Goal: Task Accomplishment & Management: Manage account settings

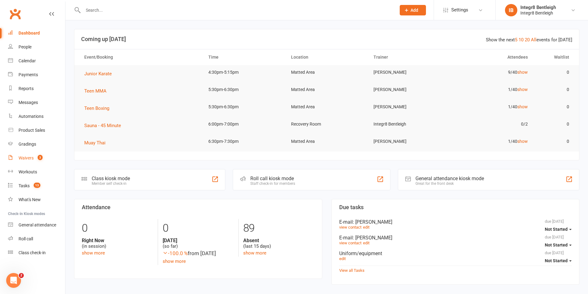
click at [35, 155] on link "Waivers 3" at bounding box center [36, 158] width 57 height 14
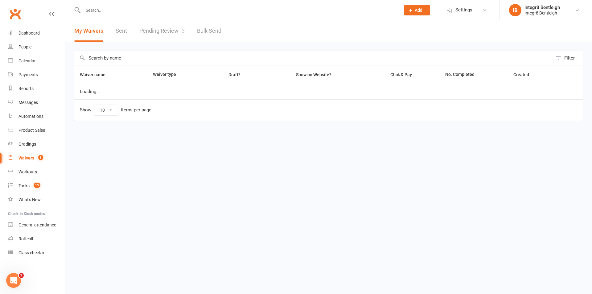
click at [166, 27] on link "Pending Review 3" at bounding box center [161, 30] width 45 height 21
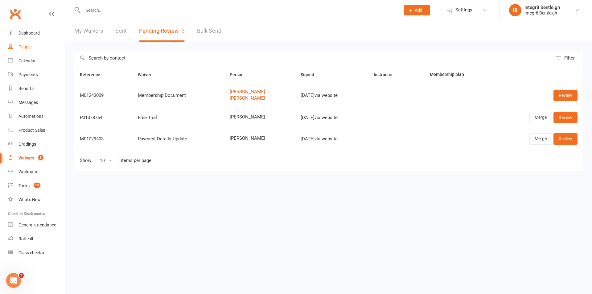
click at [44, 48] on link "People" at bounding box center [36, 47] width 57 height 14
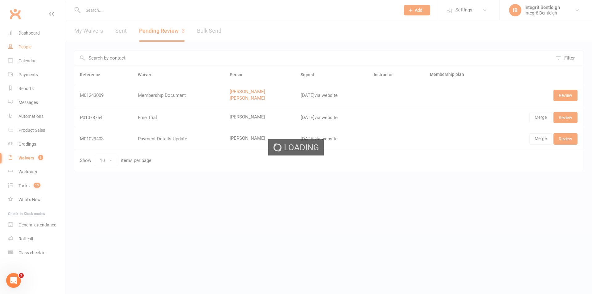
select select "100"
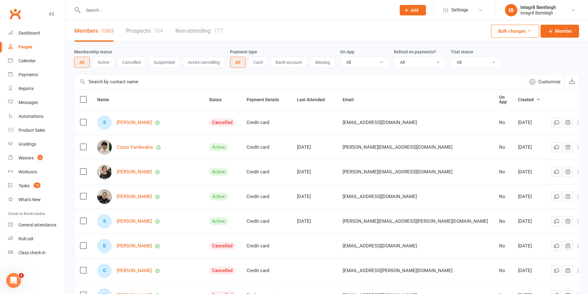
click at [123, 14] on input "text" at bounding box center [236, 10] width 310 height 9
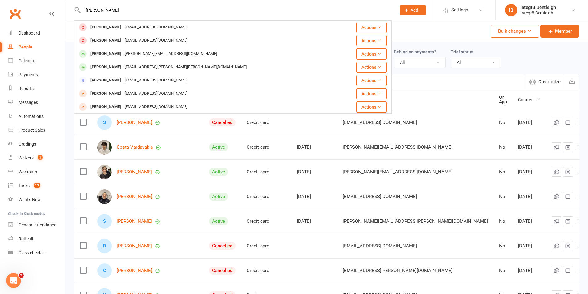
click at [89, 11] on input "jonn" at bounding box center [236, 10] width 310 height 9
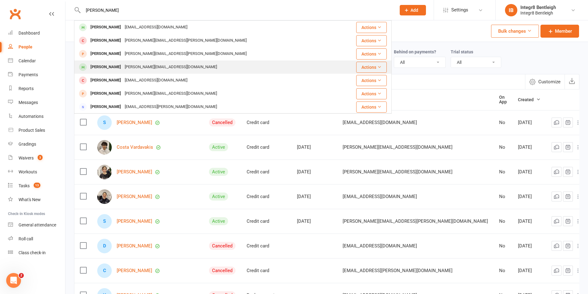
type input "johnn"
click at [118, 69] on div "Johnny Kotsovos" at bounding box center [106, 67] width 34 height 9
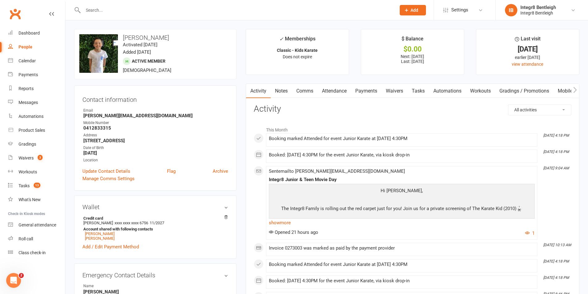
click at [281, 87] on link "Notes" at bounding box center [281, 91] width 21 height 14
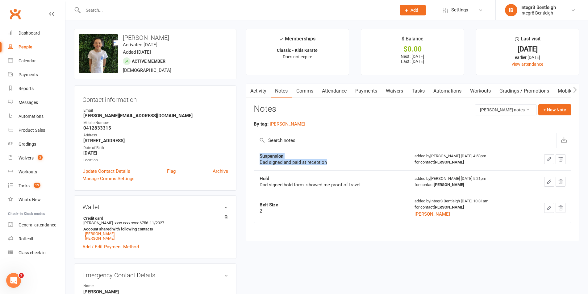
drag, startPoint x: 331, startPoint y: 162, endPoint x: 318, endPoint y: 173, distance: 17.5
click at [249, 160] on div "Activity Notes Comms Attendance Payments Waivers Tasks Automations Workouts Gra…" at bounding box center [412, 163] width 333 height 158
copy tbody "Suspension Dad signed and paid at reception"
click at [557, 112] on button "+ New Note" at bounding box center [554, 109] width 33 height 11
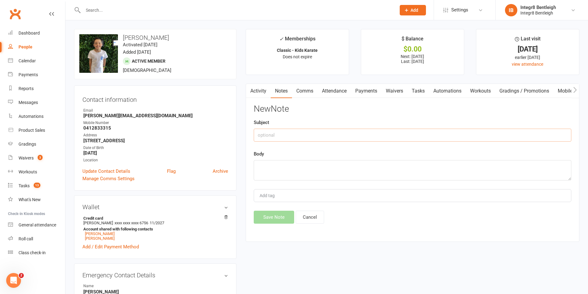
click at [304, 135] on input "text" at bounding box center [412, 135] width 317 height 13
paste input "Suspension Dad signed and paid at reception"
drag, startPoint x: 353, startPoint y: 137, endPoint x: 284, endPoint y: 137, distance: 69.1
click at [284, 137] on input "Suspension Dad signed and paid at reception" at bounding box center [412, 135] width 317 height 13
type input "Suspension"
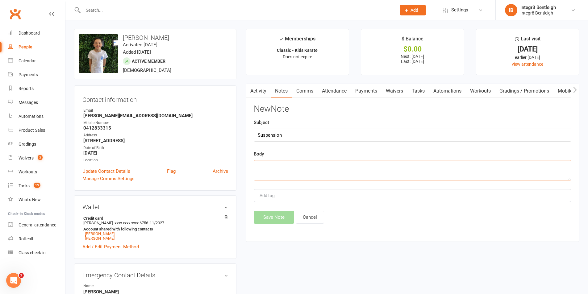
click at [306, 171] on textarea at bounding box center [412, 170] width 317 height 20
paste textarea "Dad signed and paid at reception"
type textarea "Dad signed and paid at reception"
click at [293, 194] on div "Add tag" at bounding box center [412, 195] width 317 height 13
type input "Luke"
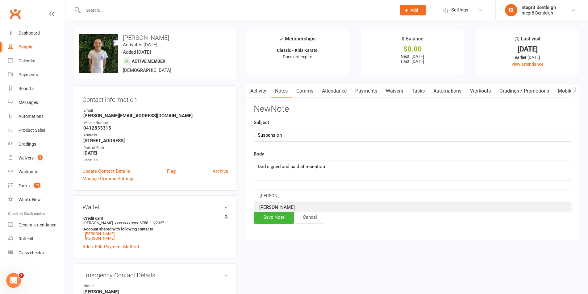
click at [354, 205] on li "Luke" at bounding box center [412, 207] width 316 height 9
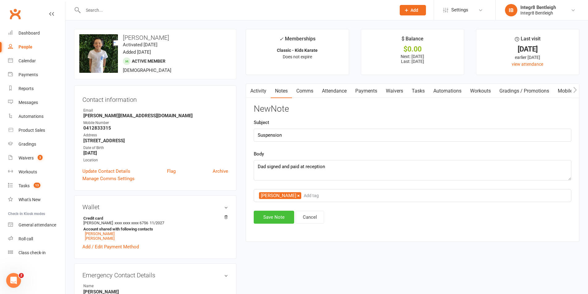
click at [271, 223] on button "Save Note" at bounding box center [274, 217] width 40 height 13
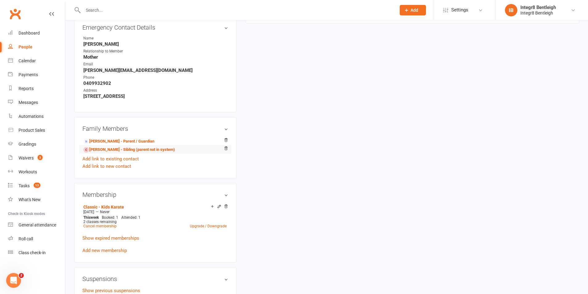
scroll to position [339, 0]
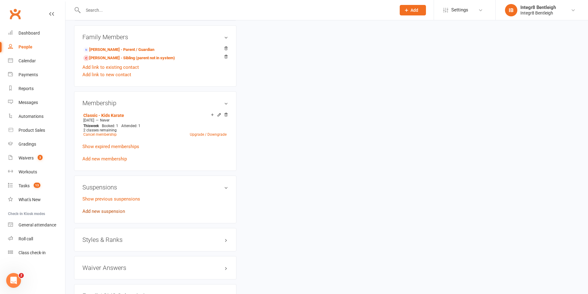
click at [119, 212] on link "Add new suspension" at bounding box center [103, 212] width 43 height 6
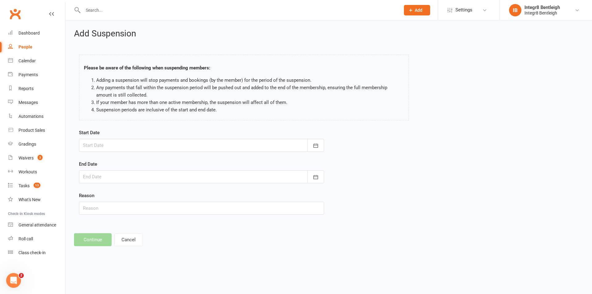
click at [106, 145] on div at bounding box center [201, 145] width 245 height 13
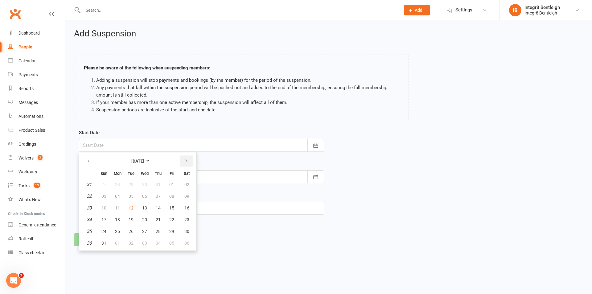
click at [187, 157] on button "button" at bounding box center [186, 160] width 13 height 11
click at [112, 194] on button "08" at bounding box center [117, 196] width 13 height 11
type input "08 Sep 2025"
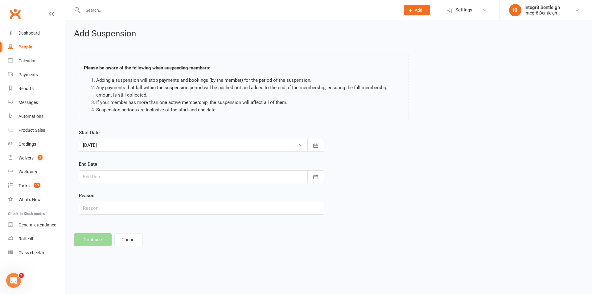
click at [114, 179] on div at bounding box center [201, 176] width 245 height 13
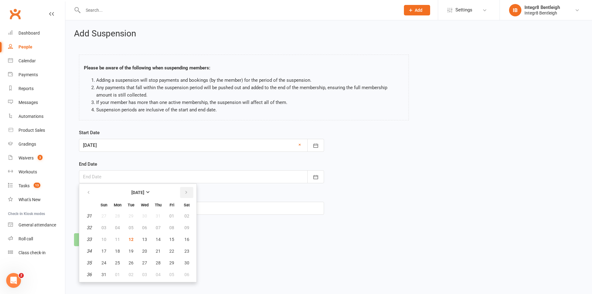
click at [183, 187] on button "button" at bounding box center [186, 192] width 13 height 11
click at [101, 238] on span "12" at bounding box center [103, 239] width 5 height 5
type input "12 Oct 2025"
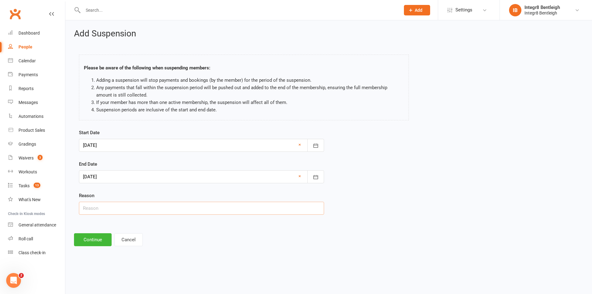
click at [111, 211] on input "text" at bounding box center [201, 208] width 245 height 13
type input "Holiday"
click at [93, 237] on button "Continue" at bounding box center [93, 239] width 38 height 13
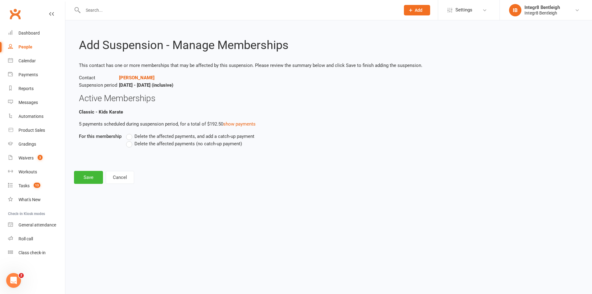
click at [208, 146] on span "Delete the affected payments (no catch-up payment)" at bounding box center [189, 143] width 108 height 6
click at [130, 140] on input "Delete the affected payments (no catch-up payment)" at bounding box center [128, 140] width 4 height 0
click at [79, 176] on button "Save" at bounding box center [88, 177] width 29 height 13
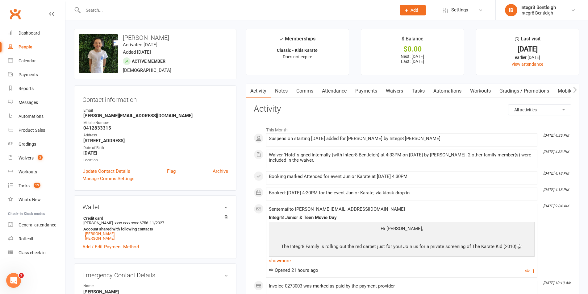
click at [276, 88] on link "Notes" at bounding box center [281, 91] width 21 height 14
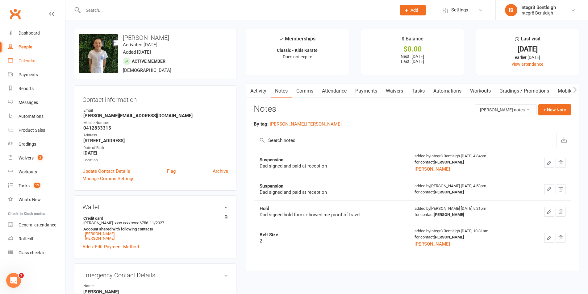
drag, startPoint x: 41, startPoint y: 64, endPoint x: 69, endPoint y: 83, distance: 34.0
click at [41, 64] on link "Calendar" at bounding box center [36, 61] width 57 height 14
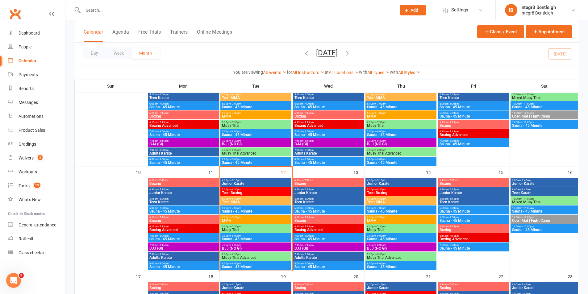
scroll to position [185, 0]
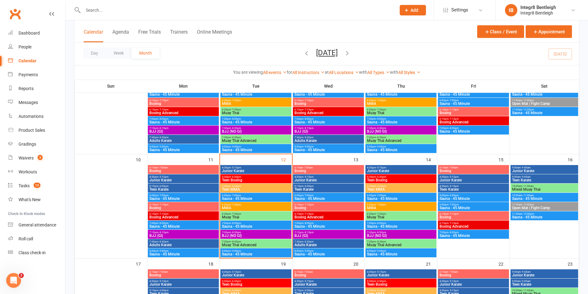
click at [329, 205] on span "6:15pm - 7:15pm" at bounding box center [328, 204] width 68 height 3
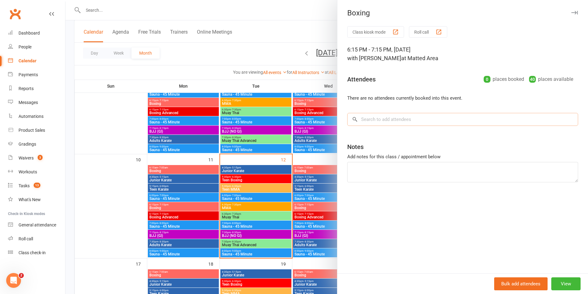
click at [399, 121] on input "search" at bounding box center [462, 119] width 231 height 13
click at [311, 201] on div at bounding box center [326, 147] width 522 height 294
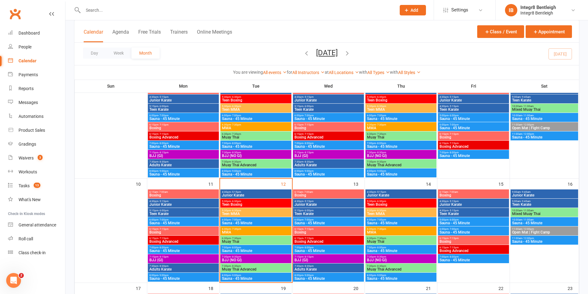
scroll to position [154, 0]
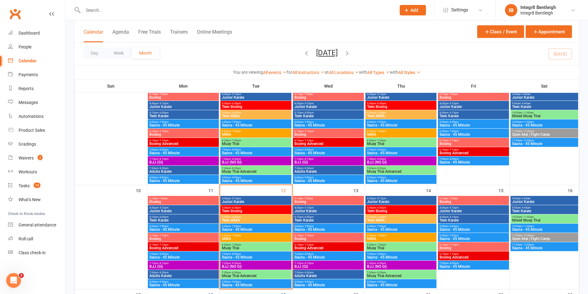
click at [408, 11] on icon at bounding box center [407, 10] width 6 height 6
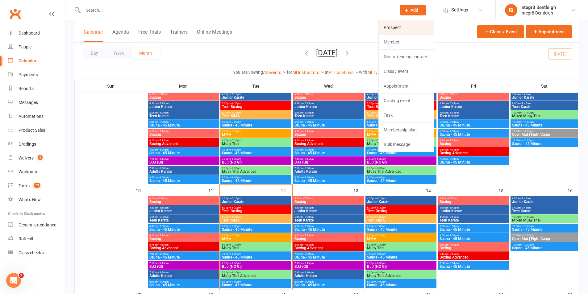
click at [404, 30] on link "Prospect" at bounding box center [406, 27] width 55 height 14
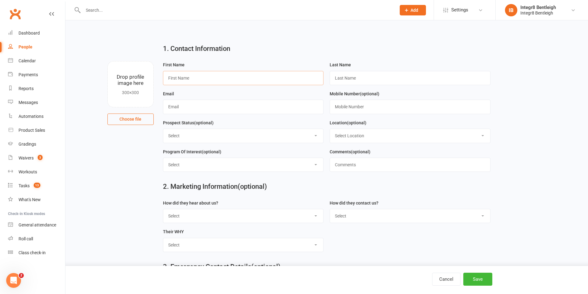
click at [177, 79] on input "text" at bounding box center [243, 78] width 161 height 14
type input "Carum"
click at [396, 75] on input "text" at bounding box center [409, 78] width 161 height 14
click at [336, 79] on input "phull" at bounding box center [409, 78] width 161 height 14
type input "Phull"
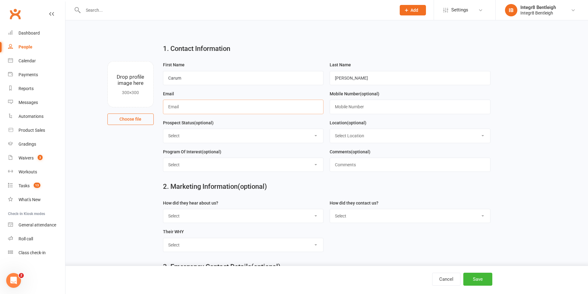
click at [266, 112] on input "text" at bounding box center [243, 107] width 161 height 14
type input "C"
type input "carumonline@gmail.com"
click at [348, 103] on input "text" at bounding box center [409, 107] width 161 height 14
click at [344, 109] on input "0468426 865" at bounding box center [409, 107] width 161 height 14
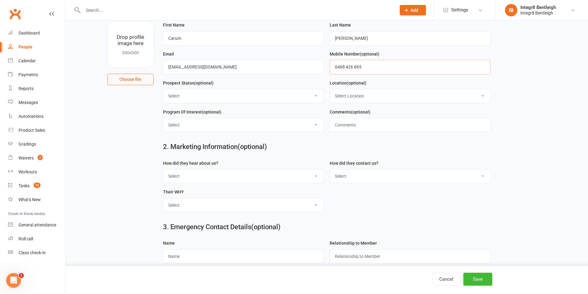
scroll to position [109, 0]
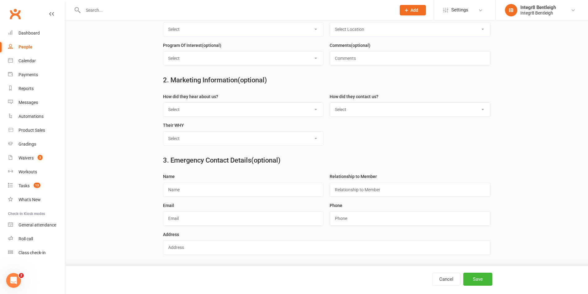
type input "0468 426 865"
click at [480, 270] on div "Cancel Save" at bounding box center [294, 280] width 588 height 28
click at [481, 275] on button "Save" at bounding box center [477, 279] width 29 height 13
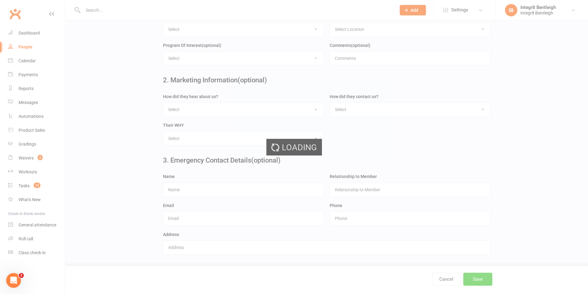
scroll to position [0, 0]
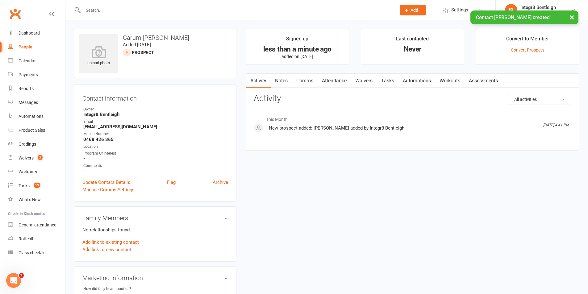
click at [112, 178] on div "Contact information Owner Integr8 Bentleigh Email carumonline@gmail.com Mobile …" at bounding box center [155, 143] width 162 height 118
click at [112, 180] on link "Update Contact Details" at bounding box center [106, 182] width 48 height 7
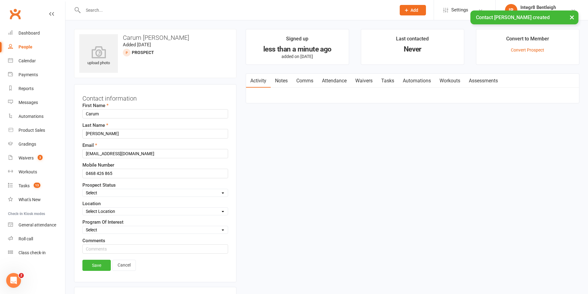
scroll to position [29, 0]
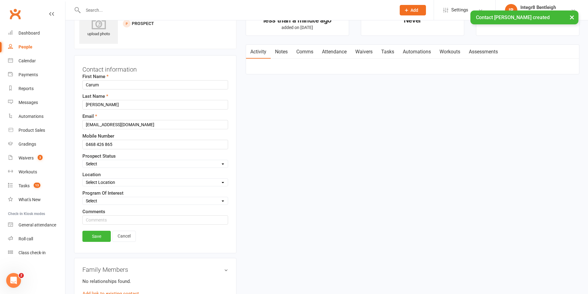
click at [128, 164] on select "Select Initial Contact Follow-up Free Trial Booked Awaiting Sign-Up Not Ready (…" at bounding box center [155, 163] width 145 height 7
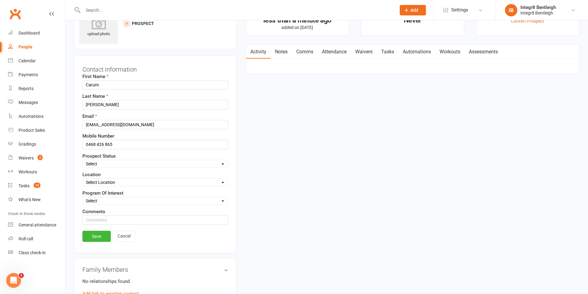
select select "Free Trial Booked"
click at [83, 160] on select "Select Initial Contact Follow-up Free Trial Booked Awaiting Sign-Up Not Ready (…" at bounding box center [155, 163] width 145 height 7
click at [106, 232] on link "Save" at bounding box center [96, 236] width 28 height 11
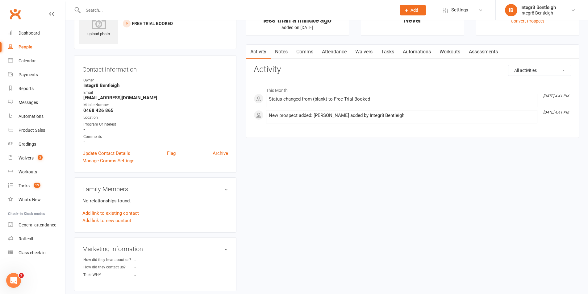
click at [358, 51] on link "Waivers" at bounding box center [364, 52] width 26 height 14
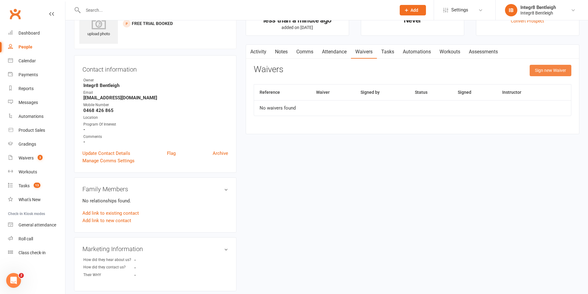
click at [545, 75] on button "Sign new Waiver" at bounding box center [550, 70] width 42 height 11
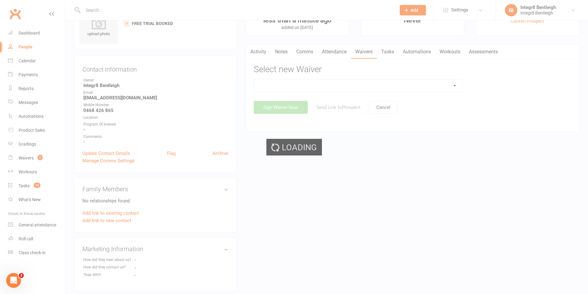
click at [375, 85] on div "Loading" at bounding box center [294, 147] width 588 height 294
click at [374, 86] on select at bounding box center [358, 86] width 208 height 12
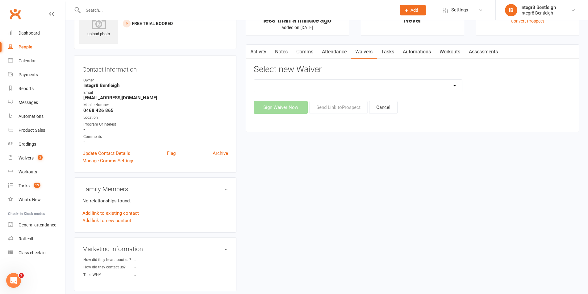
select select "5802"
click at [254, 80] on select "10 Class Pass Cancellation Free Trial Hold Membership Document Mobility Worksho…" at bounding box center [358, 86] width 208 height 12
click at [320, 105] on button "Send Link to Prospect" at bounding box center [338, 107] width 58 height 13
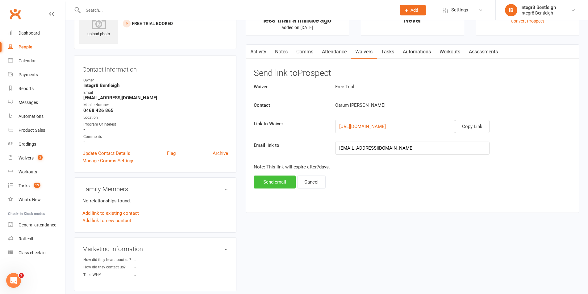
click at [276, 176] on button "Send email" at bounding box center [275, 182] width 42 height 13
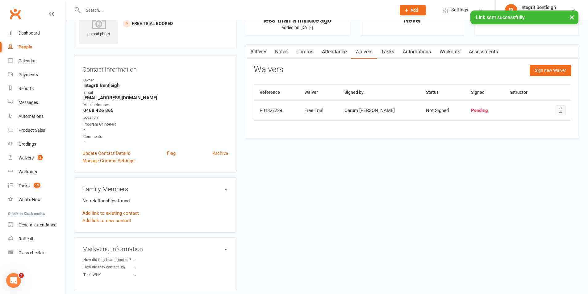
click at [280, 50] on link "Notes" at bounding box center [281, 52] width 21 height 14
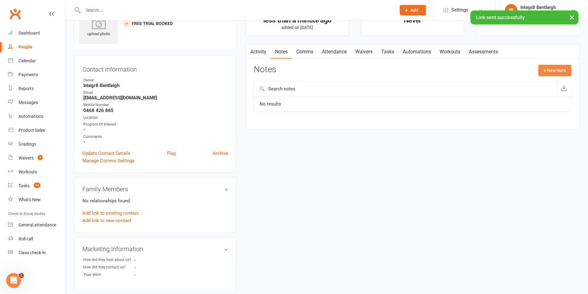
click at [543, 66] on button "+ New Note" at bounding box center [554, 70] width 33 height 11
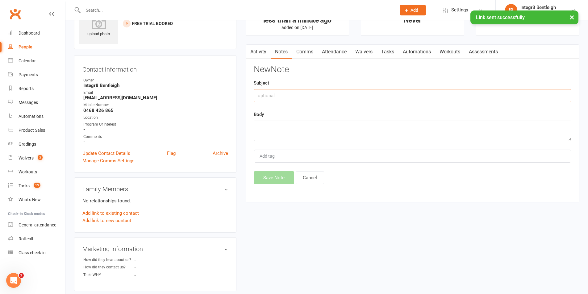
click at [343, 95] on input "text" at bounding box center [412, 95] width 317 height 13
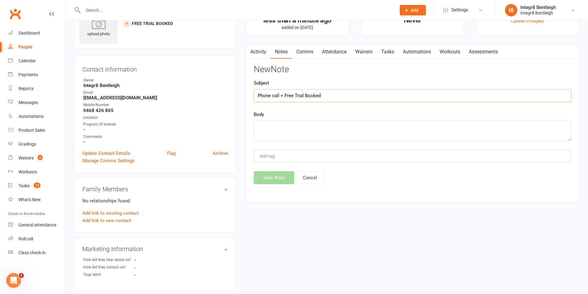
type input "Phone call + Free Trial Booked"
click at [296, 128] on textarea at bounding box center [412, 131] width 317 height 20
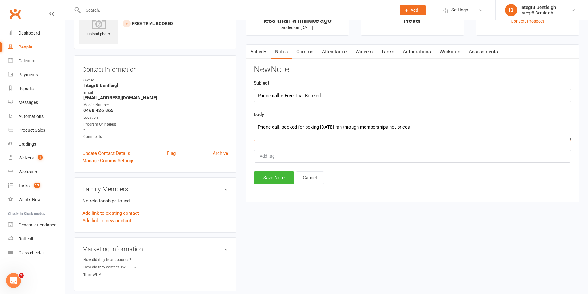
drag, startPoint x: 347, startPoint y: 128, endPoint x: 341, endPoint y: 128, distance: 6.5
click at [341, 128] on textarea "Phone call, booked for boxing tomorrow ran through memberships not prices" at bounding box center [412, 131] width 317 height 20
click at [397, 127] on textarea "Phone call, booked for boxing tomorrow, went through memberships not prices" at bounding box center [412, 131] width 317 height 20
click at [493, 133] on textarea "Phone call, booked for boxing tomorrow, went through membership spiels not pric…" at bounding box center [412, 131] width 317 height 20
type textarea "Phone call, booked for boxing tomorrow, went through membership spiels not pric…"
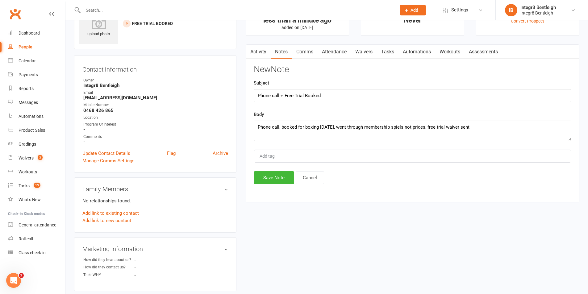
click at [467, 153] on div "Add tag" at bounding box center [412, 156] width 317 height 13
type input "Luke"
click at [442, 162] on div "Luke Luke" at bounding box center [412, 156] width 317 height 13
click at [440, 166] on div "New Note Subject Phone call + Free Trial Booked Body Phone call, booked for box…" at bounding box center [412, 124] width 317 height 119
click at [265, 179] on button "Save Note" at bounding box center [274, 177] width 40 height 13
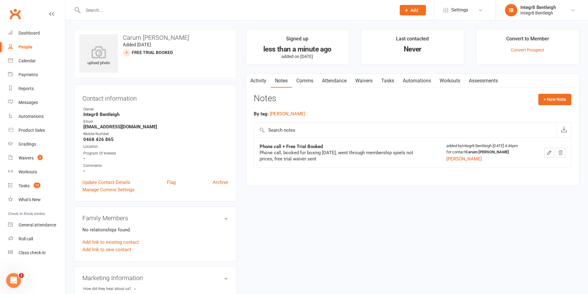
click at [166, 14] on input "text" at bounding box center [236, 10] width 310 height 9
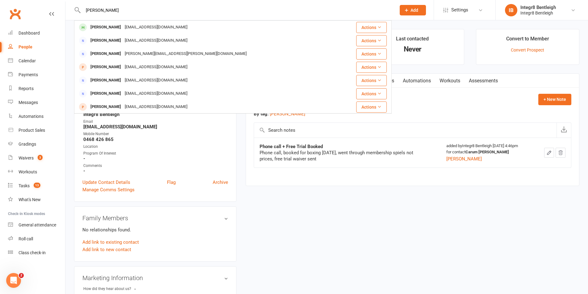
click at [90, 10] on input "christina" at bounding box center [236, 10] width 310 height 9
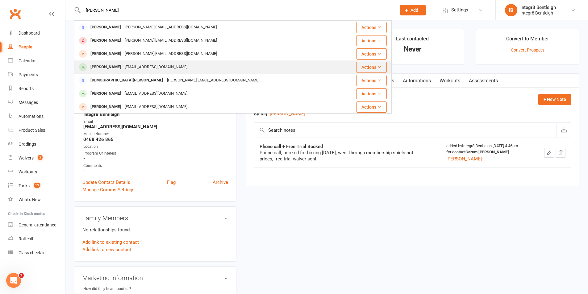
type input "kristina"
click at [118, 63] on div "Kristina Katsarska" at bounding box center [106, 67] width 34 height 9
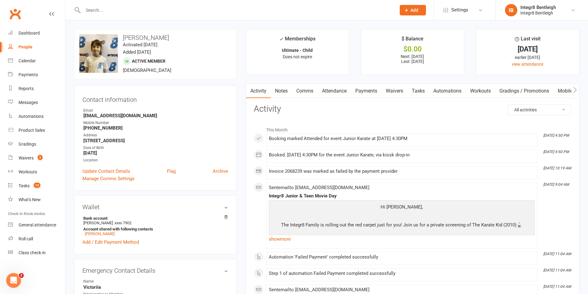
click at [277, 92] on link "Notes" at bounding box center [281, 91] width 21 height 14
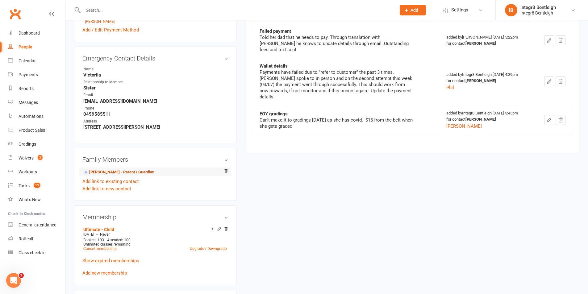
scroll to position [247, 0]
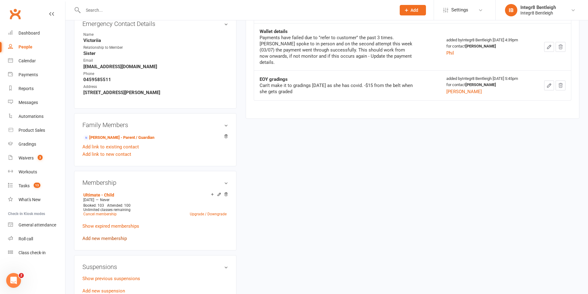
click at [110, 236] on link "Add new membership" at bounding box center [104, 239] width 44 height 6
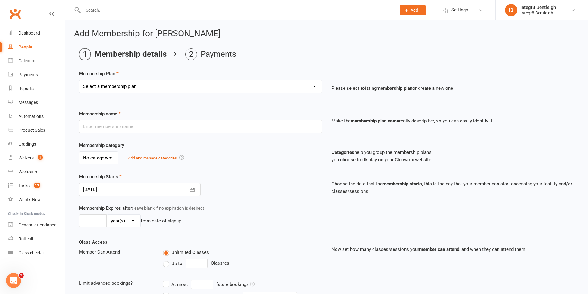
drag, startPoint x: 193, startPoint y: 86, endPoint x: 190, endPoint y: 92, distance: 6.1
click at [193, 86] on select "Select a membership plan Create new Membership Plan Classic - Muay Thai Classic…" at bounding box center [200, 86] width 242 height 12
select select "4"
click at [79, 80] on select "Select a membership plan Create new Membership Plan Classic - Muay Thai Classic…" at bounding box center [200, 86] width 242 height 12
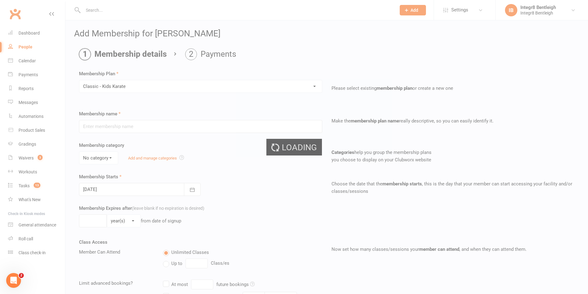
type input "Classic - Kids Karate"
select select "2"
type input "0"
type input "3"
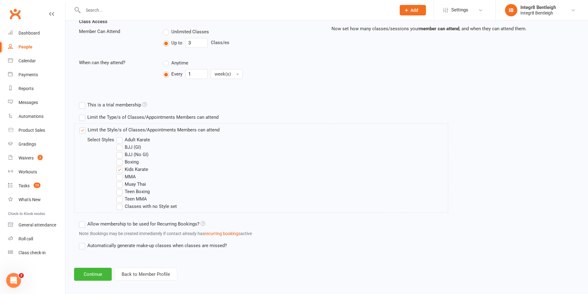
scroll to position [225, 0]
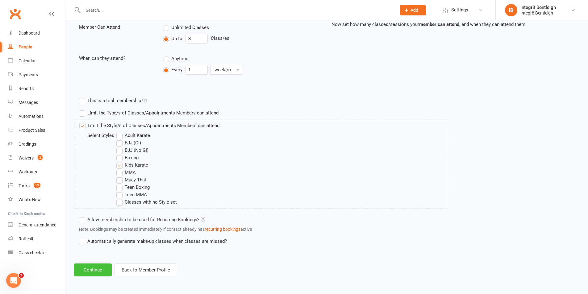
click at [94, 272] on button "Continue" at bounding box center [93, 269] width 38 height 13
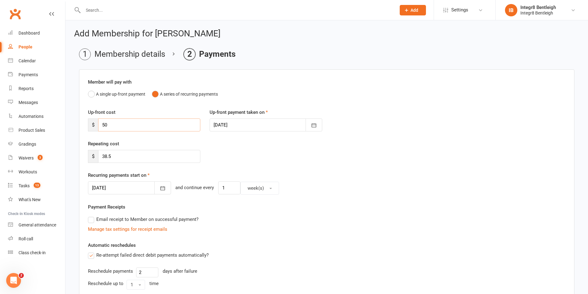
click at [170, 131] on input "50" at bounding box center [149, 124] width 102 height 13
drag, startPoint x: 170, startPoint y: 131, endPoint x: 88, endPoint y: 126, distance: 82.5
click at [88, 126] on div "$ 50" at bounding box center [144, 124] width 112 height 13
type input "0"
click at [250, 145] on div "Repeating cost $ 38.5" at bounding box center [326, 155] width 487 height 31
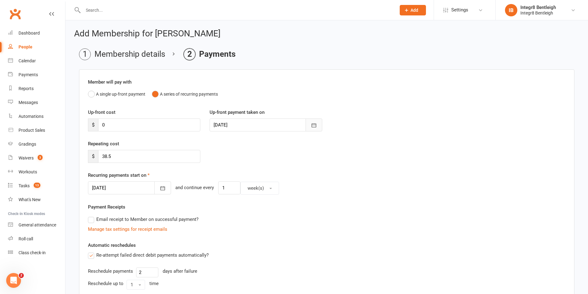
click at [311, 128] on icon "button" at bounding box center [314, 125] width 6 height 6
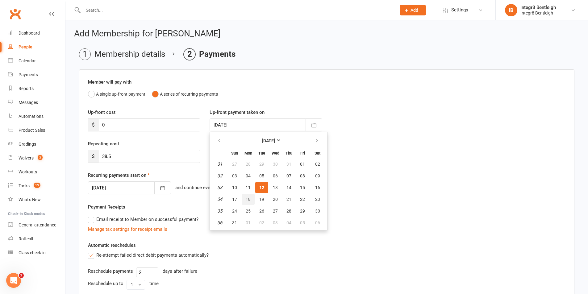
click at [248, 196] on button "18" at bounding box center [248, 199] width 13 height 11
type input "18 Aug 2025"
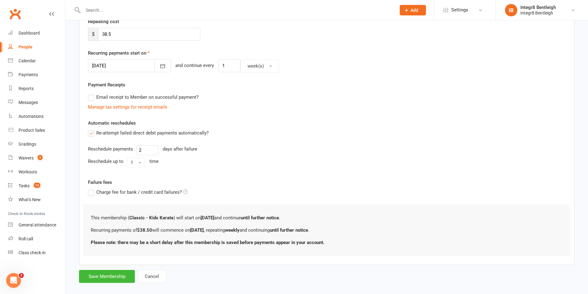
scroll to position [123, 0]
click at [158, 64] on button "button" at bounding box center [162, 64] width 17 height 13
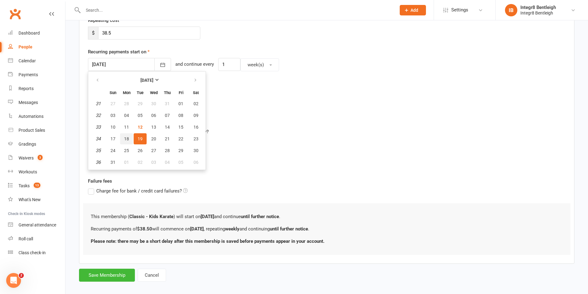
click at [129, 138] on button "18" at bounding box center [126, 138] width 13 height 11
type input "18 Aug 2025"
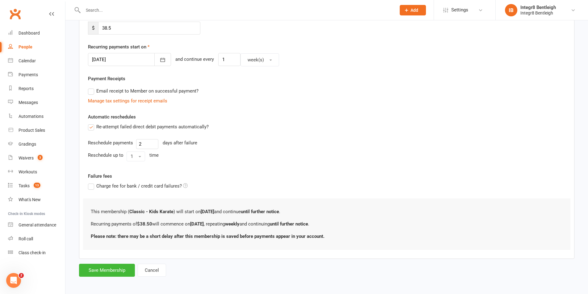
scroll to position [130, 0]
click at [105, 265] on button "Save Membership" at bounding box center [107, 268] width 56 height 13
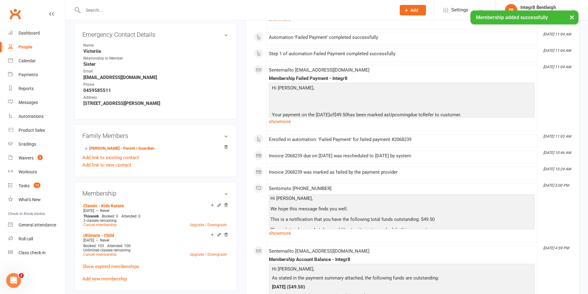
scroll to position [247, 0]
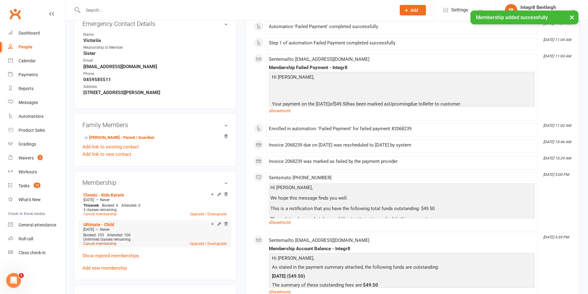
click at [96, 244] on link "Cancel membership" at bounding box center [99, 244] width 33 height 4
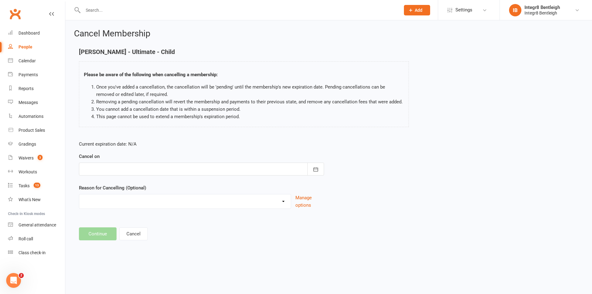
click at [174, 168] on div at bounding box center [201, 169] width 245 height 13
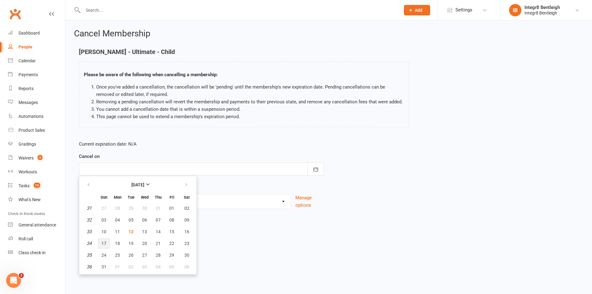
click at [102, 243] on span "17" at bounding box center [103, 243] width 5 height 5
type input "17 Aug 2025"
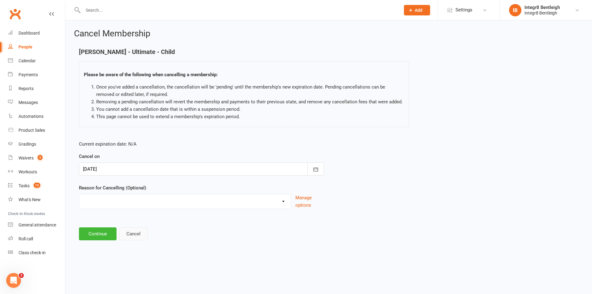
click at [130, 234] on button "Cancel" at bounding box center [133, 233] width 28 height 13
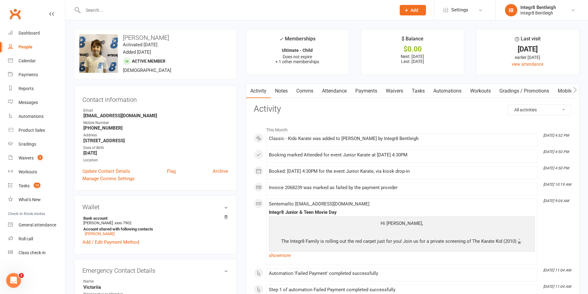
click at [370, 89] on link "Payments" at bounding box center [366, 91] width 31 height 14
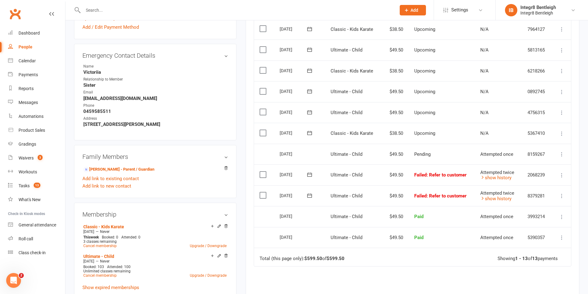
scroll to position [216, 0]
drag, startPoint x: 404, startPoint y: 194, endPoint x: 389, endPoint y: 193, distance: 15.1
click at [389, 193] on td "$49.50" at bounding box center [395, 194] width 28 height 21
click at [400, 184] on td "$49.50" at bounding box center [395, 174] width 28 height 21
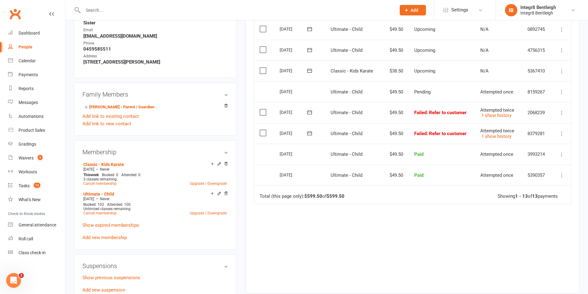
scroll to position [278, 0]
click at [559, 112] on icon at bounding box center [561, 113] width 6 height 6
click at [534, 137] on link "Mark as Paid (POS)" at bounding box center [534, 137] width 61 height 12
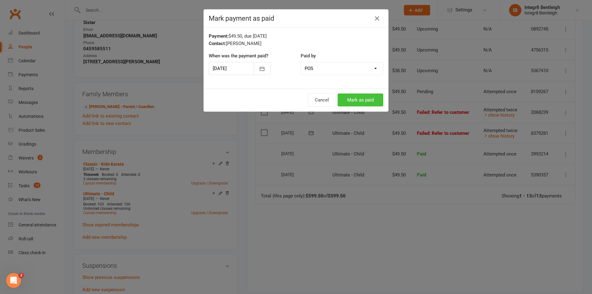
click at [359, 102] on button "Mark as paid" at bounding box center [361, 99] width 46 height 13
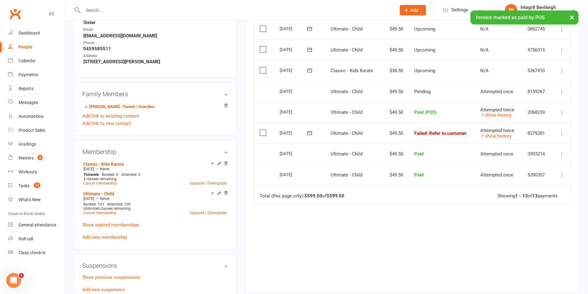
click at [560, 130] on icon at bounding box center [561, 133] width 6 height 6
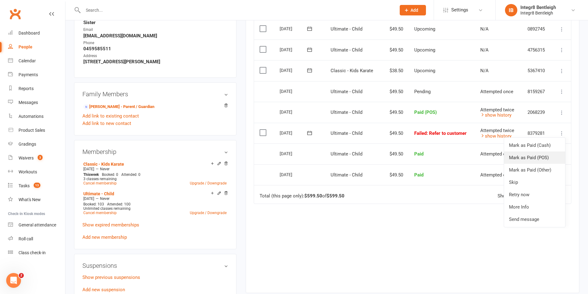
click at [538, 156] on link "Mark as Paid (POS)" at bounding box center [534, 157] width 61 height 12
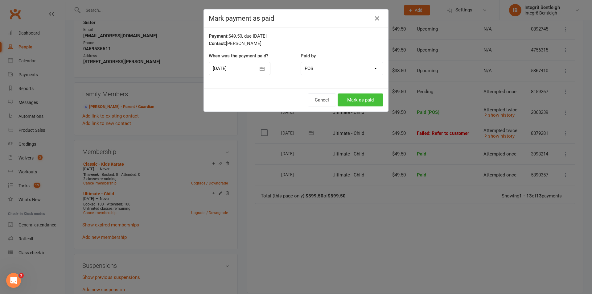
click at [353, 99] on button "Mark as paid" at bounding box center [361, 99] width 46 height 13
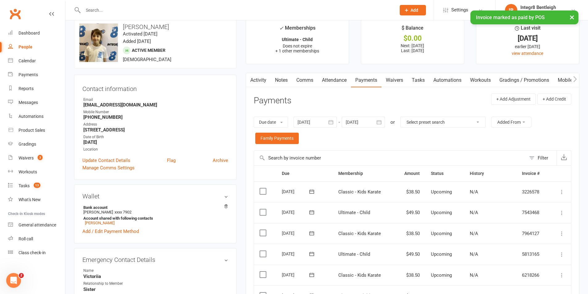
scroll to position [0, 0]
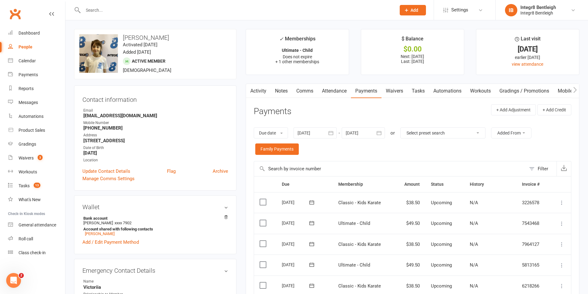
click at [280, 87] on link "Notes" at bounding box center [281, 91] width 21 height 14
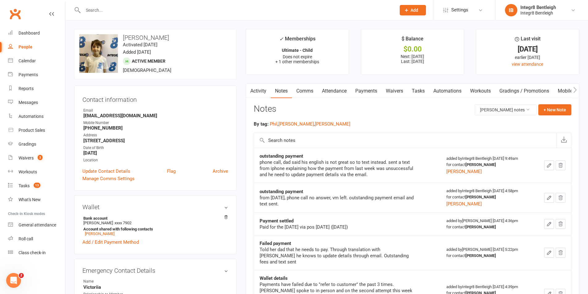
click at [541, 97] on link "Gradings / Promotions" at bounding box center [524, 91] width 58 height 14
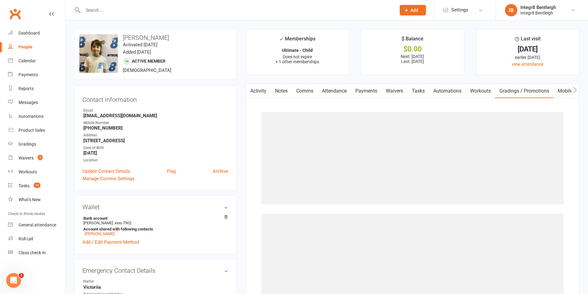
click at [280, 93] on link "Notes" at bounding box center [281, 91] width 21 height 14
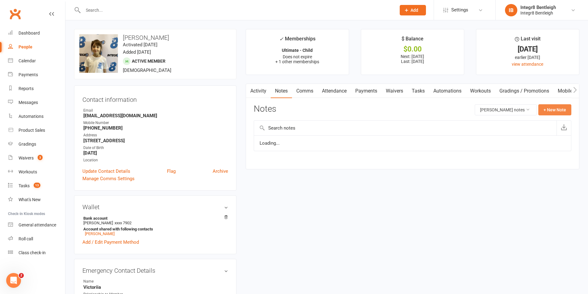
click at [541, 111] on button "+ New Note" at bounding box center [554, 109] width 33 height 11
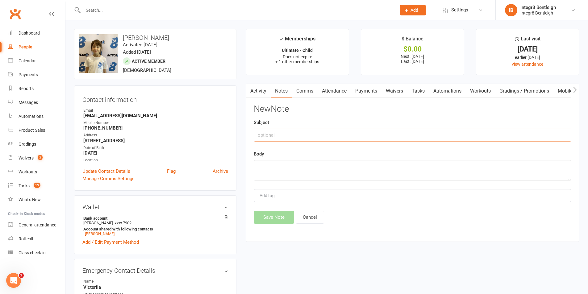
click at [387, 135] on input "text" at bounding box center [412, 135] width 317 height 13
type input "Payment details updated + Caught up on behind payments"
click at [366, 168] on textarea at bounding box center [412, 170] width 317 height 20
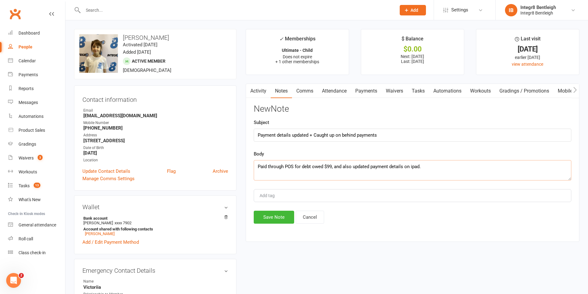
type textarea "Paid through POS for debt owed $99, and also updated payment details on ipad."
click at [361, 193] on div "Add tag" at bounding box center [412, 195] width 317 height 13
type input "Luke"
click at [346, 203] on li "[PERSON_NAME]" at bounding box center [412, 207] width 316 height 9
drag, startPoint x: 265, startPoint y: 231, endPoint x: 269, endPoint y: 225, distance: 7.4
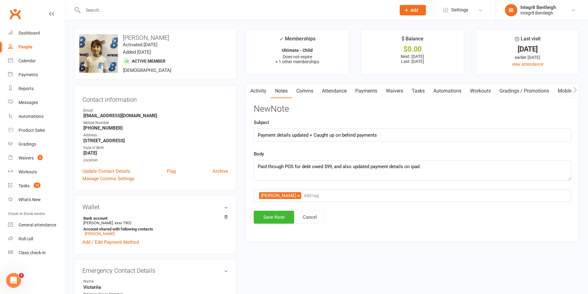
click at [265, 231] on div "Activity Notes Comms Attendance Payments Waivers Tasks Automations Workouts Gra…" at bounding box center [412, 163] width 333 height 158
click at [269, 224] on div "Activity Notes Comms Attendance Payments Waivers Tasks Automations Workouts Gra…" at bounding box center [412, 163] width 333 height 158
drag, startPoint x: 275, startPoint y: 205, endPoint x: 271, endPoint y: 215, distance: 11.1
click at [274, 206] on div "New Note Subject Payment details updated + Caught up on behind payments Body Pa…" at bounding box center [412, 163] width 317 height 119
click at [271, 215] on button "Save Note" at bounding box center [274, 217] width 40 height 13
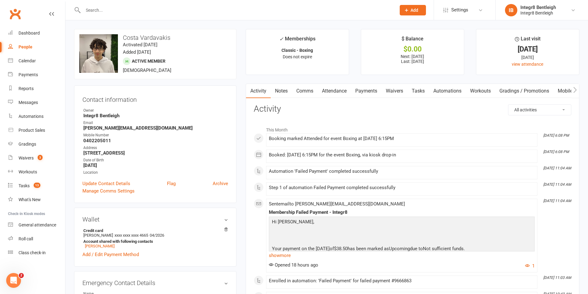
click at [285, 94] on link "Notes" at bounding box center [281, 91] width 21 height 14
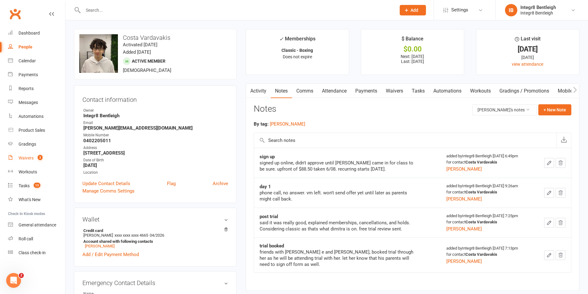
click at [45, 158] on link "Waivers 3" at bounding box center [36, 158] width 57 height 14
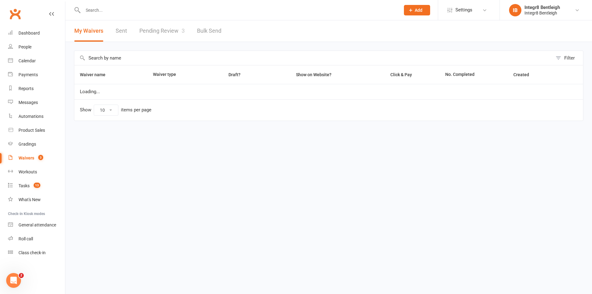
click at [145, 32] on link "Pending Review 3" at bounding box center [161, 30] width 45 height 21
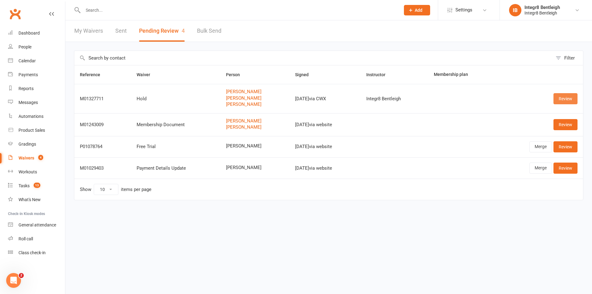
click at [561, 95] on link "Review" at bounding box center [566, 98] width 24 height 11
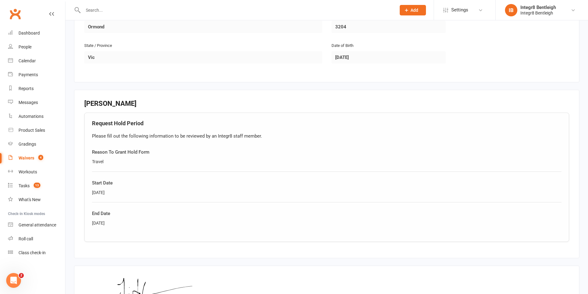
scroll to position [738, 0]
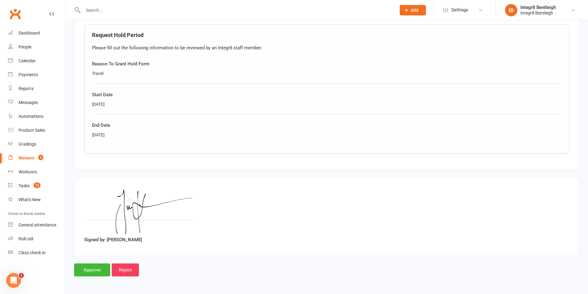
drag, startPoint x: 122, startPoint y: 102, endPoint x: 91, endPoint y: 106, distance: 31.7
click at [91, 106] on div "Request Hold Period Please fill out the following information to be reviewed by…" at bounding box center [326, 88] width 485 height 129
copy div "8 Sep 2025"
click at [101, 267] on input "Approve" at bounding box center [92, 269] width 36 height 13
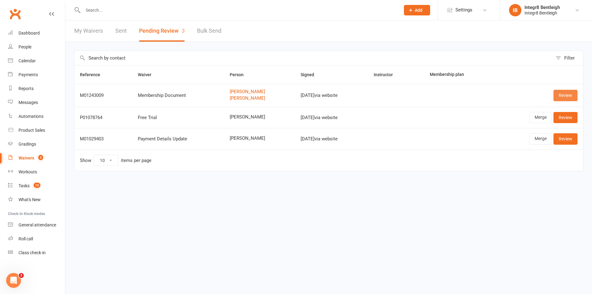
click at [563, 96] on link "Review" at bounding box center [566, 95] width 24 height 11
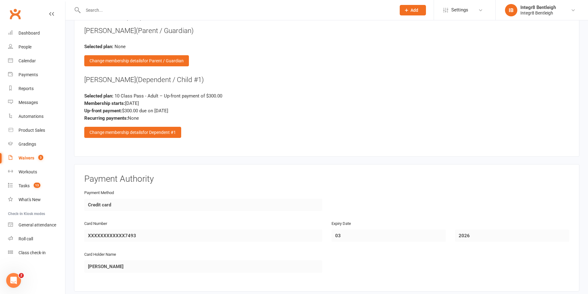
scroll to position [926, 0]
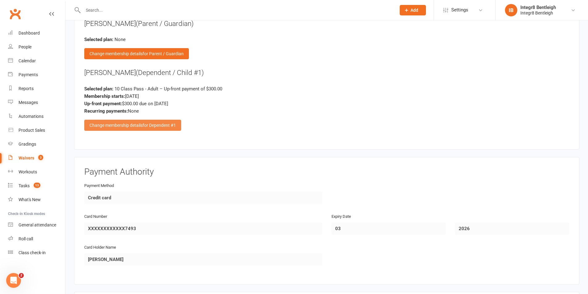
click at [142, 121] on div "Change membership details for Dependent #1" at bounding box center [132, 125] width 97 height 11
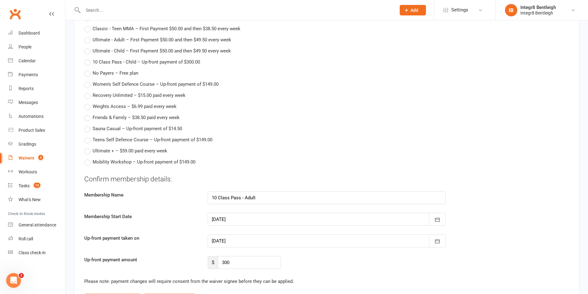
scroll to position [1111, 0]
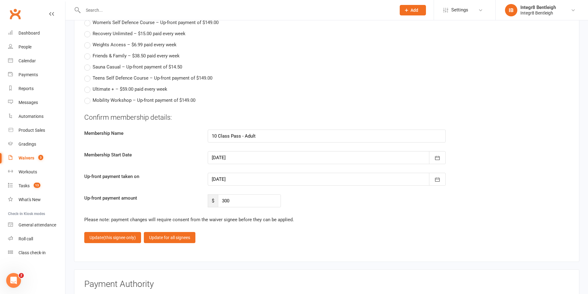
click at [255, 153] on div at bounding box center [327, 157] width 238 height 13
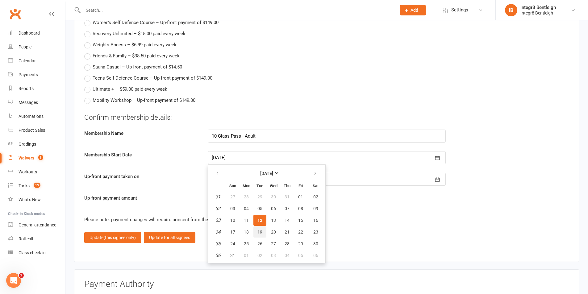
click at [258, 230] on span "19" at bounding box center [259, 232] width 5 height 5
type input "19 Aug 2025"
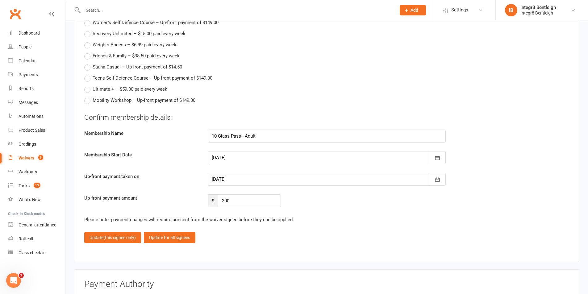
type input "19 Aug 2025"
drag, startPoint x: 240, startPoint y: 198, endPoint x: 224, endPoint y: 201, distance: 15.7
click at [224, 201] on input "300" at bounding box center [249, 200] width 63 height 13
type input "350"
click at [243, 230] on fieldset "Confirm membership details: Membership Name 10 Class Pass - Adult Membership St…" at bounding box center [326, 178] width 485 height 131
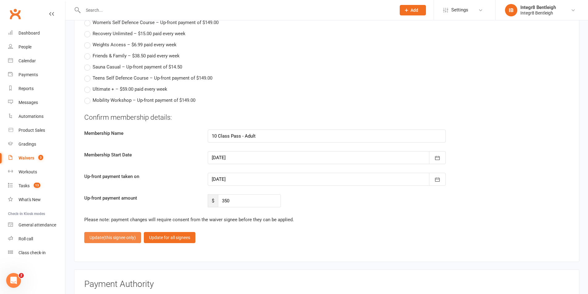
click at [87, 239] on button "Update (this signee only)" at bounding box center [112, 237] width 57 height 11
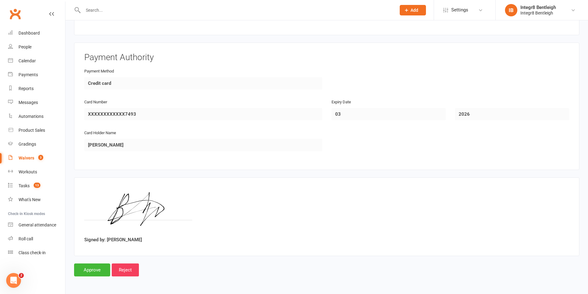
scroll to position [1040, 0]
click at [102, 266] on input "Approve" at bounding box center [92, 269] width 36 height 13
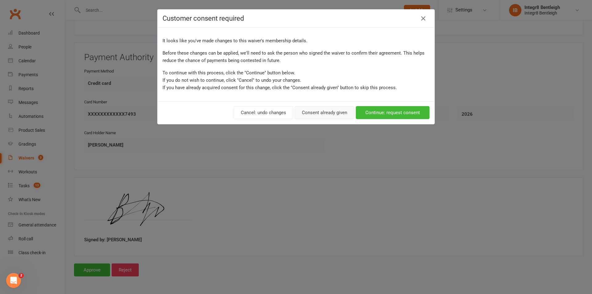
click at [322, 108] on button "Consent already given" at bounding box center [325, 112] width 60 height 13
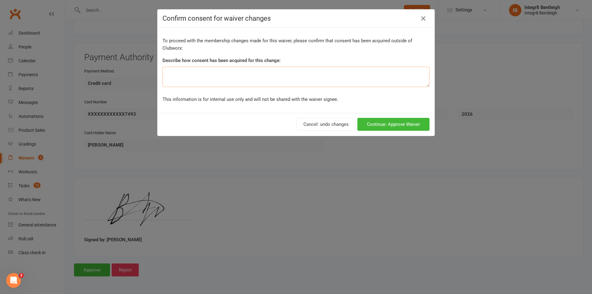
click at [263, 73] on textarea at bounding box center [296, 77] width 267 height 20
type textarea "e"
type textarea "consent given via email"
drag, startPoint x: 365, startPoint y: 115, endPoint x: 367, endPoint y: 120, distance: 4.9
click at [366, 118] on div "Cancel: undo changes Continue: Approve Waiver" at bounding box center [296, 124] width 277 height 23
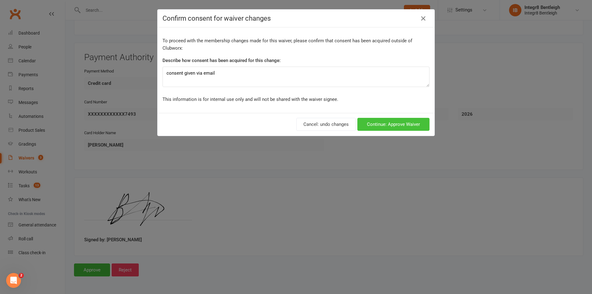
click at [367, 120] on button "Continue: Approve Waiver" at bounding box center [394, 124] width 72 height 13
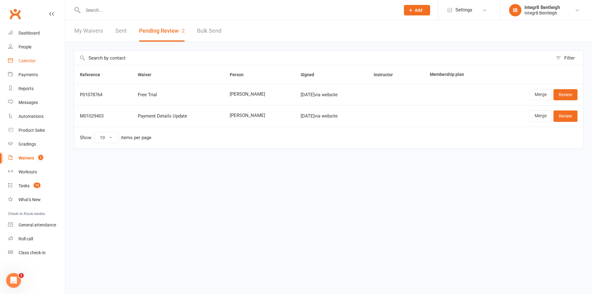
click at [35, 60] on div "Calendar" at bounding box center [27, 60] width 17 height 5
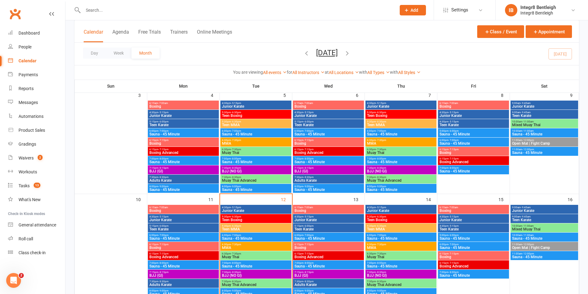
scroll to position [185, 0]
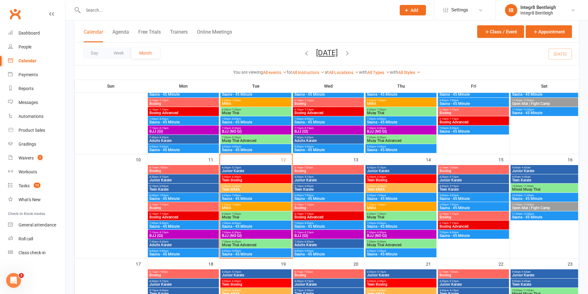
click at [309, 203] on span "- 7:15pm" at bounding box center [308, 204] width 10 height 3
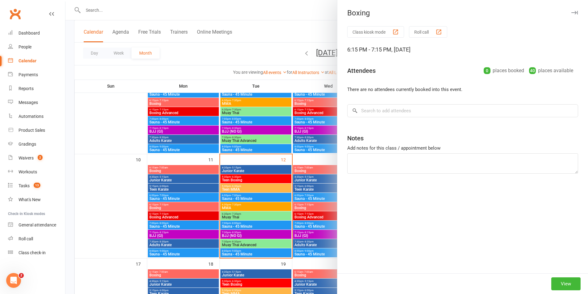
click at [288, 217] on div at bounding box center [326, 147] width 522 height 294
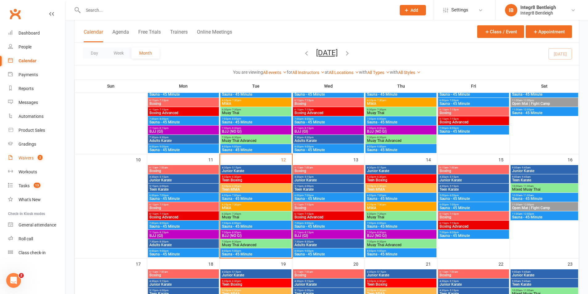
click at [43, 162] on link "Waivers 2" at bounding box center [36, 158] width 57 height 14
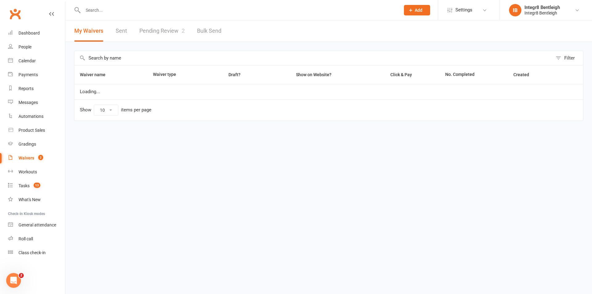
click at [151, 30] on link "Pending Review 2" at bounding box center [161, 30] width 45 height 21
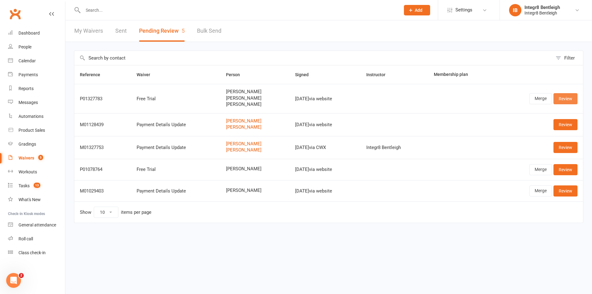
click at [561, 95] on link "Review" at bounding box center [566, 98] width 24 height 11
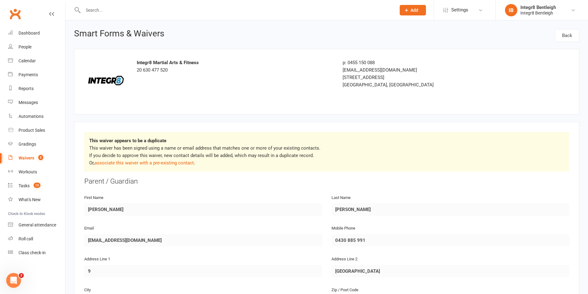
click at [39, 155] on link "Waivers 5" at bounding box center [36, 158] width 57 height 14
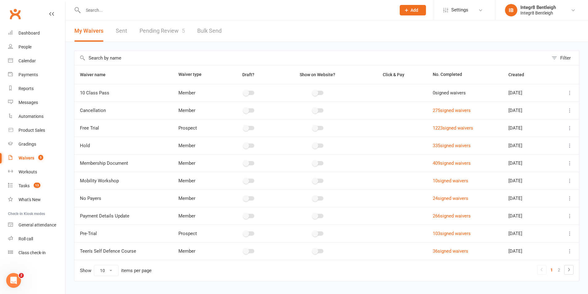
click at [147, 36] on link "Pending Review 5" at bounding box center [161, 30] width 45 height 21
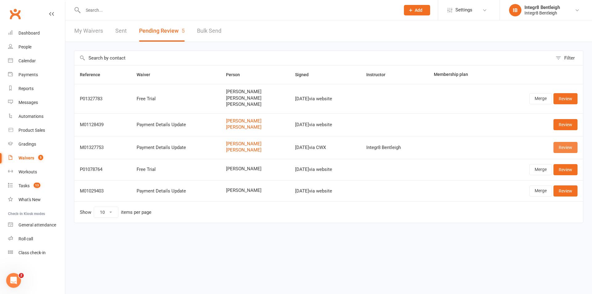
click at [568, 148] on link "Review" at bounding box center [566, 147] width 24 height 11
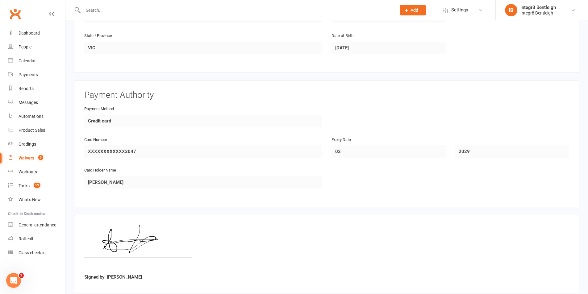
scroll to position [495, 0]
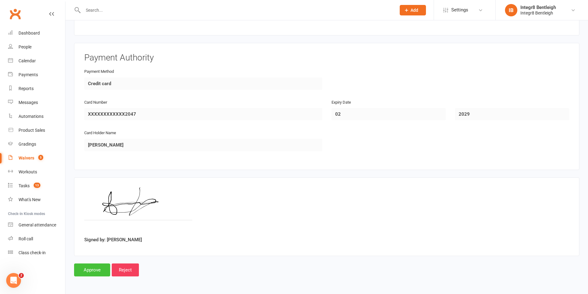
click at [97, 275] on input "Approve" at bounding box center [92, 269] width 36 height 13
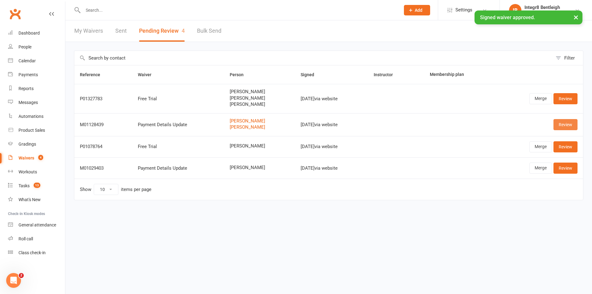
click at [564, 127] on link "Review" at bounding box center [566, 124] width 24 height 11
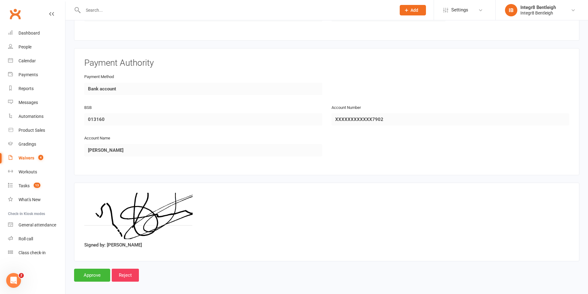
scroll to position [495, 0]
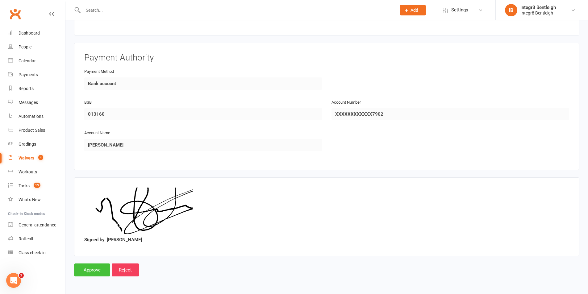
click at [93, 267] on input "Approve" at bounding box center [92, 269] width 36 height 13
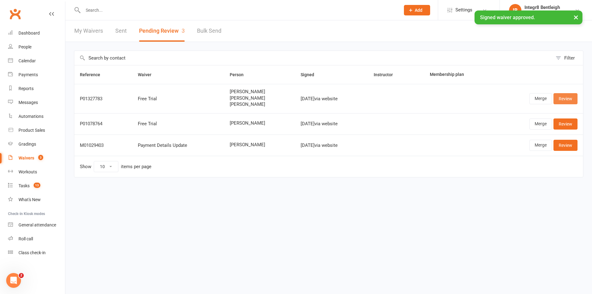
click at [566, 101] on link "Review" at bounding box center [566, 98] width 24 height 11
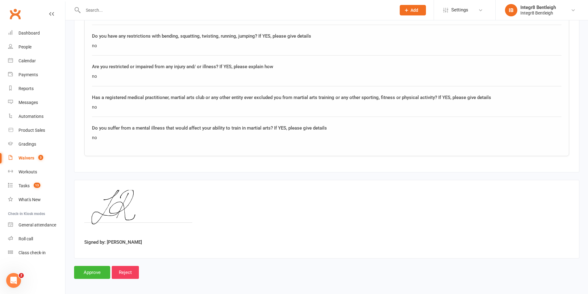
scroll to position [988, 0]
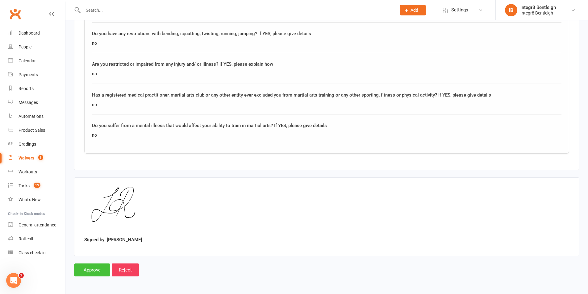
drag, startPoint x: 87, startPoint y: 268, endPoint x: 89, endPoint y: 266, distance: 3.3
click at [88, 268] on input "Approve" at bounding box center [92, 269] width 36 height 13
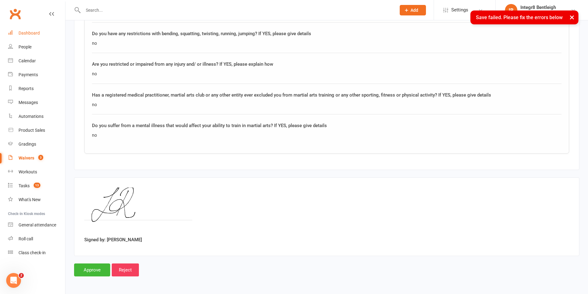
drag, startPoint x: 46, startPoint y: 35, endPoint x: 36, endPoint y: 37, distance: 9.9
click at [45, 36] on link "Dashboard" at bounding box center [36, 33] width 57 height 14
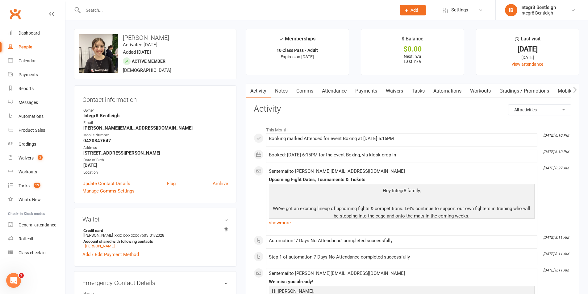
click at [275, 95] on link "Notes" at bounding box center [281, 91] width 21 height 14
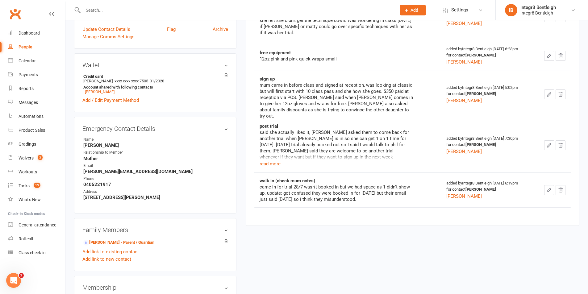
scroll to position [123, 0]
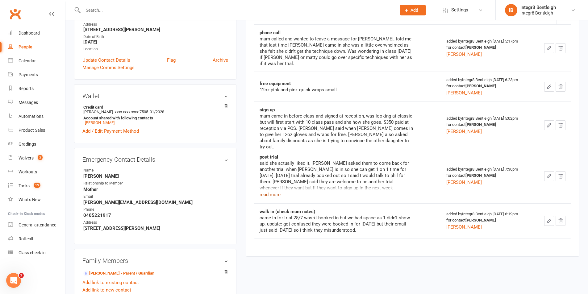
click at [271, 191] on button "read more" at bounding box center [269, 194] width 21 height 7
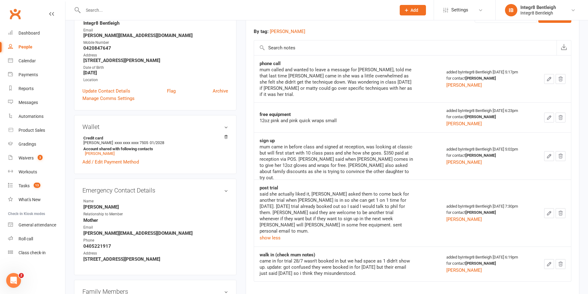
scroll to position [0, 0]
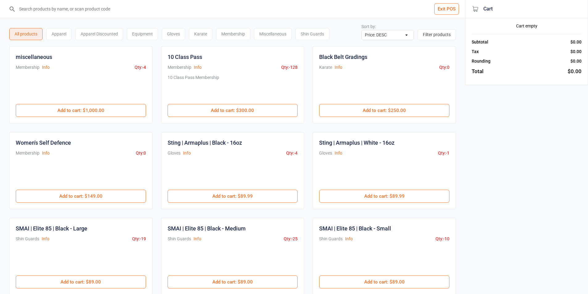
select select "price-desc"
click at [144, 10] on input "search" at bounding box center [236, 9] width 440 height 18
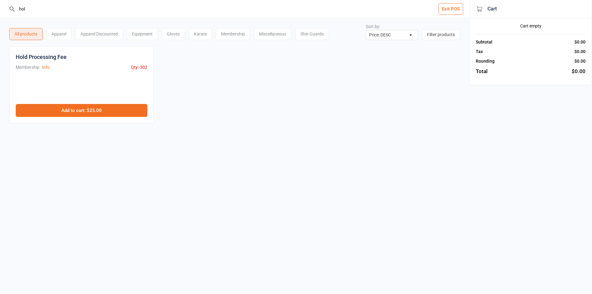
type input "hol"
click at [111, 112] on button "Add to cart : $25.00" at bounding box center [82, 110] width 132 height 13
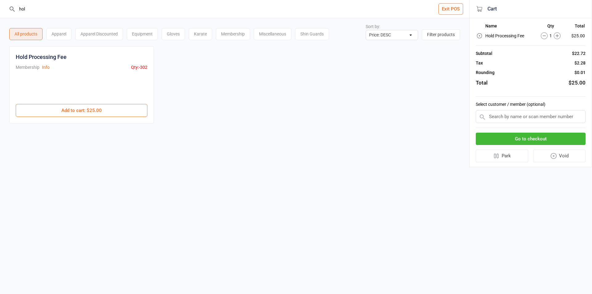
click at [505, 121] on input "text" at bounding box center [531, 116] width 110 height 13
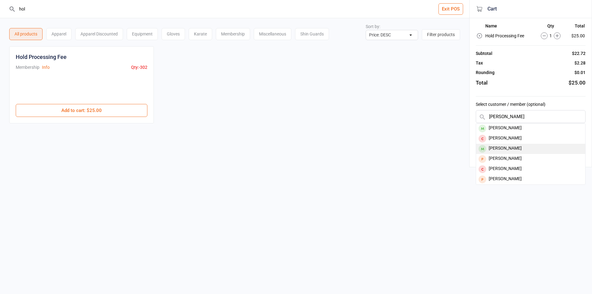
type input "[PERSON_NAME]"
click at [510, 151] on div "[PERSON_NAME]" at bounding box center [530, 149] width 109 height 10
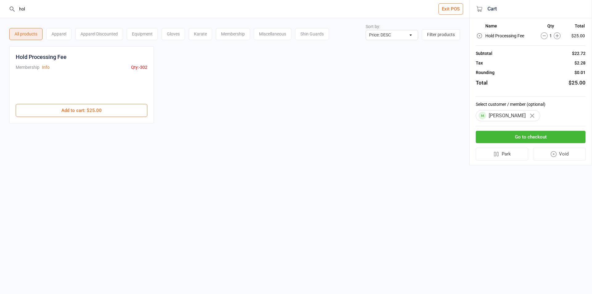
click at [522, 131] on button "Go to checkout" at bounding box center [531, 137] width 110 height 13
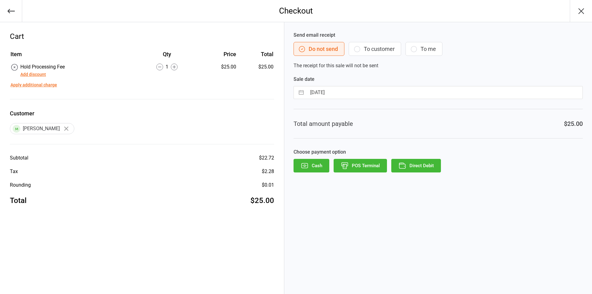
click at [403, 162] on icon "button" at bounding box center [403, 166] width 8 height 8
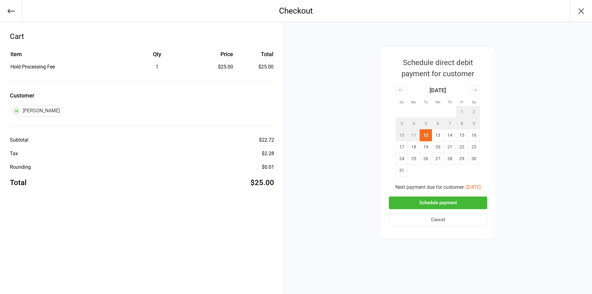
click at [416, 205] on button "Schedule payment" at bounding box center [438, 203] width 98 height 13
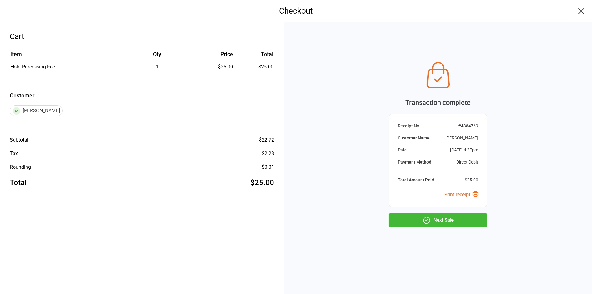
click at [405, 224] on button "Next Sale" at bounding box center [438, 220] width 98 height 14
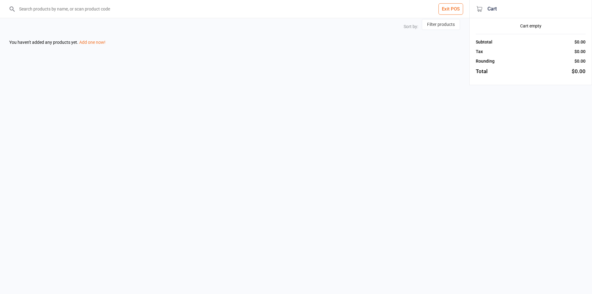
select select "price-desc"
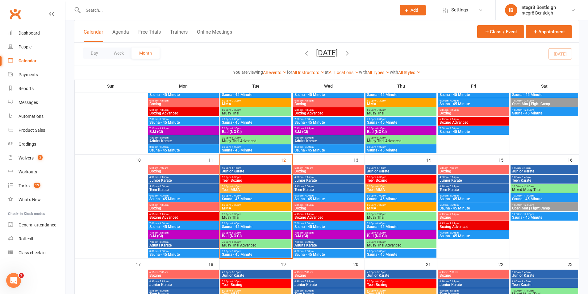
scroll to position [185, 0]
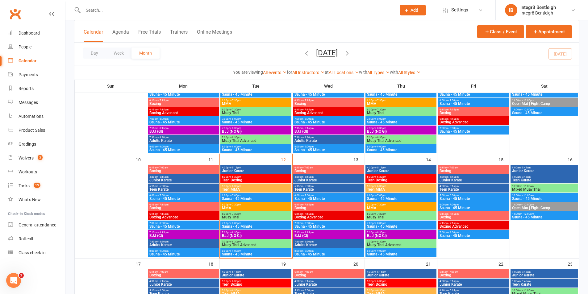
click at [271, 204] on span "6:30pm - 7:30pm" at bounding box center [256, 204] width 68 height 3
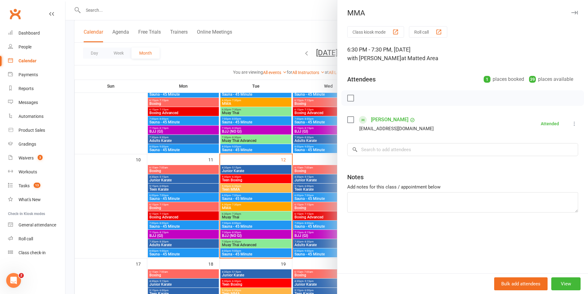
click at [264, 207] on div at bounding box center [326, 147] width 522 height 294
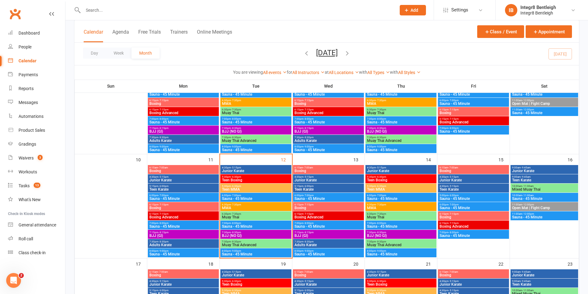
click at [251, 186] on span "5:30pm - 6:30pm" at bounding box center [256, 186] width 68 height 3
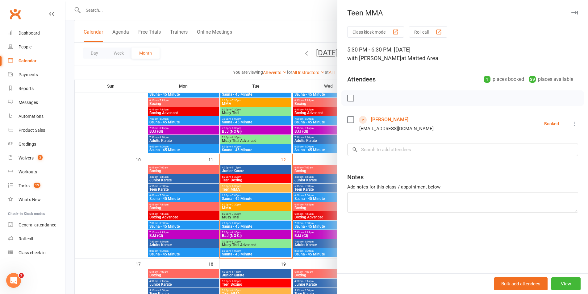
click at [250, 188] on div at bounding box center [326, 147] width 522 height 294
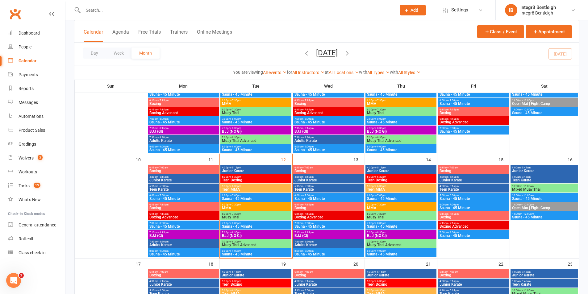
click at [248, 180] on span "Teen Boxing" at bounding box center [256, 180] width 68 height 4
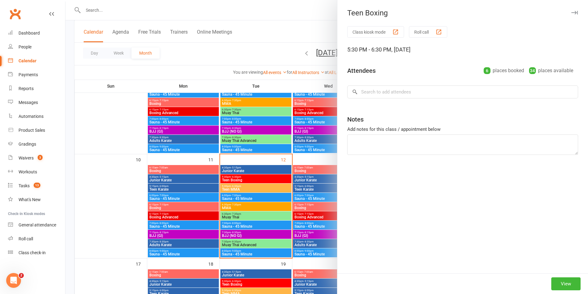
click at [248, 187] on div at bounding box center [326, 147] width 522 height 294
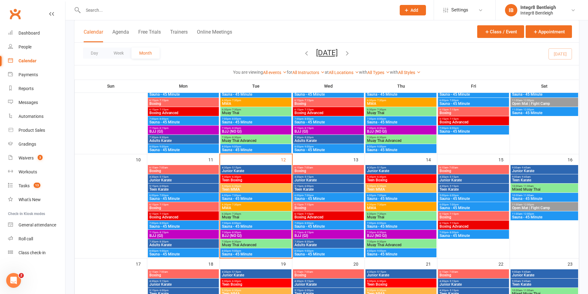
click at [247, 177] on span "5:30pm - 6:30pm" at bounding box center [256, 177] width 68 height 3
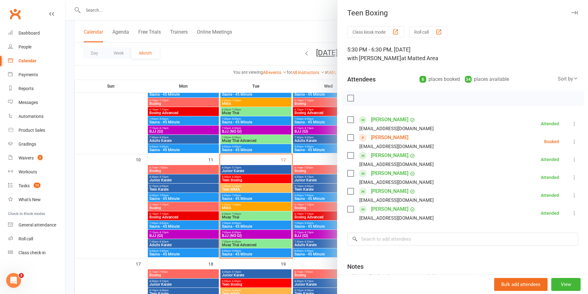
click at [296, 175] on div at bounding box center [326, 147] width 522 height 294
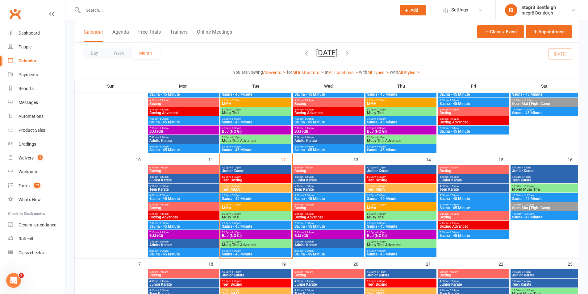
click at [236, 184] on div "5:30pm - 6:30pm Teen MMA" at bounding box center [255, 188] width 71 height 9
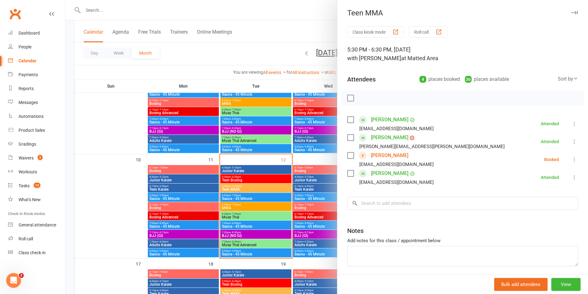
click at [236, 184] on div at bounding box center [326, 147] width 522 height 294
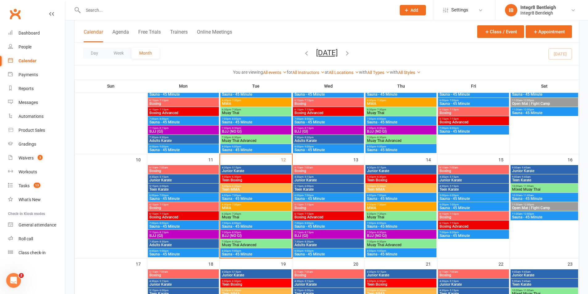
click at [239, 179] on span "Teen Boxing" at bounding box center [256, 180] width 68 height 4
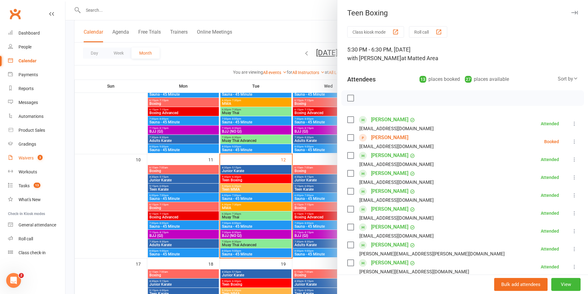
click at [43, 157] on link "Waivers 3" at bounding box center [36, 158] width 57 height 14
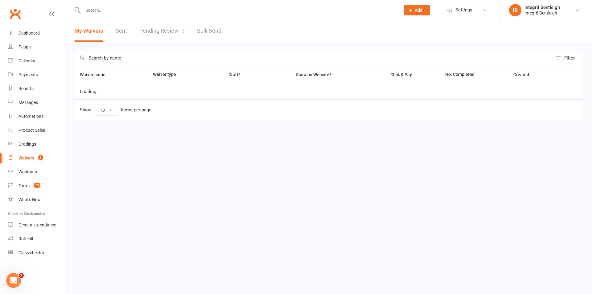
click at [147, 37] on link "Pending Review 3" at bounding box center [161, 30] width 45 height 21
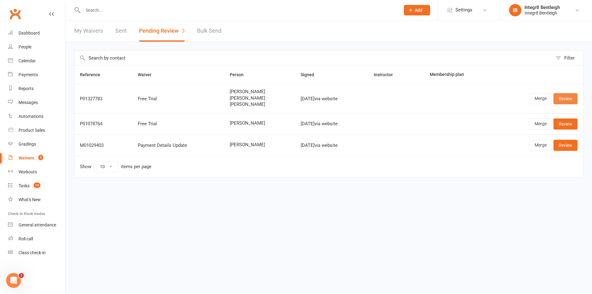
click at [563, 99] on link "Review" at bounding box center [566, 98] width 24 height 11
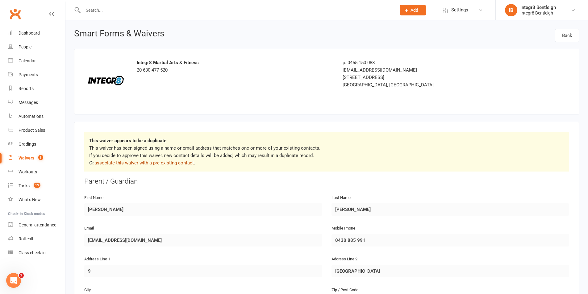
click at [148, 161] on link "associate this waiver with a pre-existing contact" at bounding box center [143, 163] width 99 height 6
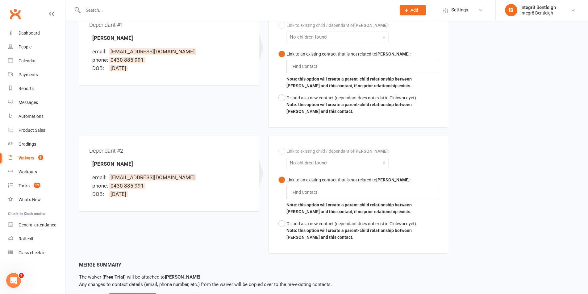
scroll to position [212, 0]
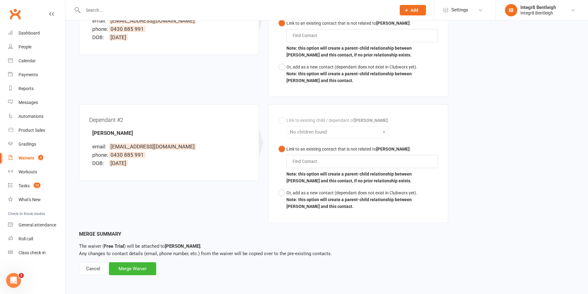
click at [145, 278] on div "Associate Waiver with Contact Waiver: Free Trial Signed: Aug 12, 2025 via websi…" at bounding box center [326, 47] width 522 height 476
click at [145, 275] on div "Merge Waiver" at bounding box center [132, 268] width 47 height 13
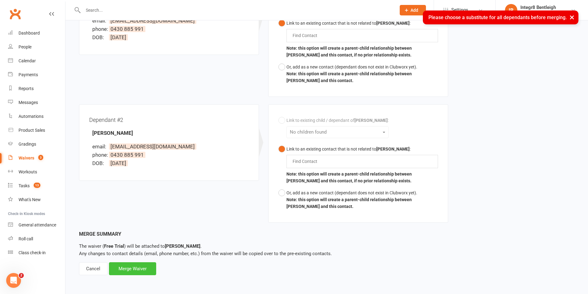
click at [146, 270] on div "Merge Waiver" at bounding box center [132, 268] width 47 height 13
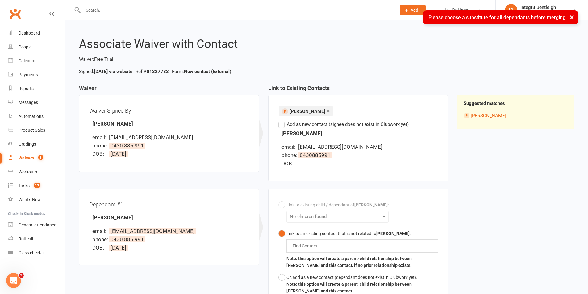
scroll to position [0, 0]
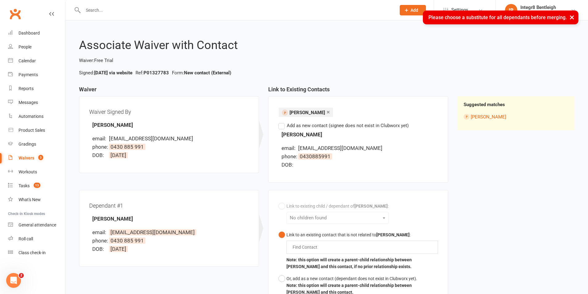
click at [284, 128] on label "Add as new contact (signee does not exist in Clubworx yet)" at bounding box center [343, 125] width 130 height 7
click at [282, 122] on input "Add as new contact (signee does not exist in Clubworx yet)" at bounding box center [280, 122] width 4 height 0
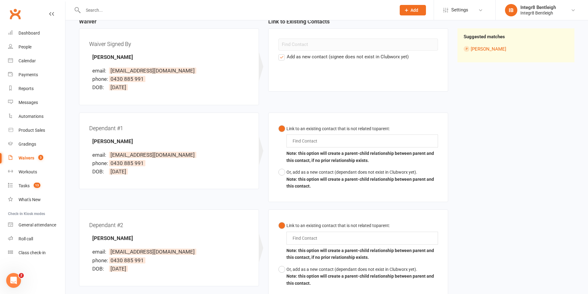
scroll to position [93, 0]
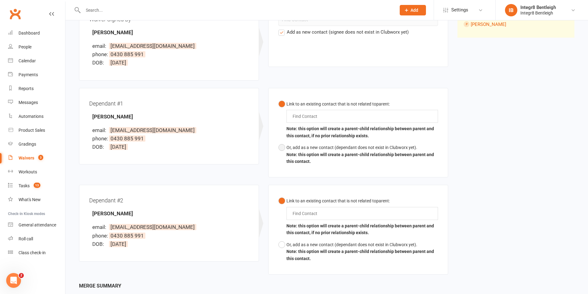
click at [283, 146] on button "Or, add as a new contact (dependant does not exist in Clubworx yet). Note: this…" at bounding box center [357, 155] width 159 height 26
click at [283, 249] on button "Or, add as a new contact (dependant does not exist in Clubworx yet). Note: this…" at bounding box center [357, 252] width 159 height 26
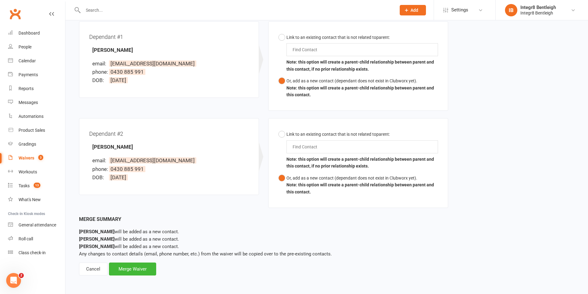
scroll to position [159, 0]
click at [152, 269] on div "Merge Waiver" at bounding box center [132, 268] width 47 height 13
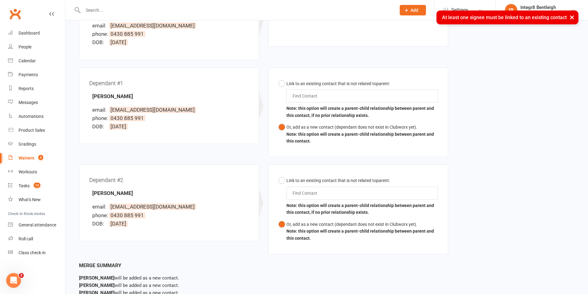
scroll to position [36, 0]
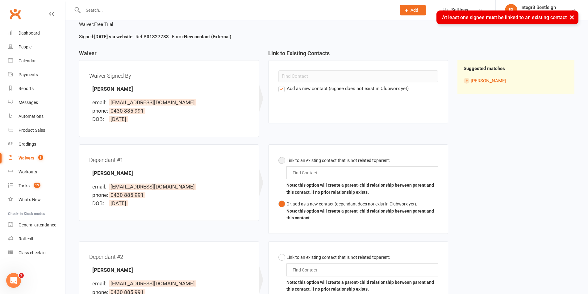
click at [335, 172] on div "Find Contact" at bounding box center [361, 172] width 151 height 13
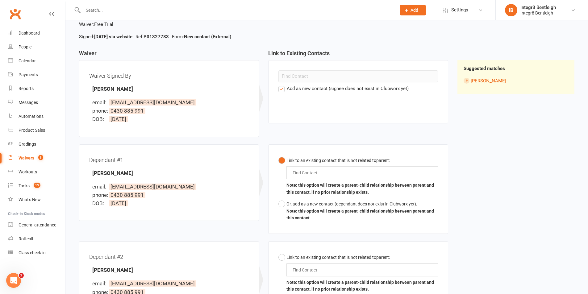
click at [284, 89] on label "Add as new contact (signee does not exist in Clubworx yet)" at bounding box center [343, 88] width 130 height 7
click at [282, 85] on input "Add as new contact (signee does not exist in Clubworx yet)" at bounding box center [280, 85] width 4 height 0
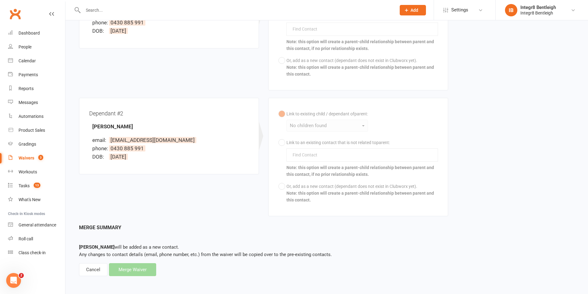
scroll to position [209, 0]
drag, startPoint x: 153, startPoint y: 269, endPoint x: 156, endPoint y: 263, distance: 7.0
click at [153, 269] on div "Merge Summary Zachary Kirschner will be added as a new contact. Any changes to …" at bounding box center [326, 249] width 495 height 53
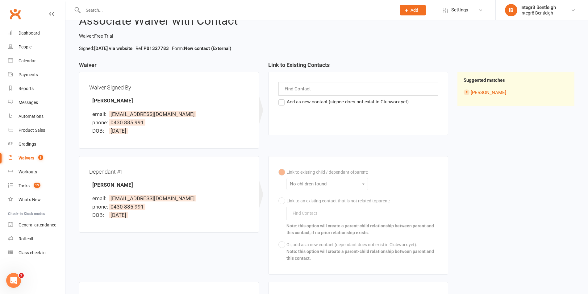
click at [323, 90] on div "Find Contact" at bounding box center [357, 89] width 159 height 14
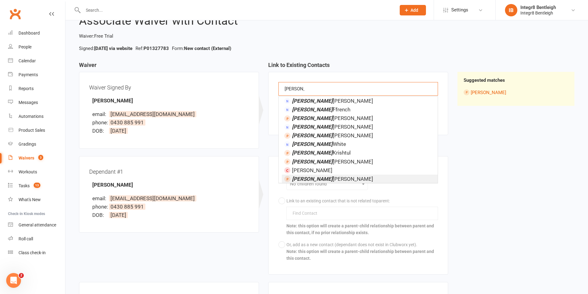
scroll to position [0, 0]
type input "lisa"
click at [323, 180] on span "Lisa Rothfield-Kirschner" at bounding box center [332, 179] width 81 height 6
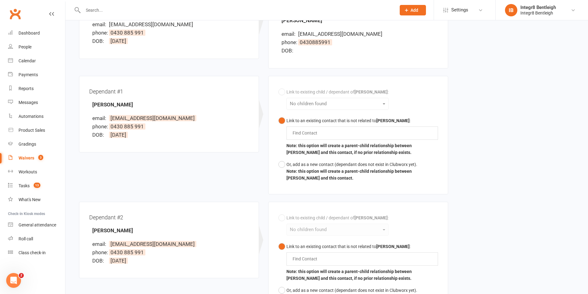
scroll to position [117, 0]
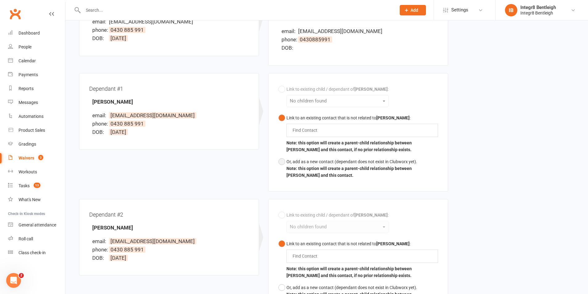
click at [290, 163] on div "Or, add as a new contact (dependant does not exist in Clubworx yet)." at bounding box center [361, 161] width 151 height 7
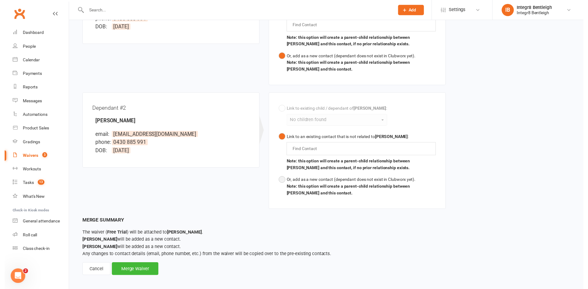
scroll to position [226, 0]
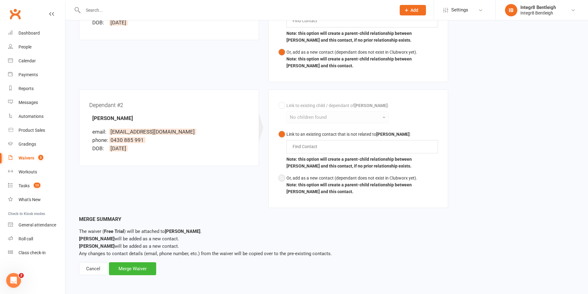
click at [296, 184] on b "Note: this option will create a parent-child relationship between Lisa Rothfiel…" at bounding box center [348, 188] width 125 height 12
click at [139, 272] on div "Merge Waiver" at bounding box center [132, 268] width 47 height 13
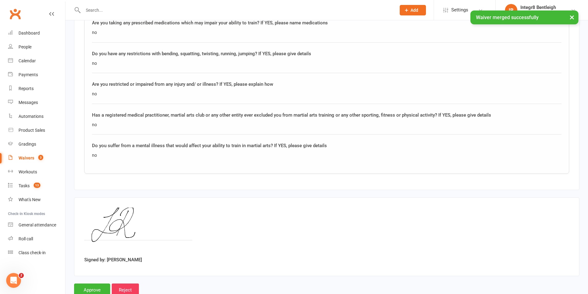
scroll to position [943, 0]
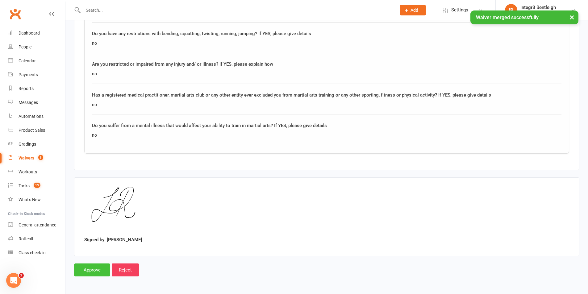
click at [100, 272] on input "Approve" at bounding box center [92, 269] width 36 height 13
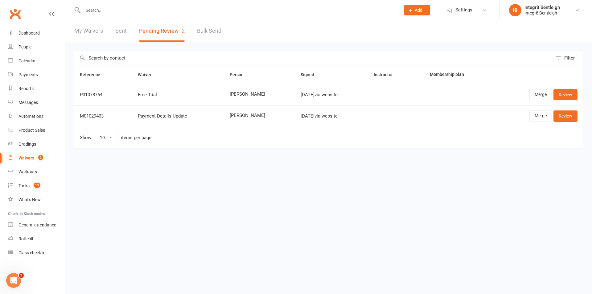
drag, startPoint x: 156, startPoint y: 268, endPoint x: 158, endPoint y: 273, distance: 5.3
click at [156, 174] on html "Prospect Member Non-attending contact Class / event Appointment Grading event T…" at bounding box center [296, 87] width 592 height 174
click at [341, 174] on html "Prospect Member Non-attending contact Class / event Appointment Grading event T…" at bounding box center [296, 87] width 592 height 174
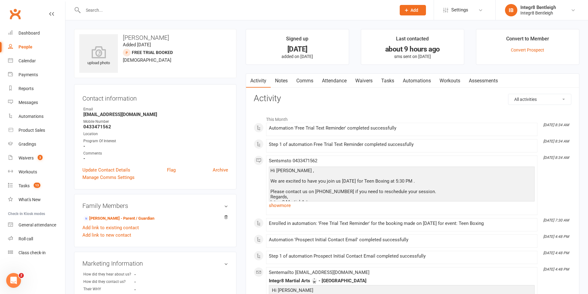
click at [363, 77] on link "Waivers" at bounding box center [364, 81] width 26 height 14
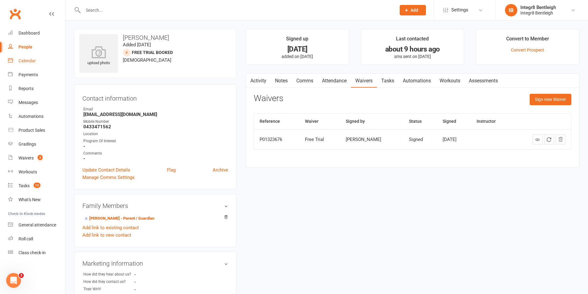
click at [30, 57] on link "Calendar" at bounding box center [36, 61] width 57 height 14
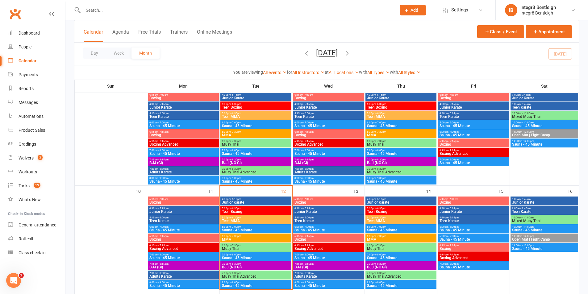
scroll to position [154, 0]
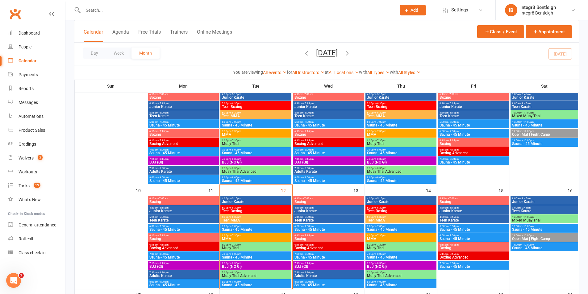
click at [311, 236] on span "- 7:15pm" at bounding box center [308, 235] width 10 height 3
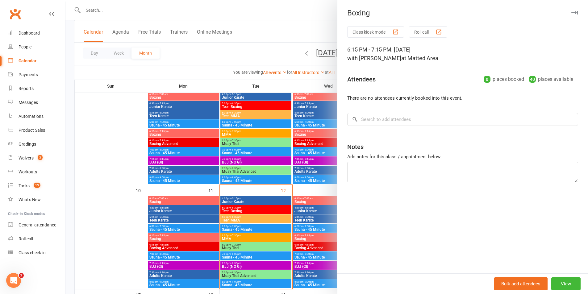
click at [311, 205] on div at bounding box center [326, 147] width 522 height 294
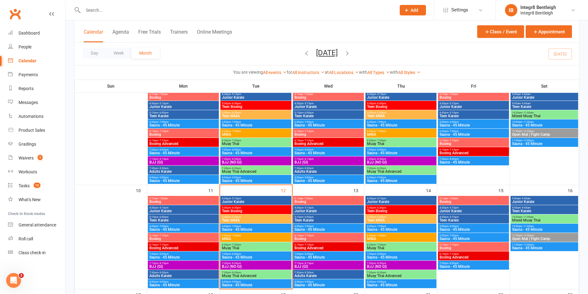
click at [253, 214] on div "5:30pm - 6:30pm Teen MMA" at bounding box center [255, 218] width 71 height 9
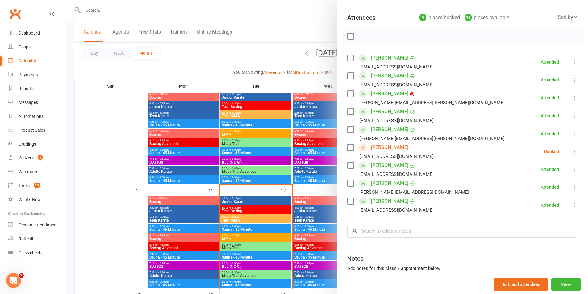
scroll to position [31, 0]
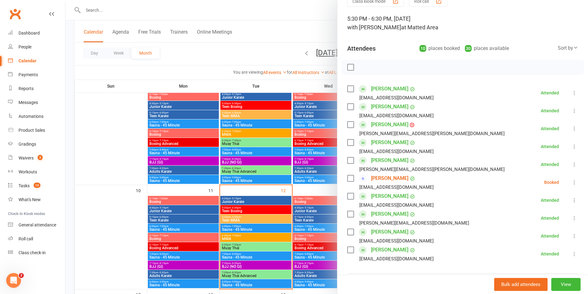
click at [247, 208] on div at bounding box center [326, 147] width 522 height 294
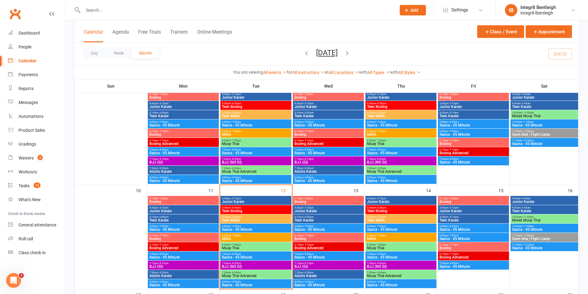
click at [247, 209] on div "5:30pm - 6:30pm Teen Boxing" at bounding box center [255, 209] width 71 height 9
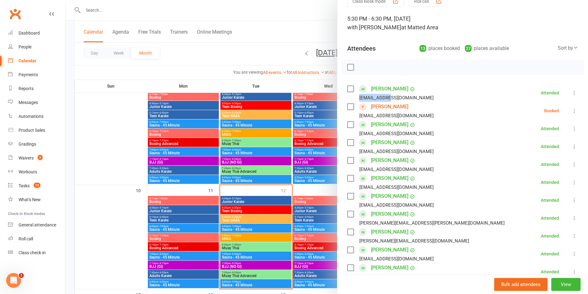
drag, startPoint x: 391, startPoint y: 96, endPoint x: 357, endPoint y: 97, distance: 33.9
click at [357, 97] on div "avanzi@pm.me" at bounding box center [391, 98] width 89 height 8
copy div "[EMAIL_ADDRESS][DOMAIN_NAME]"
drag, startPoint x: 410, startPoint y: 133, endPoint x: 358, endPoint y: 135, distance: 51.9
click at [359, 135] on div "[EMAIL_ADDRESS][DOMAIN_NAME]" at bounding box center [396, 134] width 74 height 8
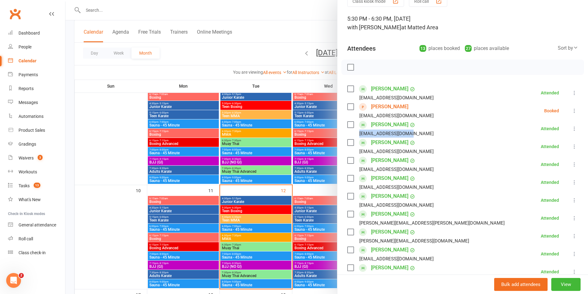
copy div "[EMAIL_ADDRESS][DOMAIN_NAME]"
drag, startPoint x: 415, startPoint y: 170, endPoint x: 354, endPoint y: 169, distance: 61.4
click at [354, 169] on li "Sofia Di Carlo mtsagdou@bigpond.net.au Attended More info Remove Mark absent Un…" at bounding box center [462, 164] width 231 height 18
copy div "[EMAIL_ADDRESS][DOMAIN_NAME]"
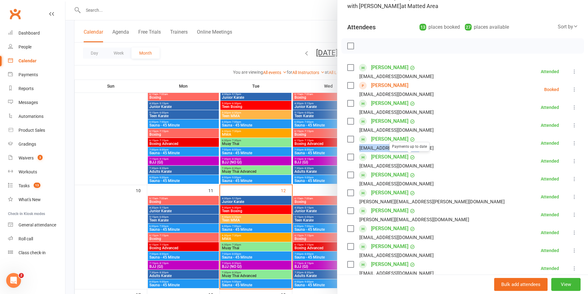
scroll to position [62, 0]
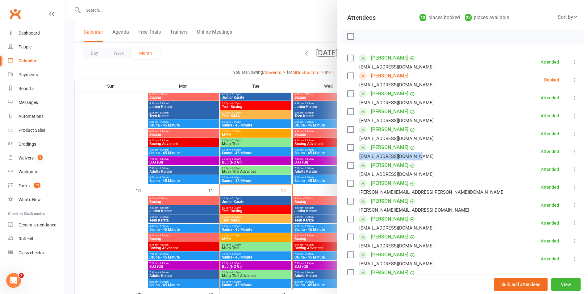
drag, startPoint x: 416, startPoint y: 155, endPoint x: 357, endPoint y: 158, distance: 59.3
click at [357, 158] on div "[EMAIL_ADDRESS][DOMAIN_NAME]" at bounding box center [391, 156] width 89 height 8
copy div "[EMAIL_ADDRESS][DOMAIN_NAME]"
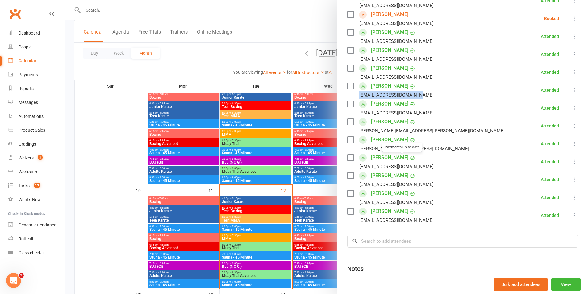
scroll to position [123, 0]
drag, startPoint x: 419, startPoint y: 129, endPoint x: 347, endPoint y: 129, distance: 72.5
click at [347, 129] on li "Aishah Haddad natasha.haddad@me.com Attended More info Remove Mark absent Undo …" at bounding box center [462, 126] width 231 height 18
copy div "natasha.haddad@me.com"
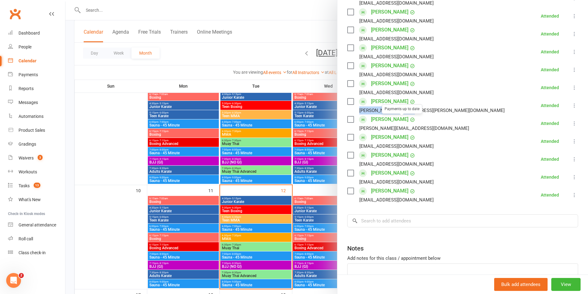
scroll to position [154, 0]
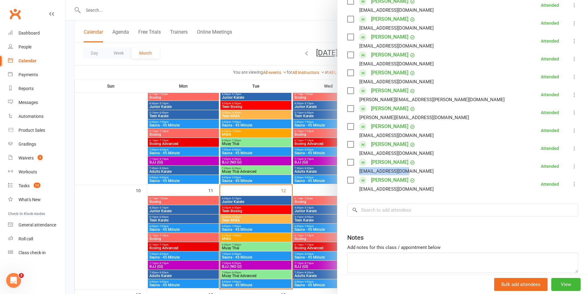
drag, startPoint x: 410, startPoint y: 170, endPoint x: 355, endPoint y: 172, distance: 55.3
click at [355, 172] on div "natashad1@yahoo.com" at bounding box center [391, 171] width 89 height 8
copy div "natashad1@yahoo.com"
click at [379, 198] on div "Class kiosk mode Roll call 5:30 PM - 6:30 PM, Tuesday, August, 12, 2025 with Ph…" at bounding box center [462, 88] width 251 height 432
drag, startPoint x: 416, startPoint y: 152, endPoint x: 358, endPoint y: 152, distance: 58.3
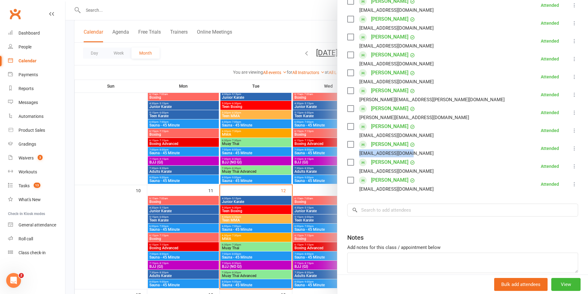
click at [358, 152] on li "Eden Poon ming.poon@hotmail.com Attended More info Remove Mark absent Undo chec…" at bounding box center [462, 148] width 231 height 18
copy div "ming.poon@hotmail.com"
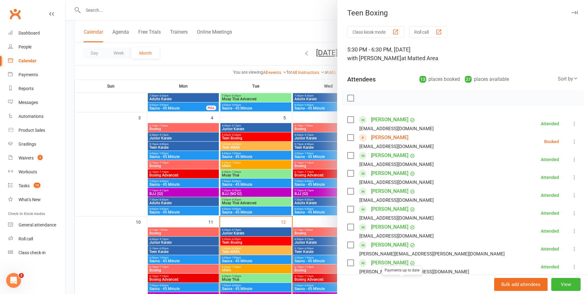
scroll to position [93, 0]
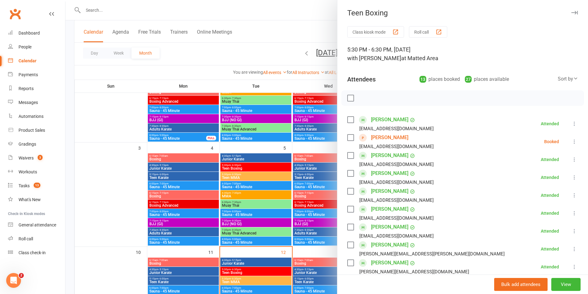
click at [381, 69] on div "Class kiosk mode Roll call 5:30 PM - 6:30 PM, Tuesday, August, 12, 2025 with Ph…" at bounding box center [462, 242] width 251 height 432
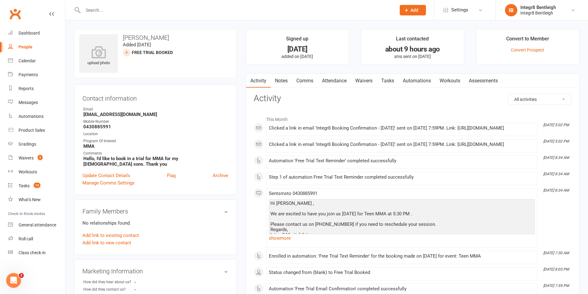
click at [284, 77] on link "Notes" at bounding box center [281, 81] width 21 height 14
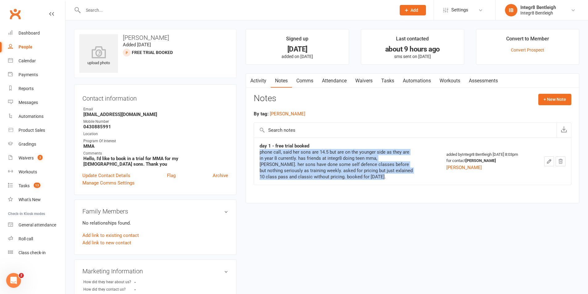
drag, startPoint x: 255, startPoint y: 152, endPoint x: 362, endPoint y: 179, distance: 110.8
click at [362, 180] on td "day 1 - free trial booked phone call, said her sons are 14.5 but are on the you…" at bounding box center [347, 161] width 187 height 47
click at [362, 178] on div "phone call, said her sons are 14.5 but are on the younger side as they are in y…" at bounding box center [336, 164] width 154 height 31
drag, startPoint x: 361, startPoint y: 177, endPoint x: 356, endPoint y: 175, distance: 5.7
click at [361, 176] on div "phone call, said her sons are 14.5 but are on the younger side as they are in y…" at bounding box center [336, 164] width 154 height 31
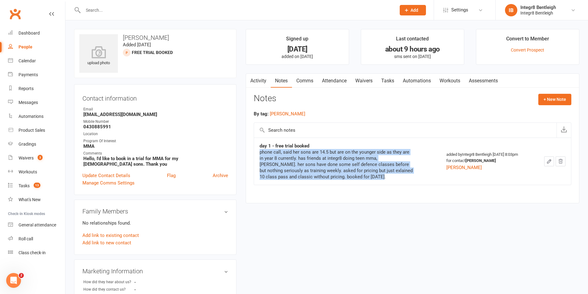
click at [340, 172] on div "phone call, said her sons are 14.5 but are on the younger side as they are in y…" at bounding box center [336, 164] width 154 height 31
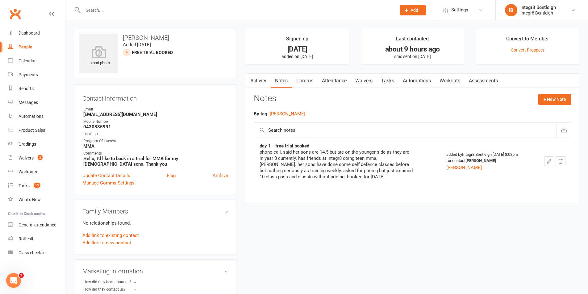
drag, startPoint x: 374, startPoint y: 83, endPoint x: 372, endPoint y: 89, distance: 6.7
click at [374, 83] on link "Waivers" at bounding box center [364, 81] width 26 height 14
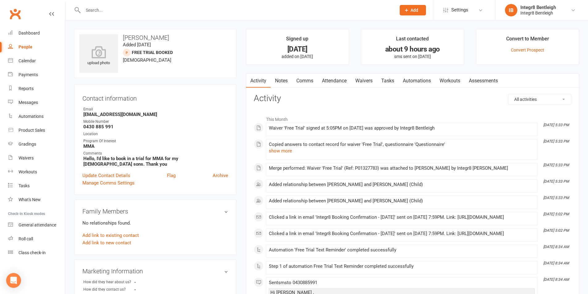
click at [362, 81] on link "Waivers" at bounding box center [364, 81] width 26 height 14
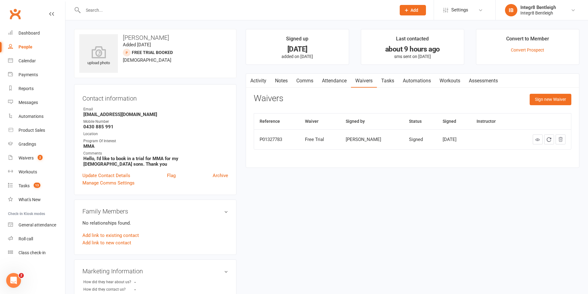
click at [215, 6] on input "text" at bounding box center [236, 10] width 310 height 9
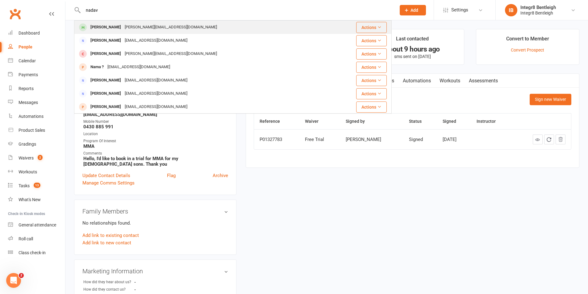
type input "nadav"
click at [155, 27] on div "[PERSON_NAME][EMAIL_ADDRESS][DOMAIN_NAME]" at bounding box center [171, 27] width 96 height 9
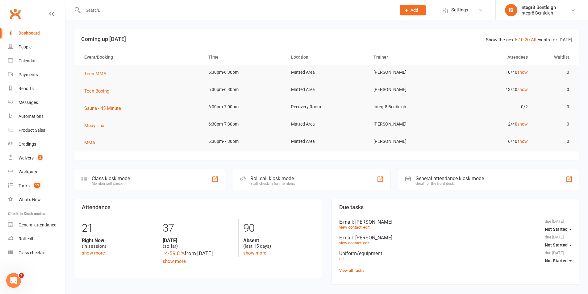
click at [115, 14] on input "text" at bounding box center [236, 10] width 310 height 9
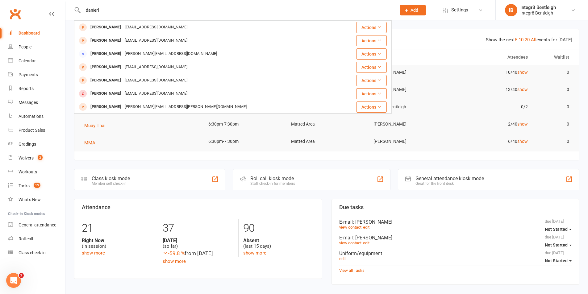
click at [97, 10] on input "danierl" at bounding box center [236, 10] width 310 height 9
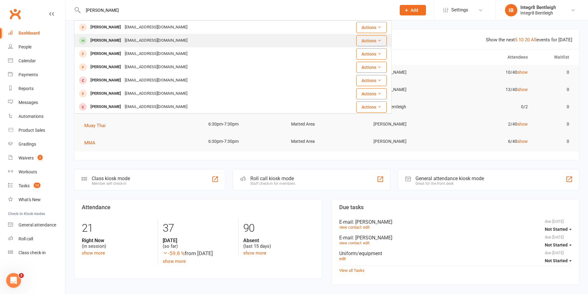
type input "[PERSON_NAME]"
click at [101, 37] on div "[PERSON_NAME] [EMAIL_ADDRESS][DOMAIN_NAME]" at bounding box center [206, 40] width 263 height 13
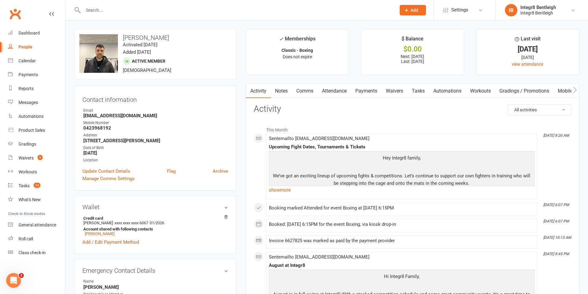
click at [363, 86] on link "Payments" at bounding box center [366, 91] width 31 height 14
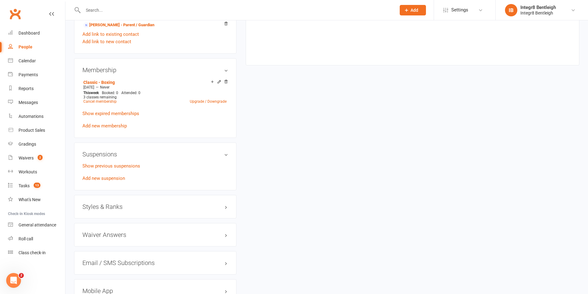
scroll to position [370, 0]
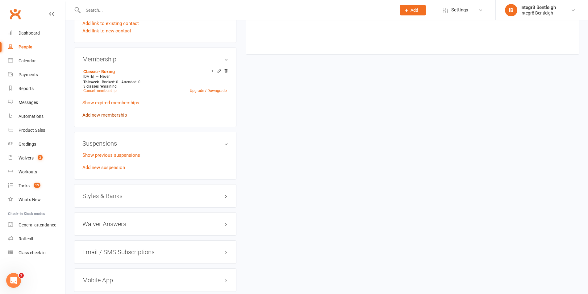
click at [118, 117] on link "Add new membership" at bounding box center [104, 115] width 44 height 6
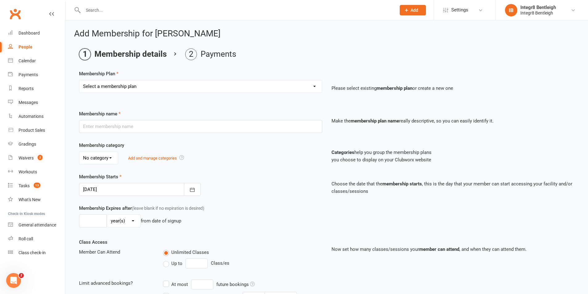
click at [127, 88] on select "Select a membership plan Create new Membership Plan Classic - Muay Thai Classic…" at bounding box center [200, 86] width 242 height 12
select select "1"
click at [79, 80] on select "Select a membership plan Create new Membership Plan Classic - Muay Thai Classic…" at bounding box center [200, 86] width 242 height 12
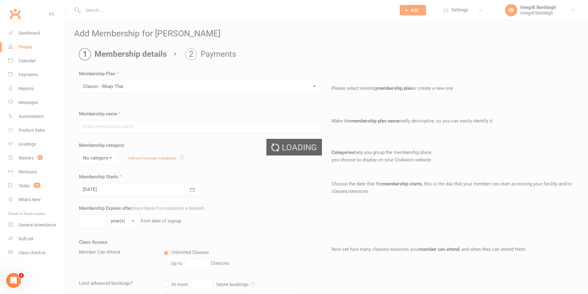
type input "Classic - Muay Thai"
select select "0"
type input "0"
type input "3"
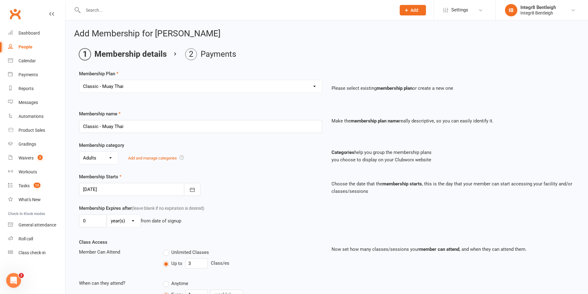
click at [146, 12] on input "text" at bounding box center [236, 10] width 310 height 9
click at [204, 91] on select "Select a membership plan Create new Membership Plan Classic - Muay Thai Classic…" at bounding box center [200, 86] width 242 height 12
click at [206, 88] on select "Select a membership plan Create new Membership Plan Classic - Muay Thai Classic…" at bounding box center [200, 86] width 242 height 12
drag, startPoint x: 149, startPoint y: 12, endPoint x: 152, endPoint y: 10, distance: 3.7
click at [148, 13] on input "text" at bounding box center [236, 10] width 310 height 9
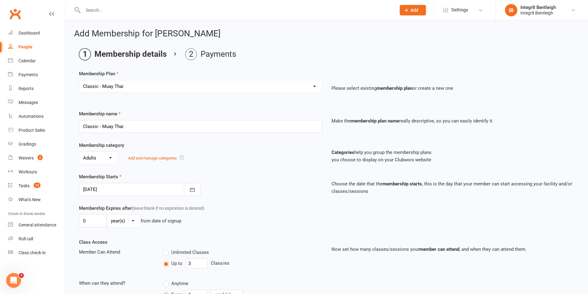
drag, startPoint x: 555, startPoint y: 20, endPoint x: 556, endPoint y: 17, distance: 3.2
click at [555, 20] on div "Add Membership for [PERSON_NAME] Membership details Payments Membership Plan Se…" at bounding box center [326, 265] width 522 height 490
click at [557, 9] on link "IB Integr8 Bentleigh Integr8 Bentleigh" at bounding box center [542, 10] width 74 height 12
click at [520, 85] on link "Sign out" at bounding box center [541, 85] width 92 height 14
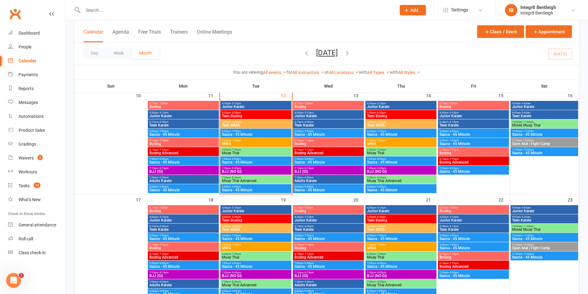
scroll to position [247, 0]
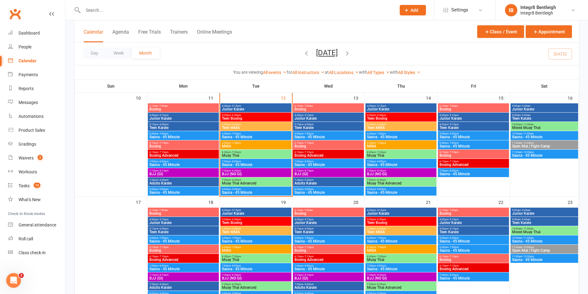
click at [396, 172] on span "7:30pm - 8:30pm" at bounding box center [401, 170] width 68 height 3
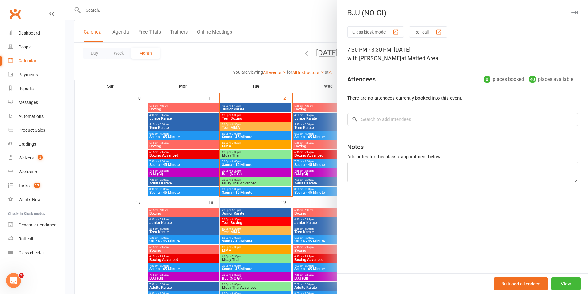
click at [235, 174] on div at bounding box center [326, 147] width 522 height 294
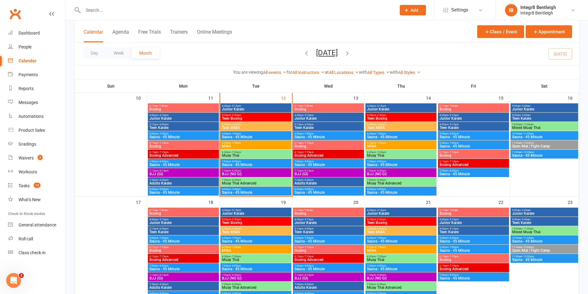
click at [237, 171] on span "- 8:30pm" at bounding box center [236, 170] width 10 height 3
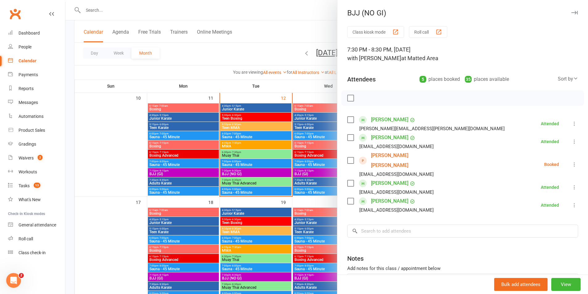
click at [306, 151] on div at bounding box center [326, 147] width 522 height 294
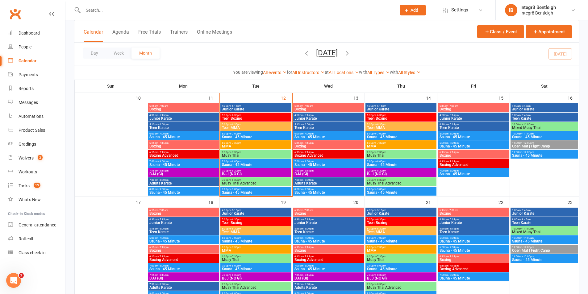
click at [256, 171] on span "7:30pm - 8:30pm" at bounding box center [256, 170] width 68 height 3
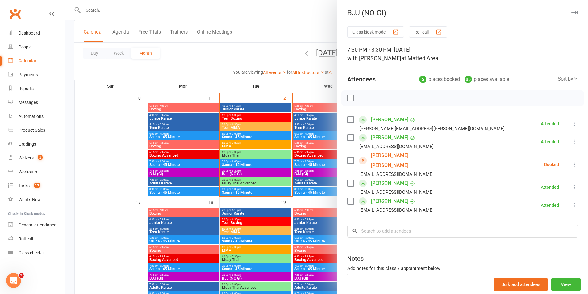
click at [307, 160] on div at bounding box center [326, 147] width 522 height 294
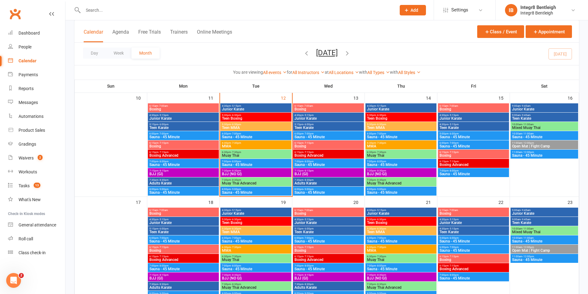
click at [379, 169] on span "- 8:30pm" at bounding box center [381, 170] width 10 height 3
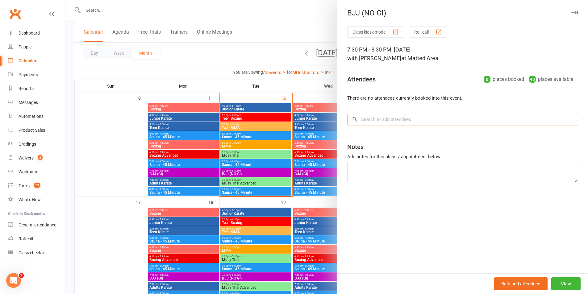
click at [406, 117] on input "search" at bounding box center [462, 119] width 231 height 13
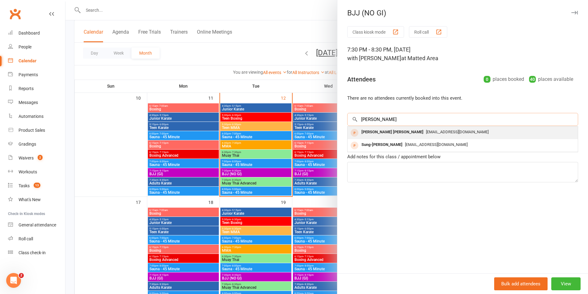
type input "ju yee"
click at [426, 132] on span "ooijuyee@gmail.com" at bounding box center [457, 132] width 63 height 5
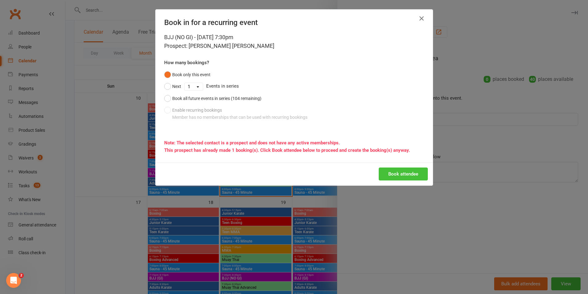
click at [396, 168] on button "Book attendee" at bounding box center [403, 174] width 49 height 13
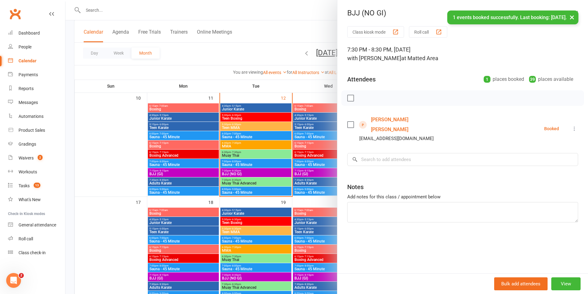
click at [300, 181] on div at bounding box center [326, 147] width 522 height 294
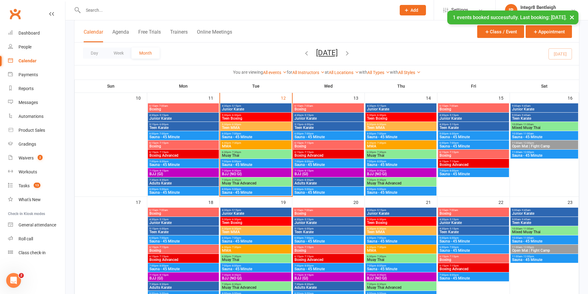
click at [266, 173] on span "BJJ (NO GI)" at bounding box center [256, 174] width 68 height 4
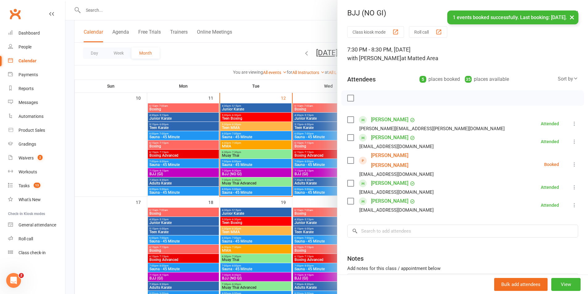
click at [571, 161] on icon at bounding box center [574, 164] width 6 height 6
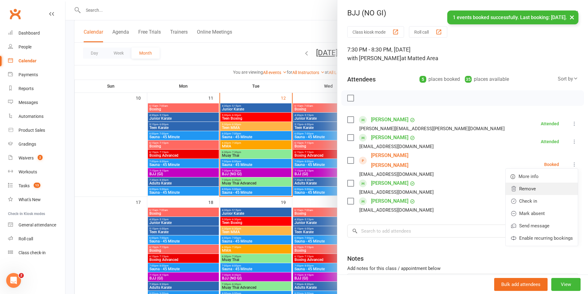
click at [532, 183] on link "Remove" at bounding box center [541, 189] width 72 height 12
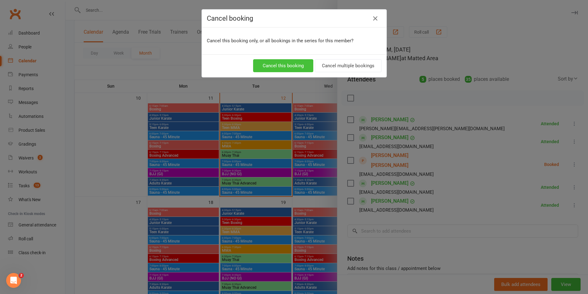
click at [298, 62] on button "Cancel this booking" at bounding box center [283, 65] width 60 height 13
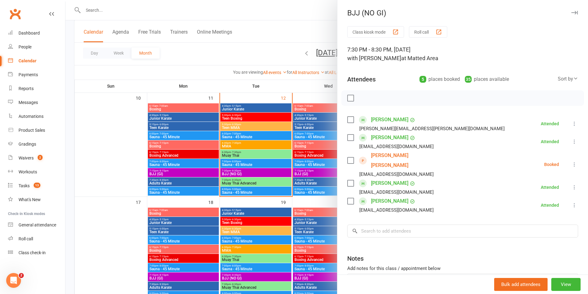
click at [248, 172] on div at bounding box center [326, 147] width 522 height 294
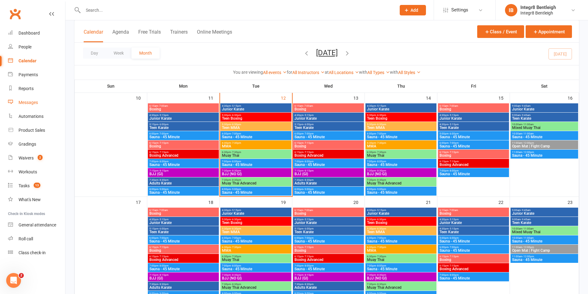
click at [38, 100] on link "Messages" at bounding box center [36, 103] width 57 height 14
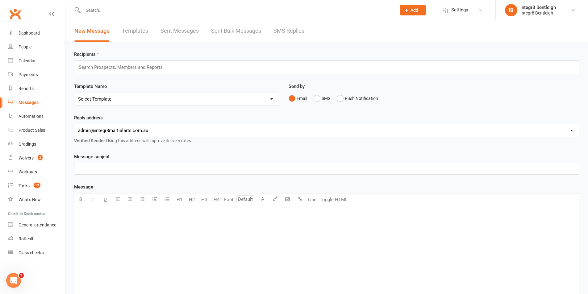
click at [134, 74] on div "Recipients Search Prospects, Members and Reports Template Name Select Template …" at bounding box center [326, 212] width 522 height 340
click at [132, 69] on input "text" at bounding box center [123, 67] width 90 height 8
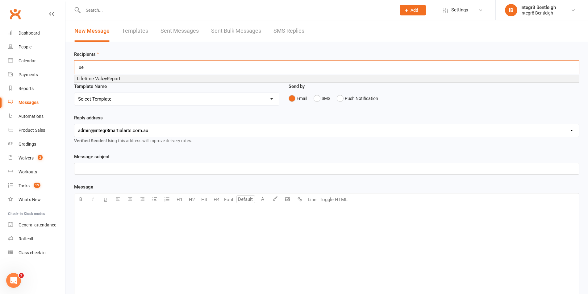
type input "u"
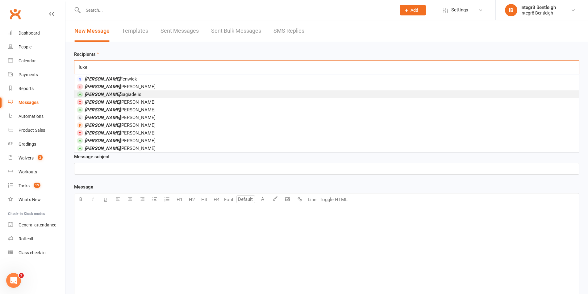
type input "luke"
click at [108, 95] on span "Luke Sagiadelis" at bounding box center [113, 95] width 57 height 6
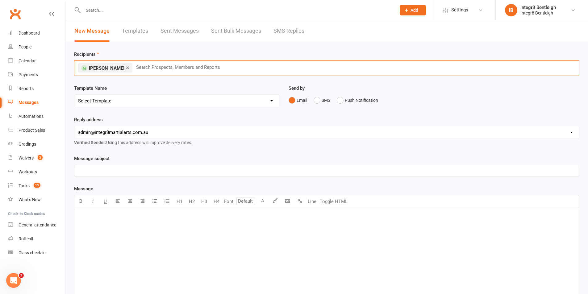
click at [126, 69] on link "×" at bounding box center [127, 68] width 3 height 10
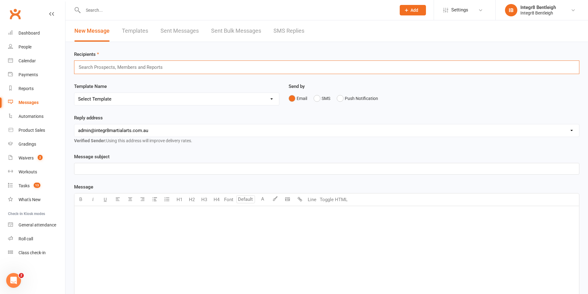
click at [174, 255] on div "﻿" at bounding box center [326, 252] width 504 height 93
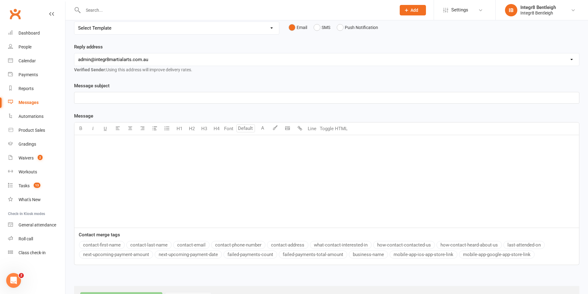
scroll to position [93, 0]
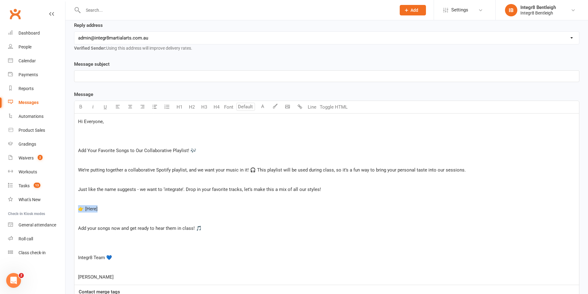
drag, startPoint x: 102, startPoint y: 212, endPoint x: 79, endPoint y: 207, distance: 23.9
click at [79, 207] on p "👉 [Here]" at bounding box center [326, 208] width 497 height 7
click at [152, 215] on p "﻿" at bounding box center [326, 218] width 497 height 7
click at [123, 124] on p "Hi Everyone," at bounding box center [326, 121] width 497 height 7
click at [101, 121] on span "Hi Everyone," at bounding box center [91, 122] width 26 height 6
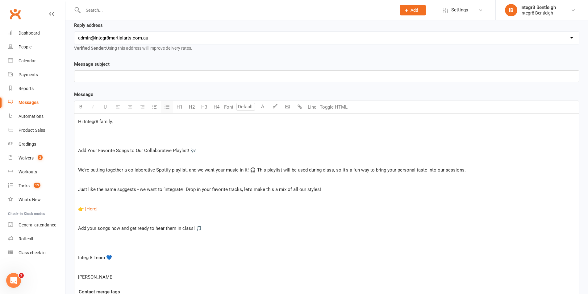
click at [172, 113] on button "button" at bounding box center [167, 107] width 12 height 12
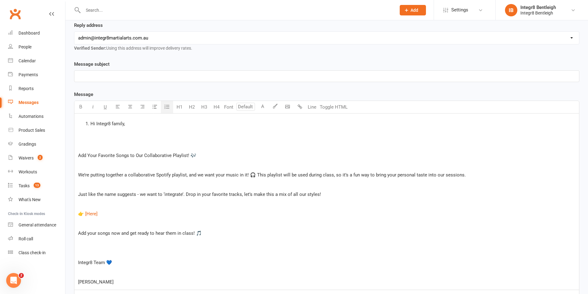
click at [164, 104] on icon "button" at bounding box center [167, 107] width 6 height 6
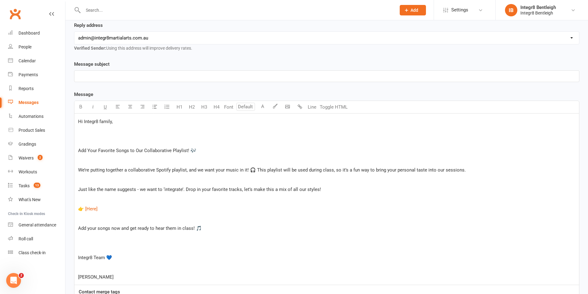
click at [83, 122] on span "Hi Integr8 family," at bounding box center [95, 122] width 35 height 6
drag, startPoint x: 110, startPoint y: 238, endPoint x: 111, endPoint y: 243, distance: 5.0
click at [110, 239] on p "﻿" at bounding box center [326, 237] width 497 height 7
click at [112, 251] on p "﻿" at bounding box center [326, 247] width 497 height 7
click at [111, 247] on p "﻿" at bounding box center [326, 247] width 497 height 7
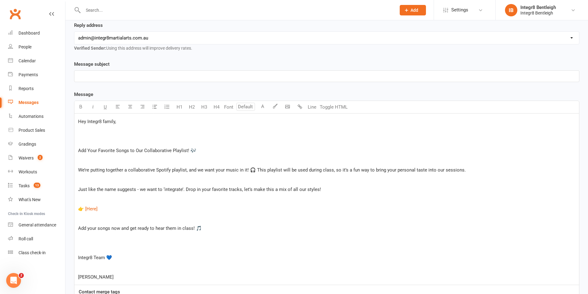
click at [100, 218] on p "﻿" at bounding box center [326, 218] width 497 height 7
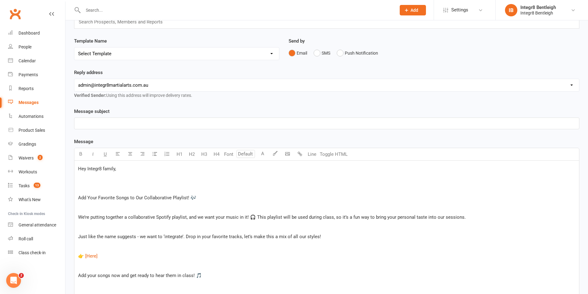
scroll to position [31, 0]
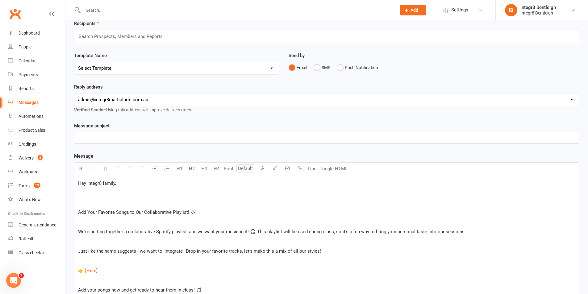
click at [155, 132] on div "Message subject ﻿" at bounding box center [326, 133] width 505 height 22
click at [154, 135] on p "﻿" at bounding box center [326, 137] width 497 height 7
click at [163, 150] on div "Message subject Play your music in class at Integr8 Message Text colour U H1 H2…" at bounding box center [326, 253] width 505 height 262
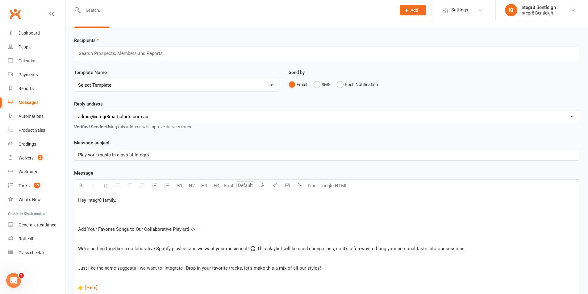
scroll to position [0, 0]
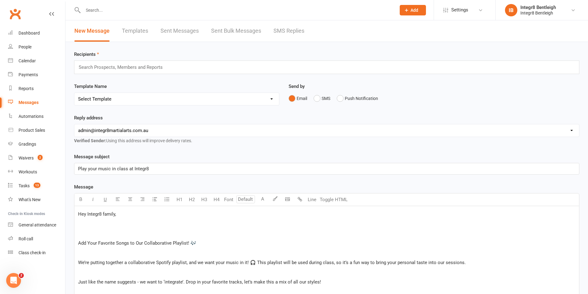
click at [118, 71] on div "Search Prospects, Members and Reports" at bounding box center [326, 67] width 505 height 14
paste input "[PERSON_NAME]"
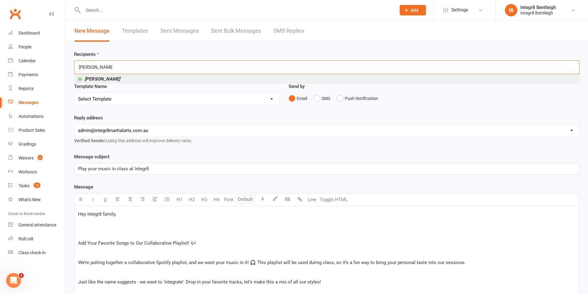
type input "[PERSON_NAME]"
click at [153, 79] on li "[PERSON_NAME]" at bounding box center [326, 79] width 504 height 8
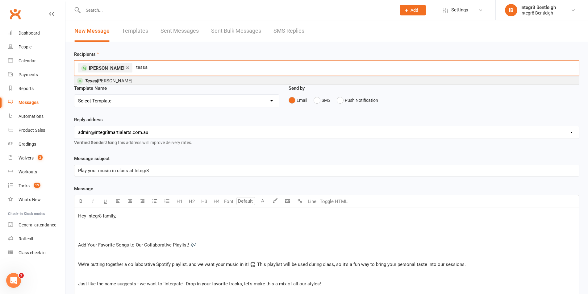
type input "tessa"
click at [139, 79] on li "Tessa Stamatelos" at bounding box center [326, 81] width 504 height 8
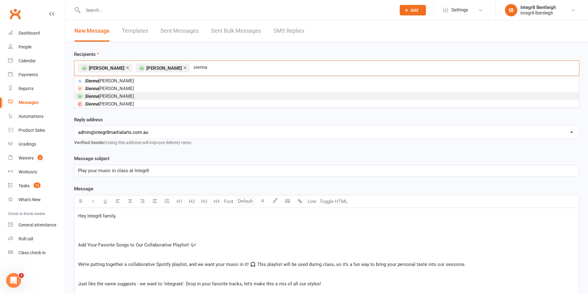
type input "sienna"
click at [162, 93] on li "Sienna Stamatelos" at bounding box center [326, 96] width 504 height 8
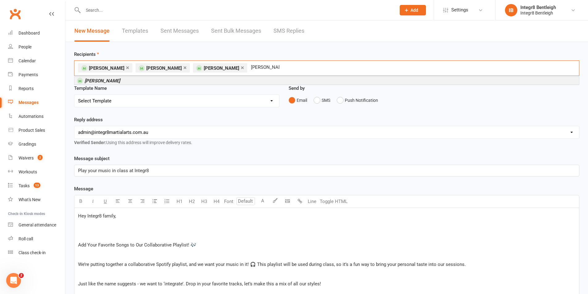
type input "amber cohen"
click at [272, 77] on li "Amber Cohen" at bounding box center [326, 81] width 504 height 8
type input "sofia di carlo"
click at [153, 78] on li "Sofia Di Carlo" at bounding box center [326, 81] width 504 height 8
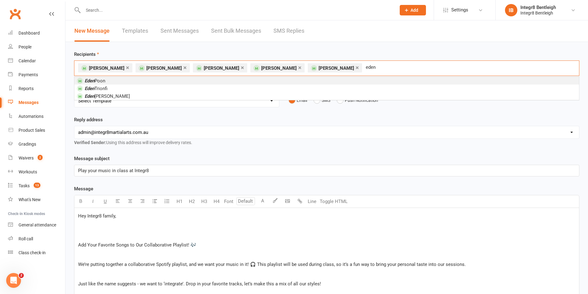
type input "eden"
click at [325, 77] on li "Eden Poon" at bounding box center [326, 81] width 504 height 8
type input "aisha"
click at [176, 80] on li "Aisha h Haddad" at bounding box center [326, 81] width 504 height 8
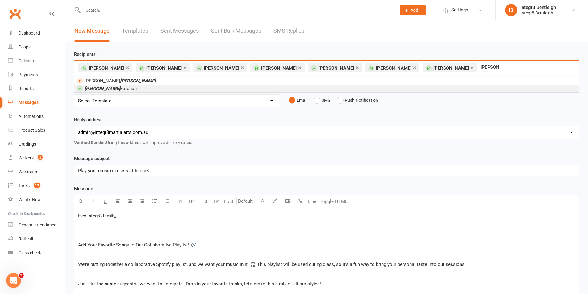
type input "harvey"
click at [336, 85] on li "Harvey Forehan" at bounding box center [326, 89] width 504 height 8
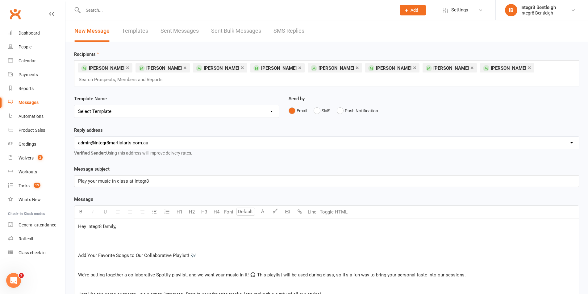
click at [166, 108] on select "Select Template [Email] Public Holiday [Email] 10 Class Pass - 1 Class Remainin…" at bounding box center [176, 111] width 205 height 12
click at [164, 98] on div "Template Name Select Template [Email] Public Holiday [Email] 10 Class Pass - 1 …" at bounding box center [176, 106] width 205 height 23
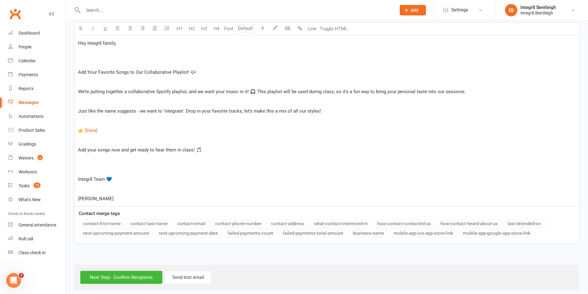
scroll to position [188, 0]
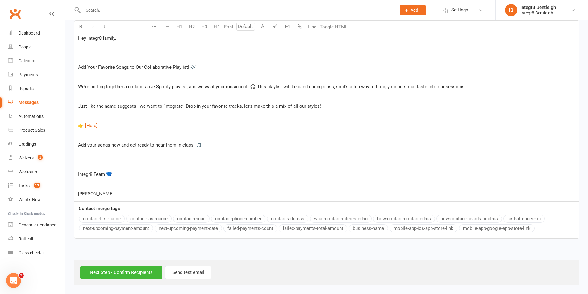
click at [89, 184] on p "﻿" at bounding box center [326, 183] width 497 height 7
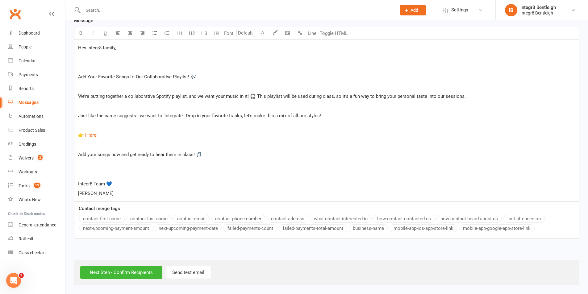
click at [91, 169] on div "Hey Integr8 family, ﻿ ﻿ Add Your Favorite Songs to Our Collaborative Playlist! …" at bounding box center [326, 121] width 504 height 162
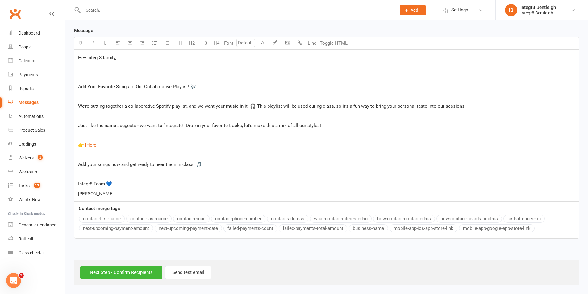
scroll to position [169, 0]
click at [92, 115] on p "﻿" at bounding box center [326, 115] width 497 height 7
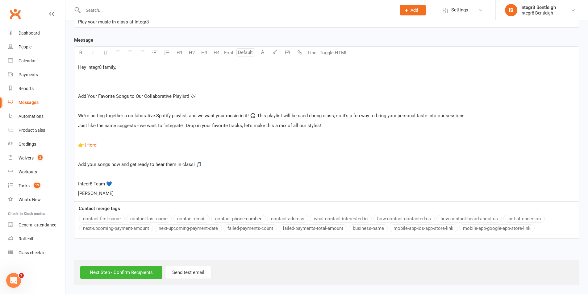
click at [92, 108] on p "﻿" at bounding box center [326, 105] width 497 height 7
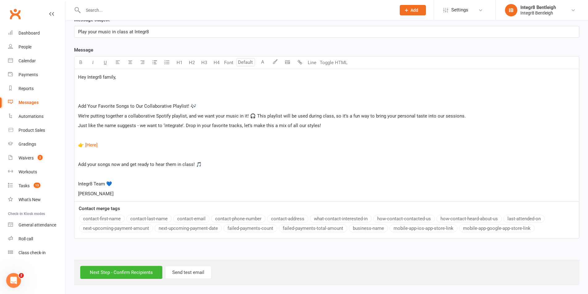
scroll to position [149, 0]
click at [83, 136] on p "﻿" at bounding box center [326, 135] width 497 height 7
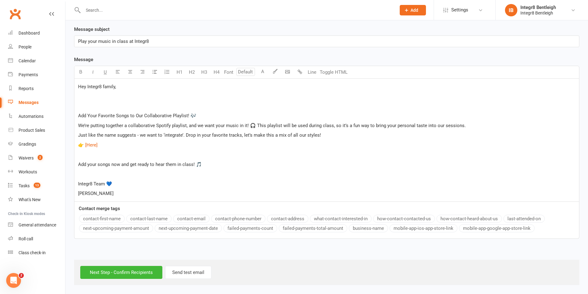
scroll to position [140, 0]
click at [92, 156] on p "﻿" at bounding box center [326, 154] width 497 height 7
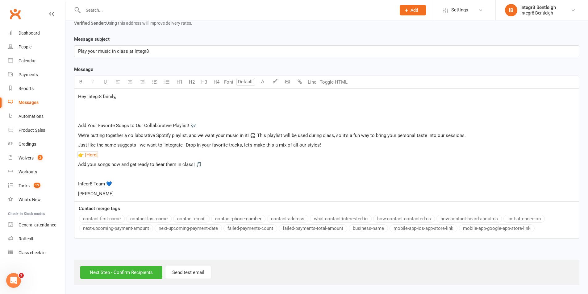
scroll to position [130, 0]
drag, startPoint x: 91, startPoint y: 117, endPoint x: 95, endPoint y: 124, distance: 7.7
click at [92, 118] on p "﻿" at bounding box center [326, 115] width 497 height 7
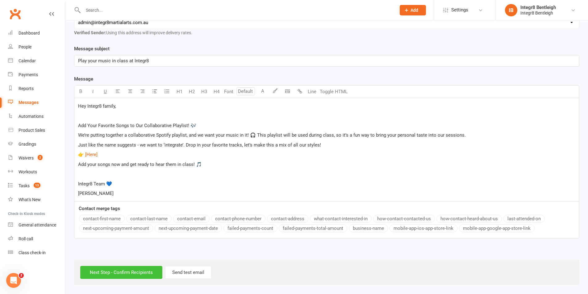
click at [111, 277] on input "Next Step - Confirm Recipients" at bounding box center [121, 272] width 82 height 13
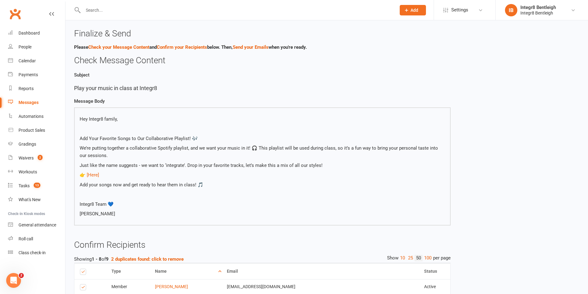
scroll to position [170, 0]
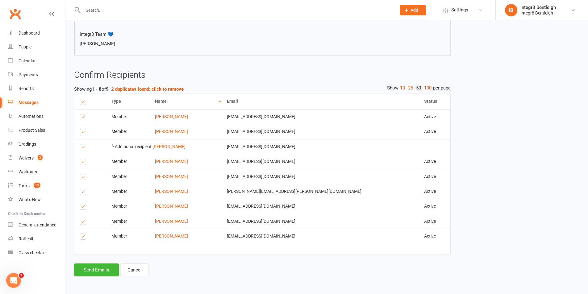
drag, startPoint x: 81, startPoint y: 148, endPoint x: 86, endPoint y: 151, distance: 5.7
click at [81, 148] on label at bounding box center [84, 148] width 8 height 0
click at [81, 144] on input "checkbox" at bounding box center [82, 144] width 4 height 0
click at [101, 267] on button "Send Emails" at bounding box center [96, 269] width 45 height 13
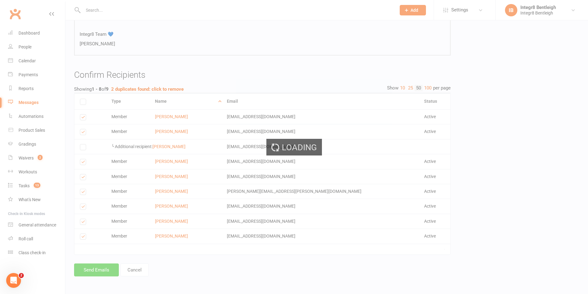
scroll to position [167, 0]
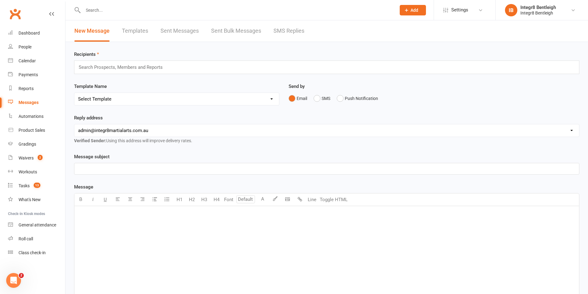
click at [137, 14] on div at bounding box center [232, 10] width 317 height 20
click at [138, 13] on input "text" at bounding box center [236, 10] width 310 height 9
type input "r"
type input "trit"
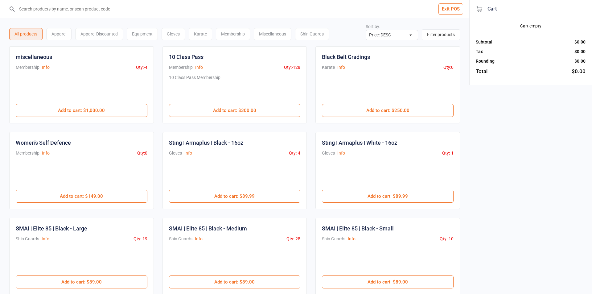
select select "price-desc"
click at [174, 34] on div "Gloves" at bounding box center [173, 34] width 23 height 12
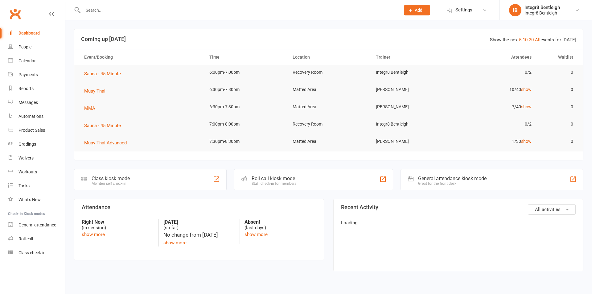
click at [142, 7] on input "text" at bounding box center [238, 10] width 315 height 9
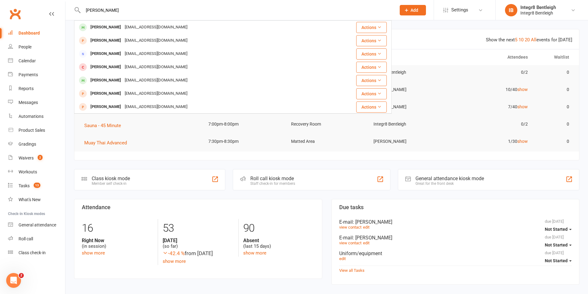
type input "[PERSON_NAME]"
click at [38, 61] on link "Calendar" at bounding box center [36, 61] width 57 height 14
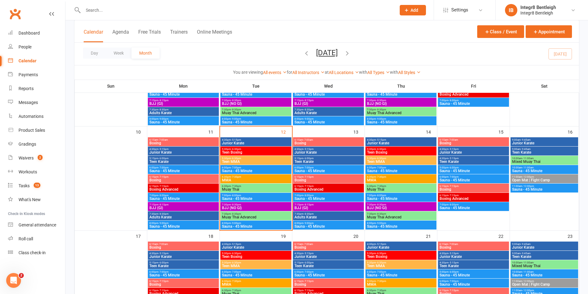
scroll to position [216, 0]
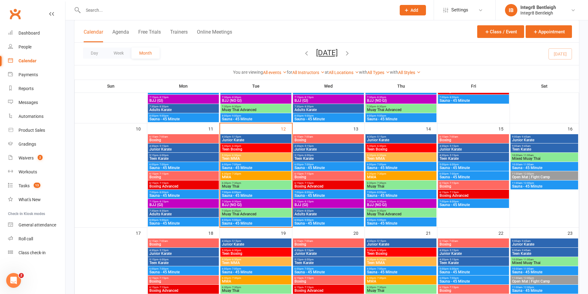
click at [252, 147] on div "5:30pm - 6:30pm Teen Boxing" at bounding box center [255, 147] width 71 height 9
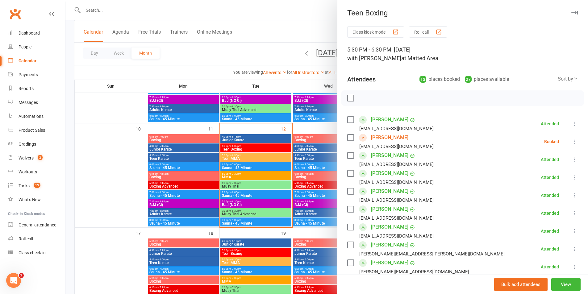
drag, startPoint x: 404, startPoint y: 118, endPoint x: 369, endPoint y: 118, distance: 34.6
click at [371, 118] on div "[PERSON_NAME]" at bounding box center [393, 120] width 44 height 10
copy link "[PERSON_NAME]"
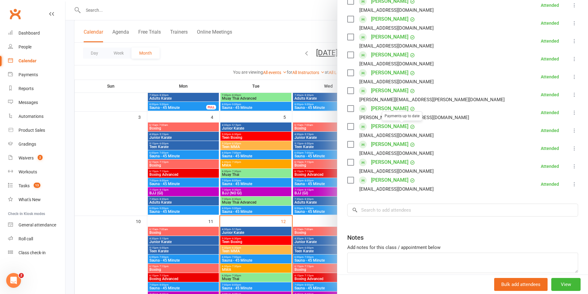
scroll to position [123, 0]
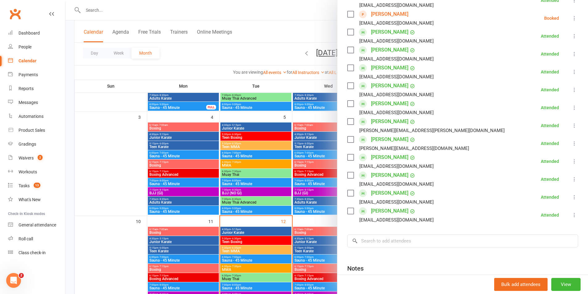
click at [415, 130] on li "[PERSON_NAME] [PERSON_NAME][EMAIL_ADDRESS][PERSON_NAME][DOMAIN_NAME] Attended M…" at bounding box center [462, 126] width 231 height 18
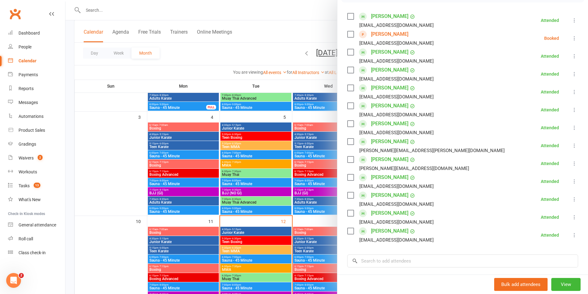
scroll to position [93, 0]
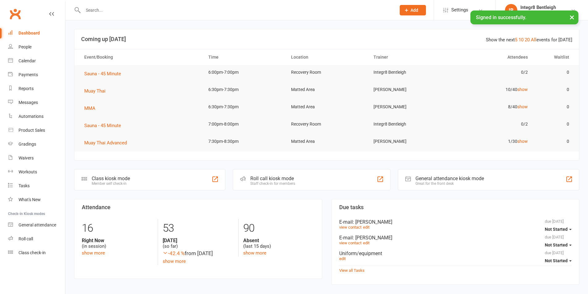
click at [103, 11] on input "text" at bounding box center [236, 10] width 310 height 9
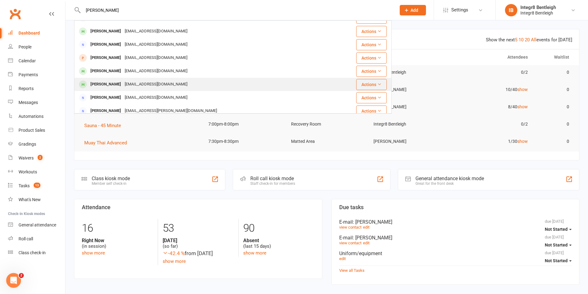
scroll to position [14, 0]
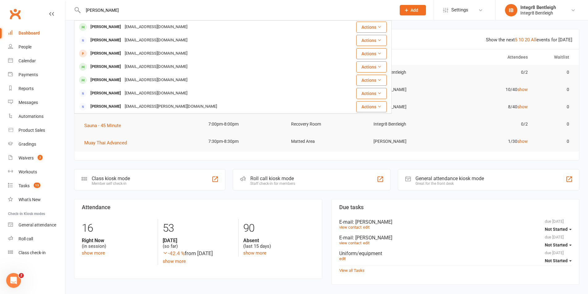
type input "[PERSON_NAME]"
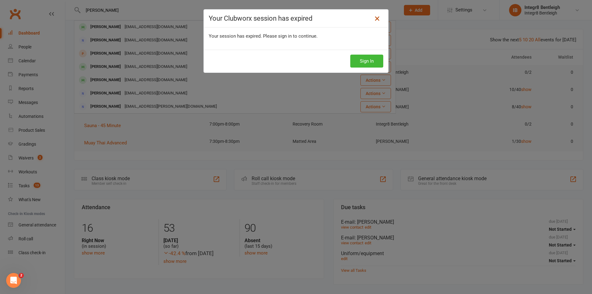
click at [375, 22] on icon at bounding box center [377, 18] width 7 height 7
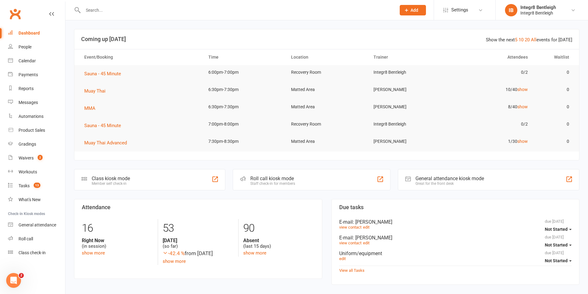
click at [402, 14] on button "Add" at bounding box center [413, 10] width 26 height 10
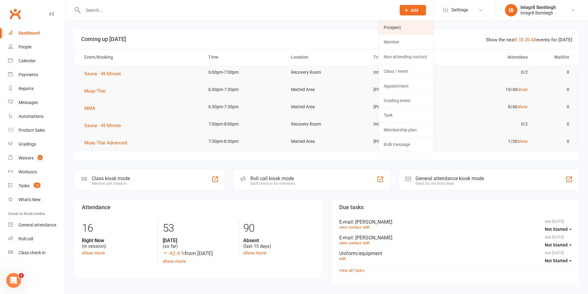
click at [419, 23] on link "Prospect" at bounding box center [406, 27] width 55 height 14
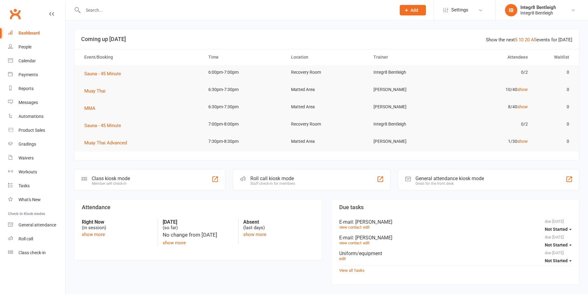
click at [157, 9] on input "text" at bounding box center [236, 10] width 310 height 9
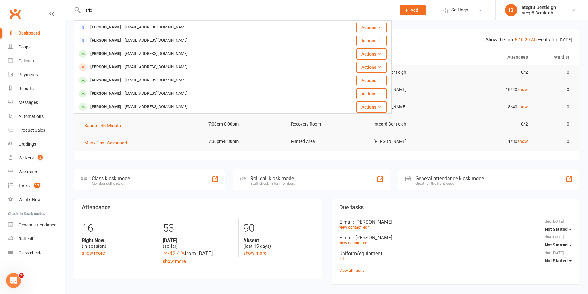
type input "trie"
click at [144, 158] on section "Show the next 5 10 20 All events for [DATE] Coming up [DATE] Event/Booking Time…" at bounding box center [326, 94] width 505 height 131
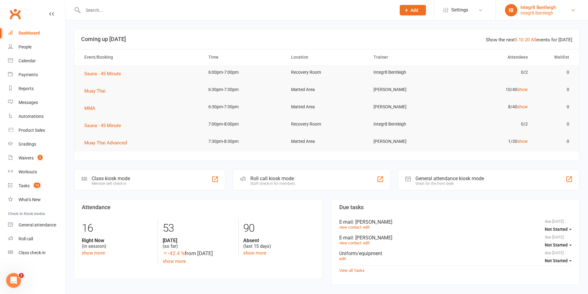
click at [565, 10] on link "IB Integr8 Bentleigh Integr8 Bentleigh" at bounding box center [542, 10] width 74 height 12
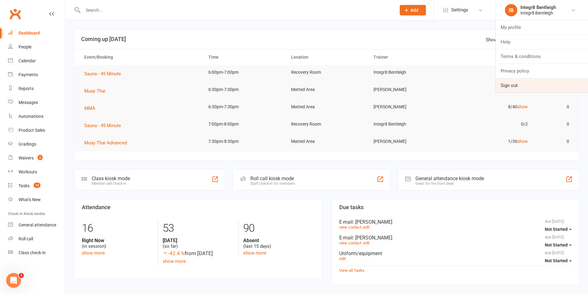
click at [529, 84] on link "Sign out" at bounding box center [541, 85] width 92 height 14
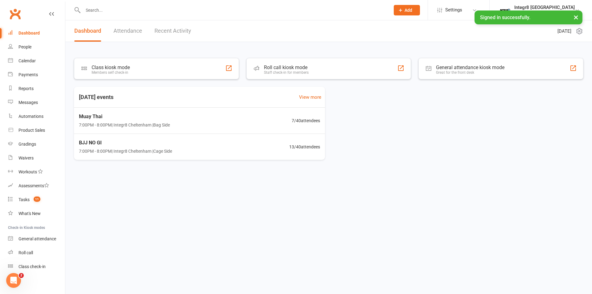
click at [332, 43] on div "Class kiosk mode Members self check-in Roll call kiosk mode Staff check-in for …" at bounding box center [328, 108] width 527 height 133
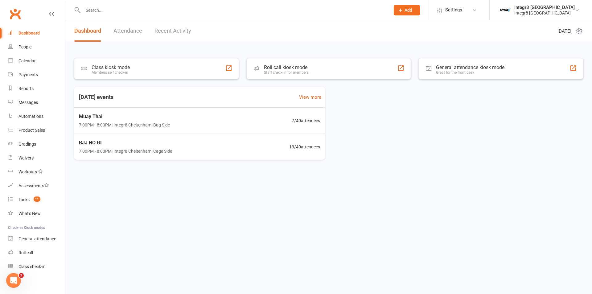
click at [133, 7] on input "text" at bounding box center [233, 10] width 305 height 9
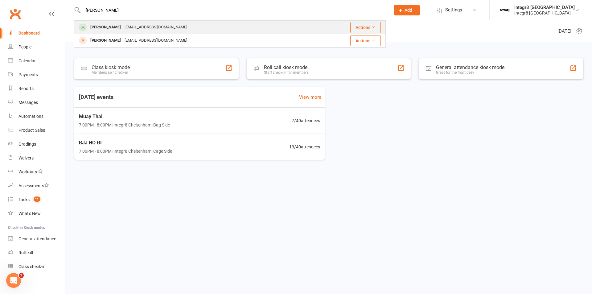
type input "[PERSON_NAME]"
click at [168, 31] on div "[PERSON_NAME] [EMAIL_ADDRESS][DOMAIN_NAME]" at bounding box center [194, 27] width 238 height 13
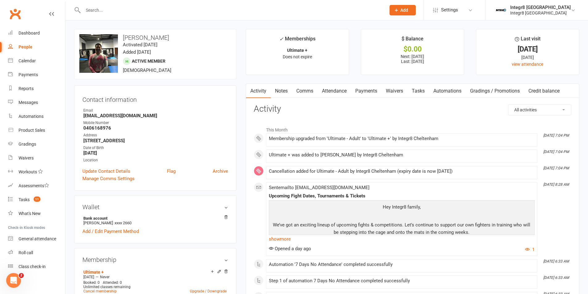
click at [216, 89] on div "Contact information Owner Email [EMAIL_ADDRESS][DOMAIN_NAME] Mobile Number [PHO…" at bounding box center [155, 137] width 162 height 105
drag, startPoint x: 117, startPoint y: 126, endPoint x: 78, endPoint y: 127, distance: 39.2
click at [78, 127] on div "Contact information Owner Email [EMAIL_ADDRESS][DOMAIN_NAME] Mobile Number [PHO…" at bounding box center [155, 137] width 162 height 105
drag, startPoint x: 91, startPoint y: 128, endPoint x: 93, endPoint y: 132, distance: 4.1
drag, startPoint x: 93, startPoint y: 132, endPoint x: 88, endPoint y: 128, distance: 6.1
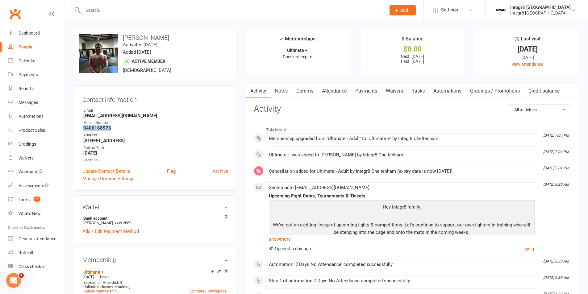
copy strong "0406168976"
drag, startPoint x: 139, startPoint y: 116, endPoint x: 83, endPoint y: 117, distance: 55.2
click at [83, 117] on strong "[EMAIL_ADDRESS][DOMAIN_NAME]" at bounding box center [155, 116] width 145 height 6
copy strong "[EMAIL_ADDRESS][DOMAIN_NAME]"
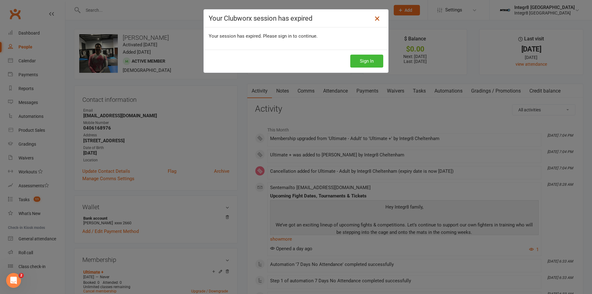
click at [375, 19] on icon at bounding box center [377, 18] width 7 height 7
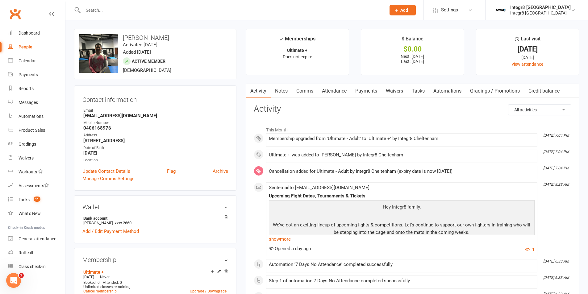
drag, startPoint x: 212, startPoint y: 141, endPoint x: 84, endPoint y: 139, distance: 128.0
click at [84, 139] on strong "[STREET_ADDRESS]" at bounding box center [155, 141] width 145 height 6
copy strong "[STREET_ADDRESS]"
drag, startPoint x: 119, startPoint y: 147, endPoint x: 124, endPoint y: 157, distance: 11.7
click at [119, 148] on div "Date of Birth" at bounding box center [155, 148] width 145 height 6
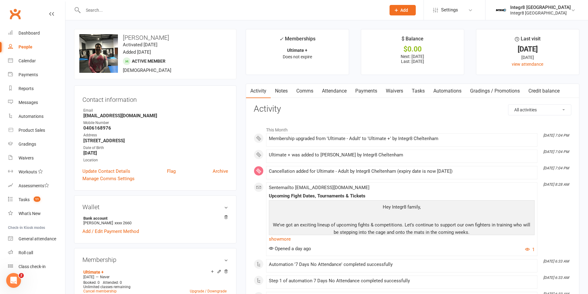
drag, startPoint x: 124, startPoint y: 155, endPoint x: 79, endPoint y: 154, distance: 45.0
click at [79, 154] on div "Contact information Owner Email [EMAIL_ADDRESS][DOMAIN_NAME] Mobile Number [PHO…" at bounding box center [155, 137] width 162 height 105
copy strong "[DATE]"
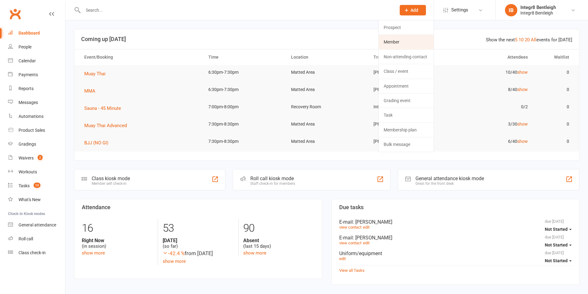
click at [396, 42] on link "Member" at bounding box center [406, 42] width 55 height 14
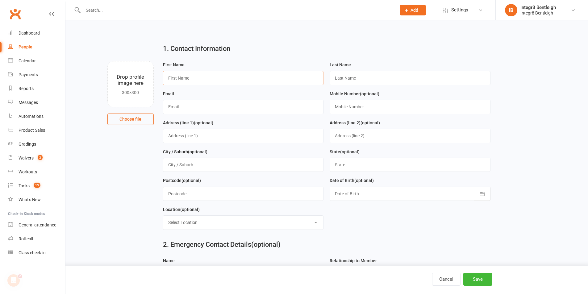
drag, startPoint x: 206, startPoint y: 85, endPoint x: 206, endPoint y: 74, distance: 10.2
click at [206, 85] on input "text" at bounding box center [243, 78] width 161 height 14
type input "[PERSON_NAME]"
click at [398, 80] on input "text" at bounding box center [409, 78] width 161 height 14
type input "[PERSON_NAME]"
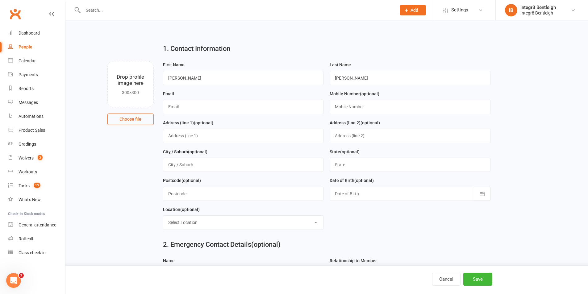
drag, startPoint x: 398, startPoint y: 65, endPoint x: 382, endPoint y: 26, distance: 41.9
click at [397, 64] on div "Last Name [PERSON_NAME]" at bounding box center [409, 73] width 161 height 24
click at [214, 111] on input "text" at bounding box center [243, 107] width 161 height 14
drag, startPoint x: 216, startPoint y: 113, endPoint x: 218, endPoint y: 109, distance: 5.2
paste input "[EMAIL_ADDRESS][DOMAIN_NAME]"
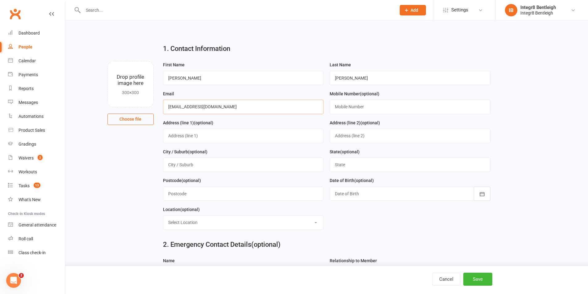
type input "[EMAIL_ADDRESS][DOMAIN_NAME]"
drag, startPoint x: 360, startPoint y: 113, endPoint x: 329, endPoint y: 18, distance: 99.3
click at [360, 113] on input "text" at bounding box center [409, 107] width 161 height 14
paste input "0406168976"
type input "0406168976"
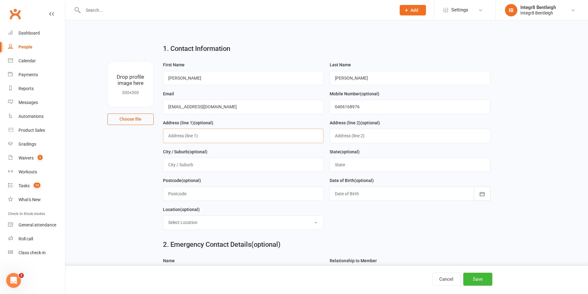
click at [199, 136] on input "text" at bounding box center [243, 136] width 161 height 14
paste input "[STREET_ADDRESS]"
drag, startPoint x: 286, startPoint y: 138, endPoint x: 237, endPoint y: 138, distance: 48.7
click at [237, 138] on input "[STREET_ADDRESS]" at bounding box center [243, 136] width 161 height 14
type input "[STREET_ADDRESS]"
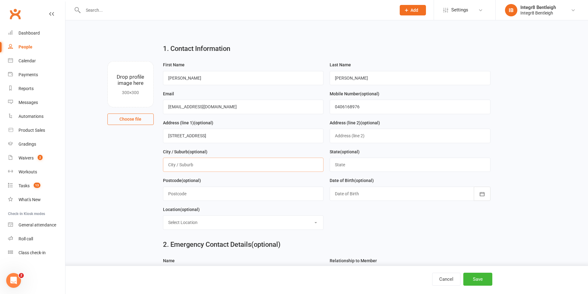
drag, startPoint x: 215, startPoint y: 172, endPoint x: 218, endPoint y: 170, distance: 4.2
click at [216, 172] on input "text" at bounding box center [243, 165] width 161 height 14
paste input "[GEOGRAPHIC_DATA]"
type input "[GEOGRAPHIC_DATA]"
drag, startPoint x: 222, startPoint y: 164, endPoint x: 114, endPoint y: 155, distance: 109.0
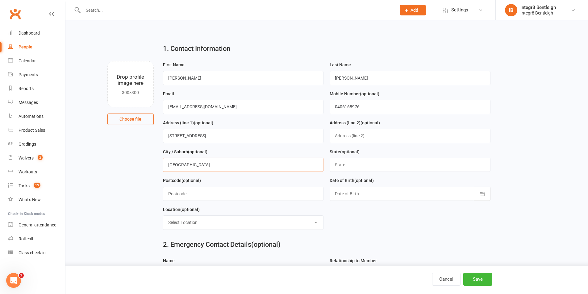
click at [114, 155] on main "1. Contact Information Drop profile image here 300×300 Choose file First Name […" at bounding box center [326, 239] width 505 height 400
click at [174, 162] on input "text" at bounding box center [243, 165] width 161 height 14
paste input "[GEOGRAPHIC_DATA]"
drag, startPoint x: 205, startPoint y: 166, endPoint x: 198, endPoint y: 165, distance: 7.1
click at [198, 165] on input "[GEOGRAPHIC_DATA]" at bounding box center [243, 165] width 161 height 14
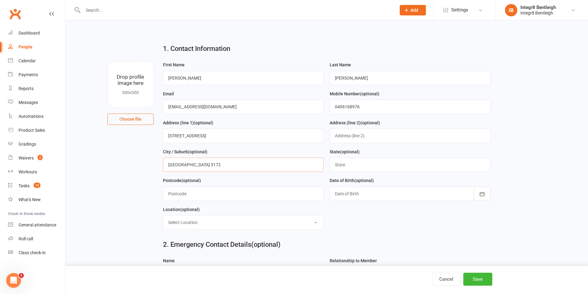
type input "[GEOGRAPHIC_DATA] 3172"
click at [340, 168] on input "text" at bounding box center [409, 165] width 161 height 14
type input "VIC"
click at [324, 174] on div "City / Suburb (optional) Dingley Village 3172" at bounding box center [243, 162] width 167 height 29
click at [248, 190] on input "text" at bounding box center [243, 194] width 161 height 14
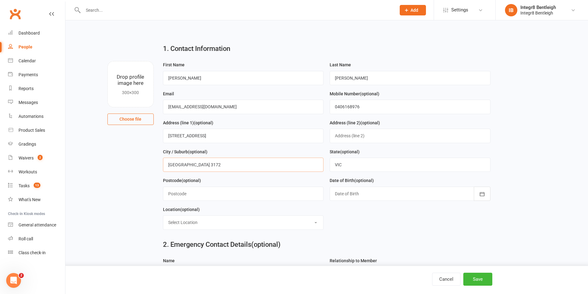
drag, startPoint x: 213, startPoint y: 164, endPoint x: 198, endPoint y: 168, distance: 16.1
click at [198, 168] on input "Dingley Village 3172" at bounding box center [243, 165] width 161 height 14
click at [211, 189] on input "text" at bounding box center [243, 194] width 161 height 14
paste input "3172"
type input "3172"
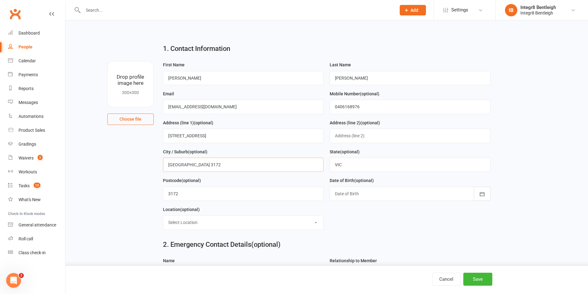
drag, startPoint x: 223, startPoint y: 168, endPoint x: 198, endPoint y: 164, distance: 25.3
click at [198, 164] on input "Dingley Village 3172" at bounding box center [243, 165] width 161 height 14
type input "Dingley Village"
drag, startPoint x: 362, startPoint y: 232, endPoint x: 358, endPoint y: 227, distance: 6.1
click at [361, 232] on form "First Name Triet Last Name Tran Email triettruyenky@gmail.com Mobile Number (op…" at bounding box center [326, 148] width 333 height 174
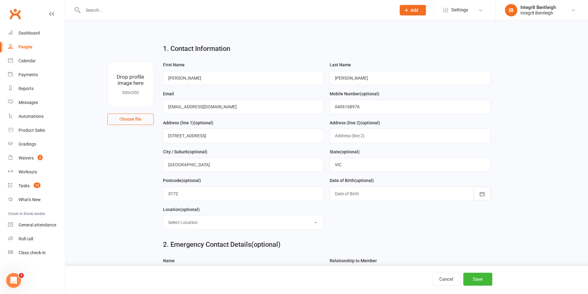
click at [292, 222] on select "Select Location External Matted Area Recovery Room Weights Room" at bounding box center [243, 223] width 160 height 14
click at [351, 201] on div at bounding box center [409, 194] width 161 height 14
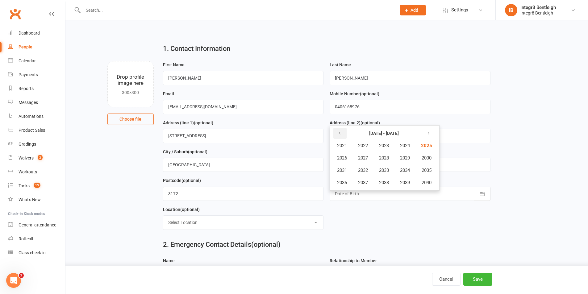
click at [341, 133] on icon "button" at bounding box center [339, 133] width 4 height 5
click at [427, 135] on button "button" at bounding box center [427, 133] width 13 height 11
click at [383, 182] on span "1998" at bounding box center [384, 183] width 10 height 6
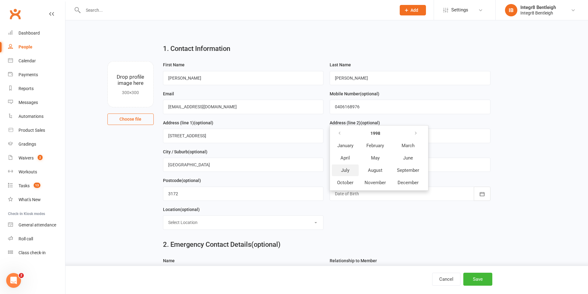
click at [348, 171] on span "July" at bounding box center [345, 171] width 8 height 6
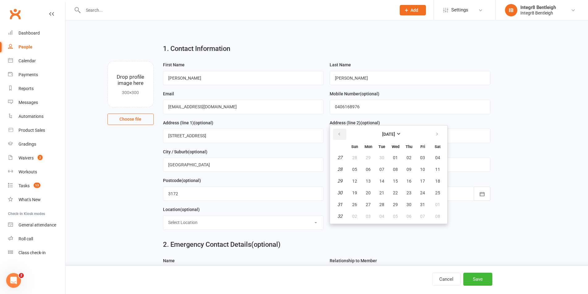
click at [336, 133] on button "button" at bounding box center [339, 134] width 13 height 11
click at [337, 135] on icon "button" at bounding box center [339, 134] width 4 height 5
click at [338, 137] on icon "button" at bounding box center [339, 134] width 4 height 5
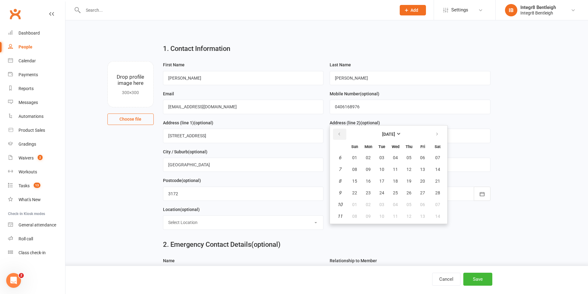
click at [338, 137] on icon "button" at bounding box center [339, 134] width 4 height 5
click at [341, 194] on em "4" at bounding box center [339, 193] width 2 height 6
drag, startPoint x: 339, startPoint y: 201, endPoint x: 340, endPoint y: 192, distance: 9.0
click at [340, 198] on tbody "1 28 29 30 31 01 02 03 2 04 05 06 07 08 09 10 3 11 12 13 14 15 16 17 4 18 19 20…" at bounding box center [389, 187] width 114 height 70
click at [340, 194] on em "4" at bounding box center [339, 193] width 2 height 6
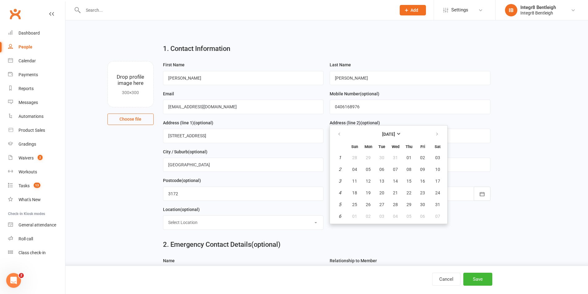
click at [341, 194] on em "4" at bounding box center [339, 193] width 2 height 6
drag, startPoint x: 355, startPoint y: 170, endPoint x: 360, endPoint y: 93, distance: 77.3
click at [355, 168] on span "04" at bounding box center [354, 169] width 5 height 5
type input "04 Jan 1998"
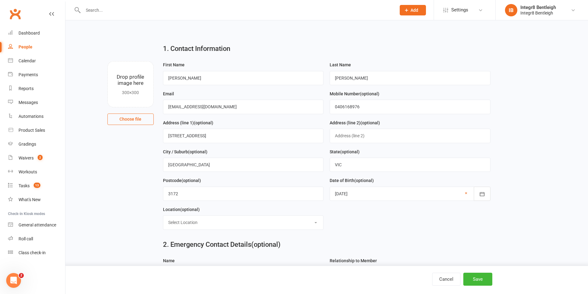
click at [375, 245] on h2 "2. Emergency Contact Details (optional)" at bounding box center [326, 244] width 327 height 7
click at [474, 276] on button "Save" at bounding box center [477, 279] width 29 height 13
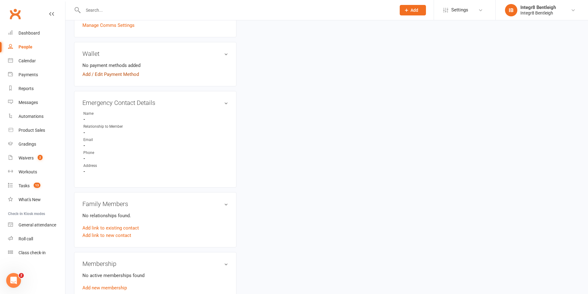
scroll to position [247, 0]
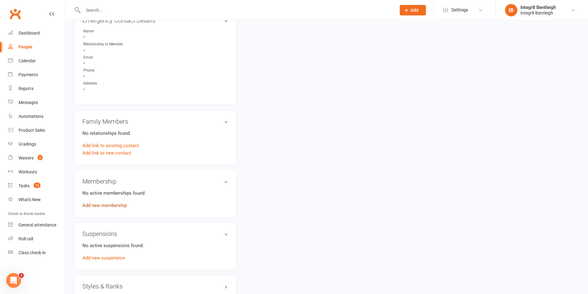
click at [116, 204] on link "Add new membership" at bounding box center [104, 206] width 44 height 6
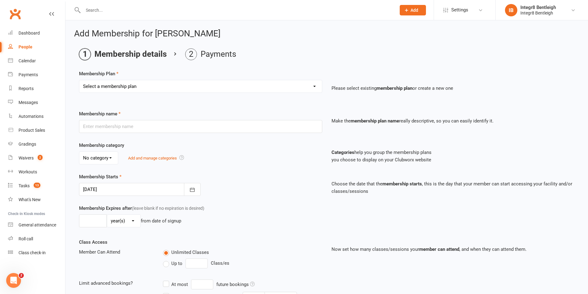
click at [117, 90] on select "Select a membership plan Create new Membership Plan Classic - Muay Thai Classic…" at bounding box center [200, 86] width 242 height 12
select select "13"
click at [79, 80] on select "Select a membership plan Create new Membership Plan Classic - Muay Thai Classic…" at bounding box center [200, 86] width 242 height 12
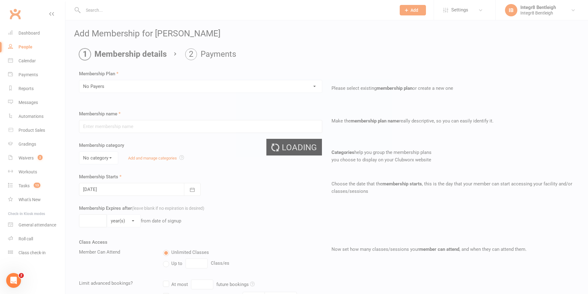
type input "No Payers"
select select "1"
type input "0"
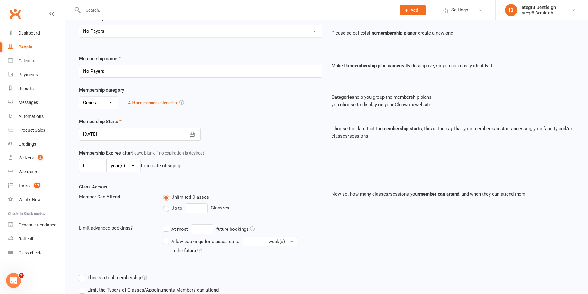
scroll to position [135, 0]
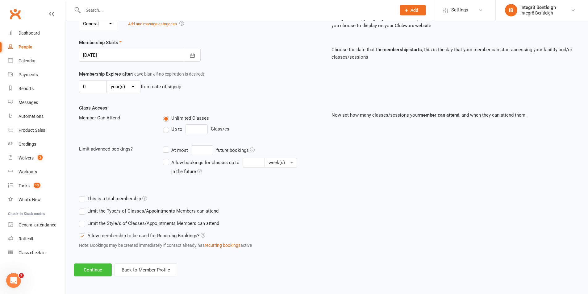
click at [104, 267] on button "Continue" at bounding box center [93, 269] width 38 height 13
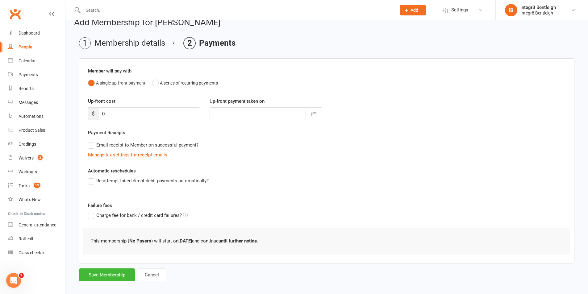
scroll to position [17, 0]
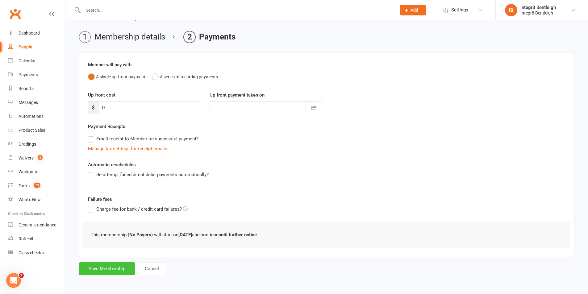
click at [110, 268] on button "Save Membership" at bounding box center [107, 268] width 56 height 13
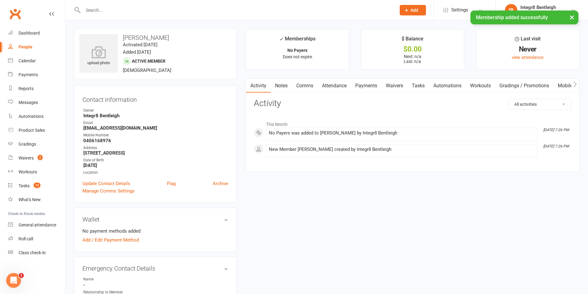
click at [287, 83] on link "Notes" at bounding box center [281, 86] width 21 height 14
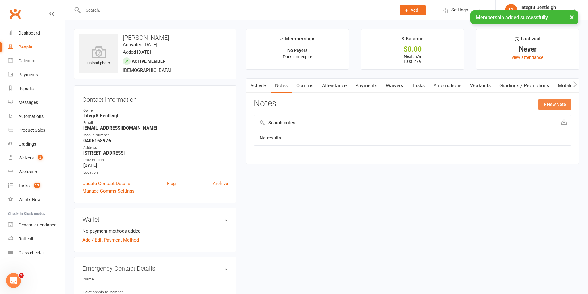
click at [547, 101] on button "+ New Note" at bounding box center [554, 104] width 33 height 11
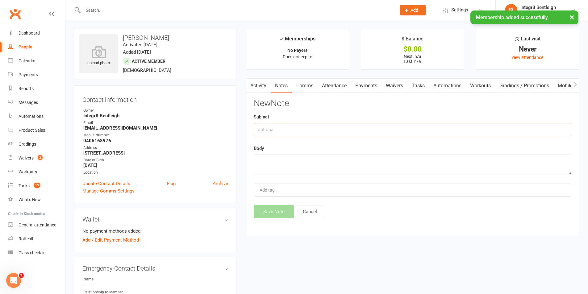
click at [365, 129] on input "text" at bounding box center [412, 129] width 317 height 13
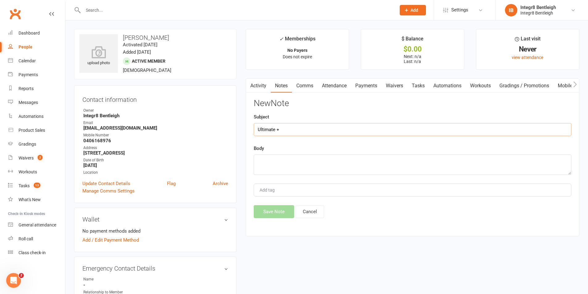
type input "Ultimate +"
click at [391, 162] on textarea at bounding box center [412, 165] width 317 height 20
click at [293, 159] on textarea "Home club chelt3enham" at bounding box center [412, 165] width 317 height 20
click at [318, 163] on textarea "Home club cheltenham" at bounding box center [412, 165] width 317 height 20
click at [307, 161] on textarea "Home club cheltenham, entleigh account made" at bounding box center [412, 165] width 317 height 20
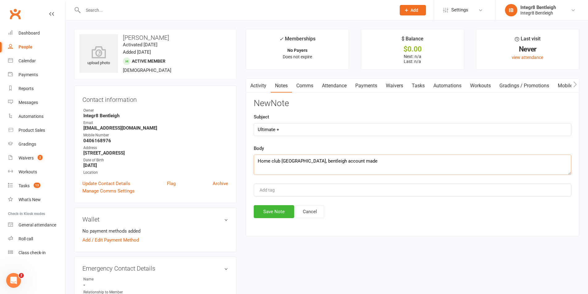
type textarea "Home club cheltenham, bentleigh account made"
click at [299, 186] on div "Add tag" at bounding box center [412, 190] width 317 height 13
type input "[PERSON_NAME]"
click at [296, 195] on div "Luke Luke" at bounding box center [412, 190] width 317 height 13
click at [284, 208] on button "Save Note" at bounding box center [274, 211] width 40 height 13
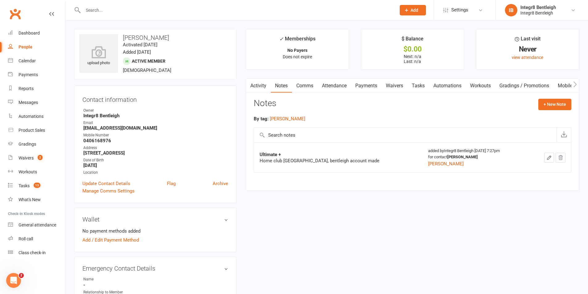
click at [146, 8] on input "text" at bounding box center [236, 10] width 310 height 9
type input "daniel"
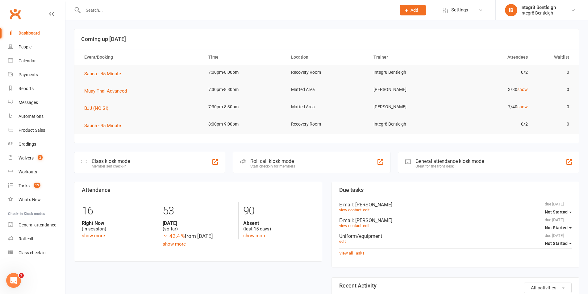
click at [122, 13] on input "text" at bounding box center [236, 10] width 310 height 9
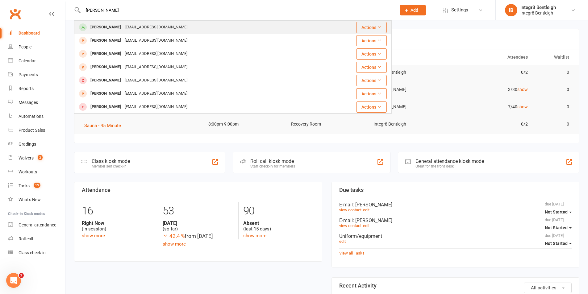
type input "daniel kur"
click at [123, 27] on div "dkurek2211@gmail.com" at bounding box center [156, 27] width 66 height 9
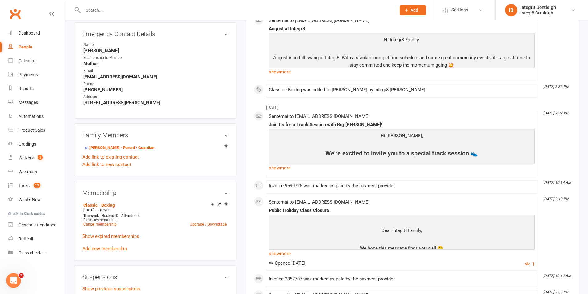
scroll to position [247, 0]
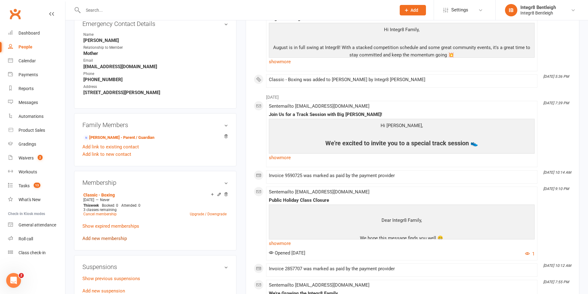
click at [120, 236] on link "Add new membership" at bounding box center [104, 239] width 44 height 6
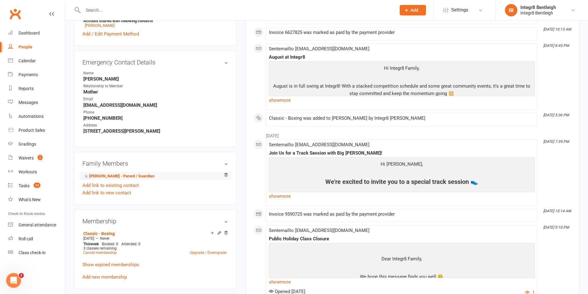
scroll to position [264, 0]
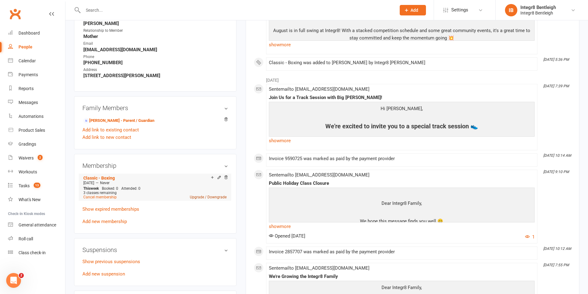
click at [223, 197] on link "Upgrade / Downgrade" at bounding box center [208, 197] width 37 height 4
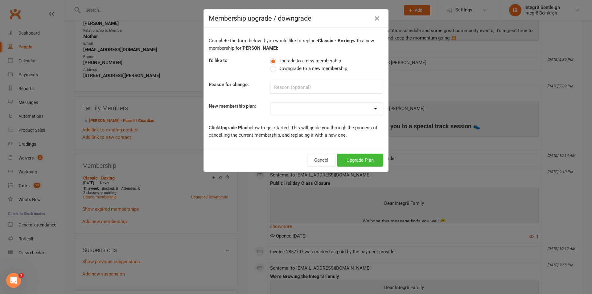
click at [275, 71] on label "Downgrade to a new membership" at bounding box center [308, 68] width 77 height 7
click at [274, 65] on input "Downgrade to a new membership" at bounding box center [272, 65] width 4 height 0
click at [280, 114] on select "Classic - Muay Thai Classic - MMA Classic - BJJ Classic - Kids Karate Classic -…" at bounding box center [327, 109] width 113 height 12
select select "0"
click at [271, 103] on select "Classic - Muay Thai Classic - MMA Classic - BJJ Classic - Kids Karate Classic -…" at bounding box center [327, 109] width 113 height 12
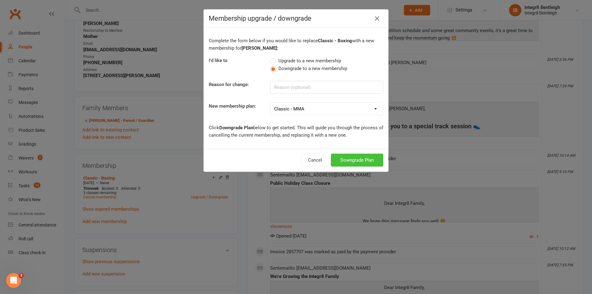
click at [340, 157] on button "Downgrade Plan" at bounding box center [357, 160] width 52 height 13
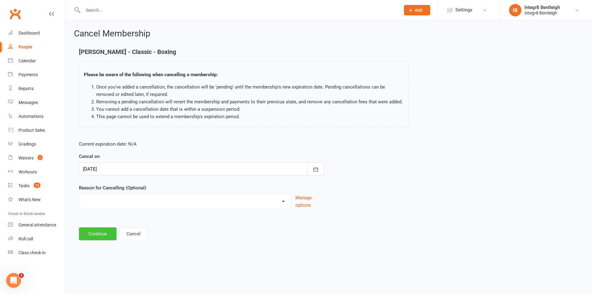
click at [87, 227] on button "Continue" at bounding box center [98, 233] width 38 height 13
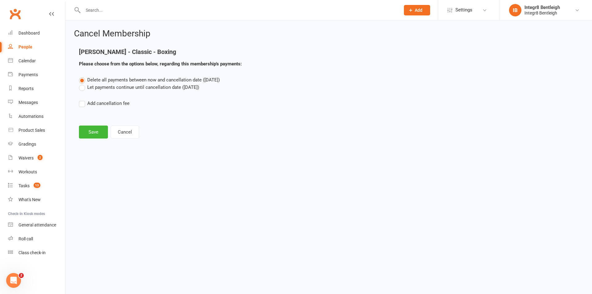
click at [126, 88] on label "Let payments continue until cancellation date (Aug 12, 2025)" at bounding box center [139, 87] width 120 height 7
click at [83, 84] on input "Let payments continue until cancellation date (Aug 12, 2025)" at bounding box center [81, 84] width 4 height 0
click at [99, 134] on button "Save" at bounding box center [93, 132] width 29 height 13
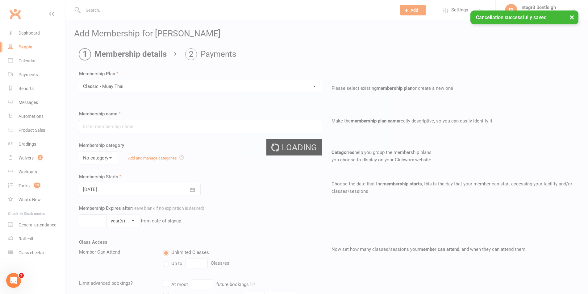
type input "Classic - Muay Thai"
select select "0"
type input "0"
type input "3"
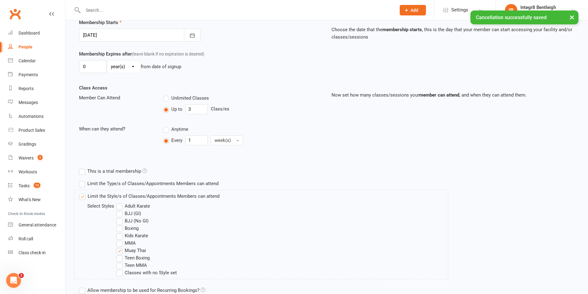
scroll to position [225, 0]
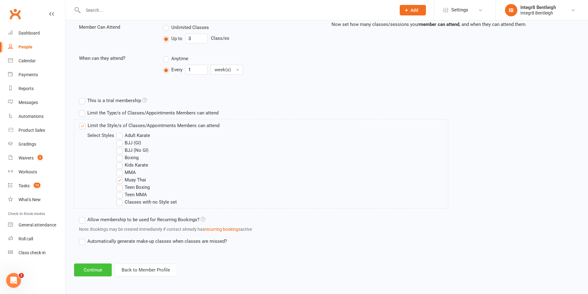
click at [93, 272] on button "Continue" at bounding box center [93, 269] width 38 height 13
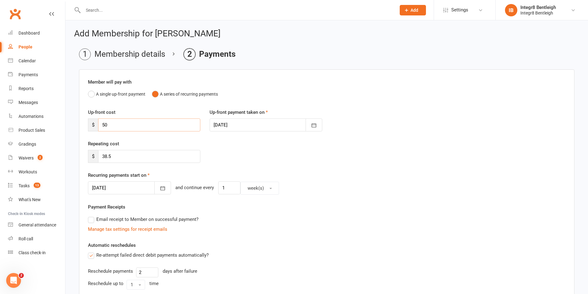
drag, startPoint x: 129, startPoint y: 122, endPoint x: 91, endPoint y: 119, distance: 38.1
click at [91, 119] on div "$ 50" at bounding box center [144, 124] width 112 height 13
type input "0"
click at [159, 190] on icon "button" at bounding box center [162, 188] width 6 height 6
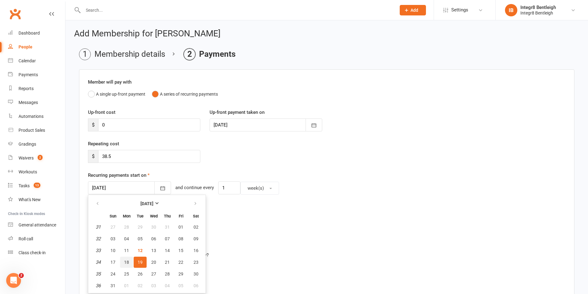
click at [130, 259] on button "18" at bounding box center [126, 262] width 13 height 11
type input "18 Aug 2025"
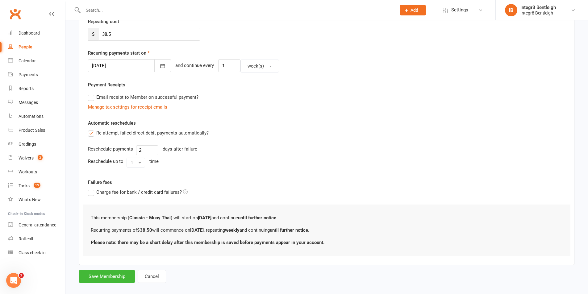
scroll to position [130, 0]
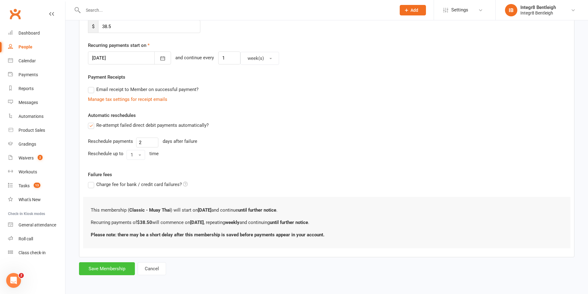
click at [110, 266] on button "Save Membership" at bounding box center [107, 268] width 56 height 13
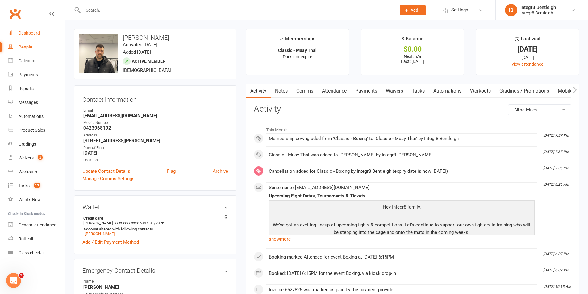
click at [39, 35] on div "Dashboard" at bounding box center [29, 33] width 21 height 5
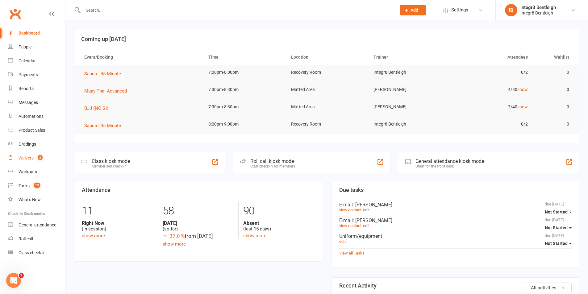
click at [40, 162] on link "Waivers 2" at bounding box center [36, 158] width 57 height 14
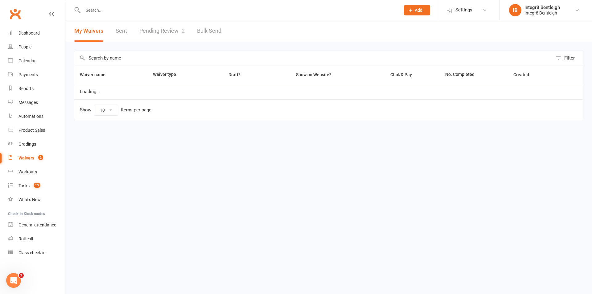
click at [174, 38] on link "Pending Review 2" at bounding box center [161, 30] width 45 height 21
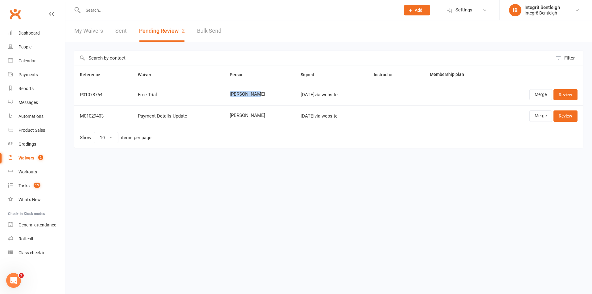
drag, startPoint x: 253, startPoint y: 92, endPoint x: 226, endPoint y: 96, distance: 27.4
click at [226, 96] on td "Len Bennett" at bounding box center [259, 94] width 71 height 21
drag, startPoint x: 226, startPoint y: 96, endPoint x: 230, endPoint y: 109, distance: 13.6
click at [226, 97] on td "Len Bennett" at bounding box center [259, 94] width 71 height 21
drag, startPoint x: 221, startPoint y: 147, endPoint x: 211, endPoint y: 179, distance: 33.3
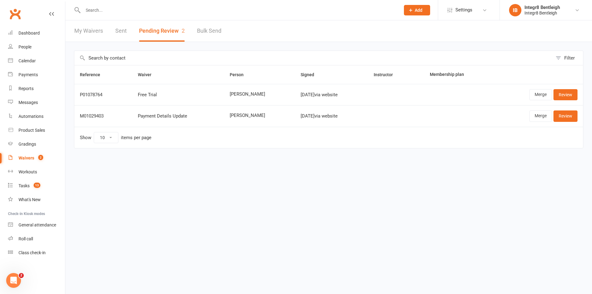
click at [220, 148] on td "Show 10 25 50 100 items per page" at bounding box center [328, 137] width 509 height 21
click at [36, 57] on link "Calendar" at bounding box center [36, 61] width 57 height 14
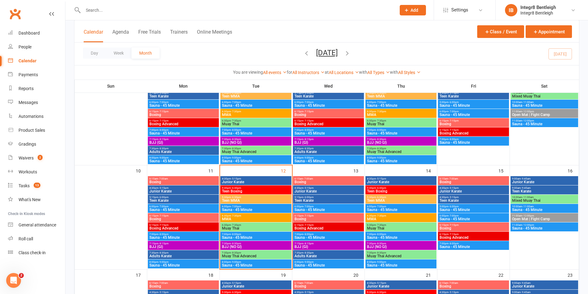
scroll to position [185, 0]
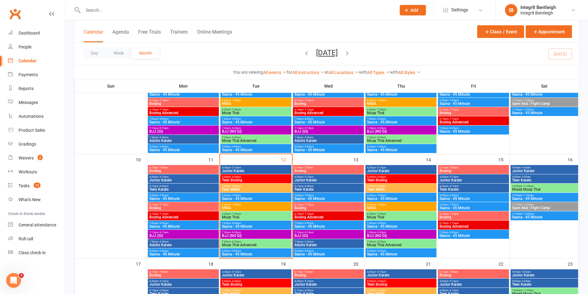
click at [254, 215] on div "6:30pm - 7:30pm Muay Thai" at bounding box center [255, 215] width 71 height 9
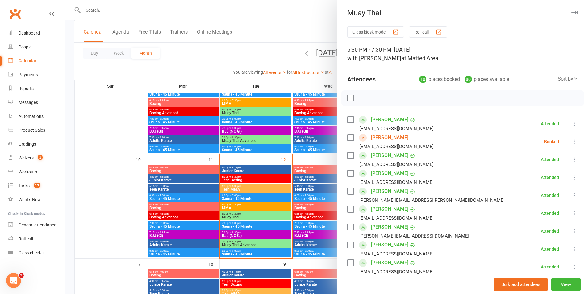
scroll to position [31, 0]
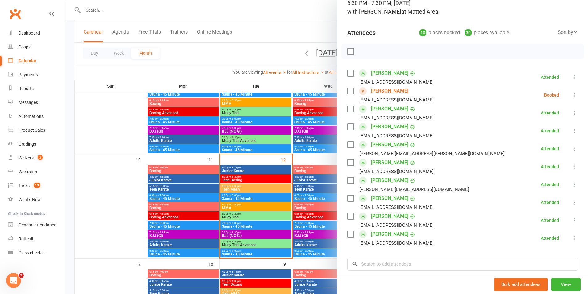
drag, startPoint x: 391, startPoint y: 251, endPoint x: 369, endPoint y: 242, distance: 24.2
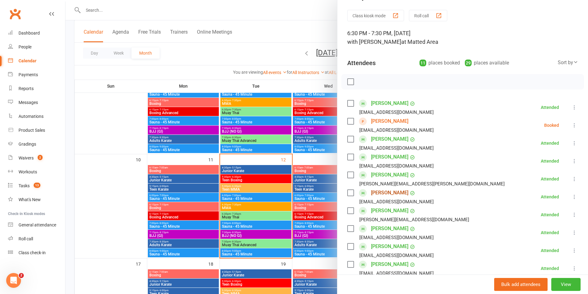
scroll to position [0, 0]
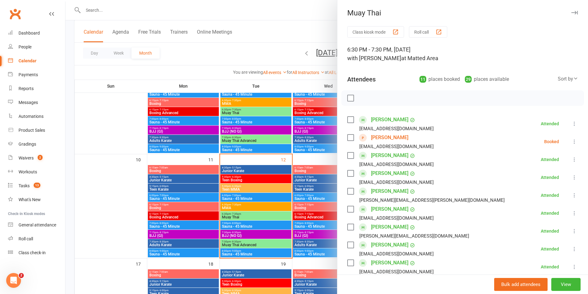
drag, startPoint x: 284, startPoint y: 30, endPoint x: 283, endPoint y: 43, distance: 13.0
click at [284, 31] on div at bounding box center [326, 147] width 522 height 294
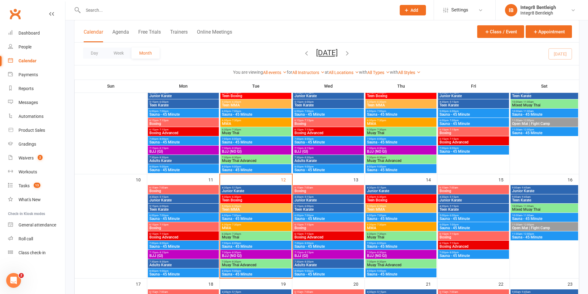
scroll to position [154, 0]
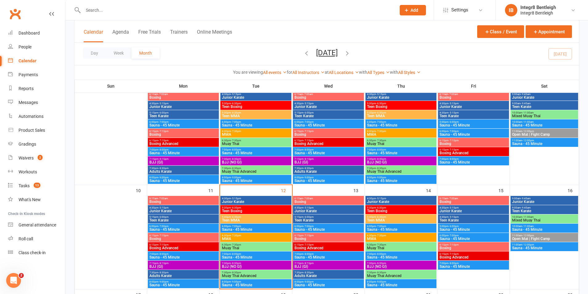
click at [382, 141] on span "- 7:30pm" at bounding box center [381, 140] width 10 height 3
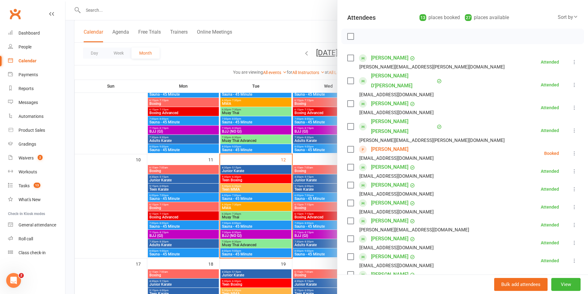
scroll to position [0, 0]
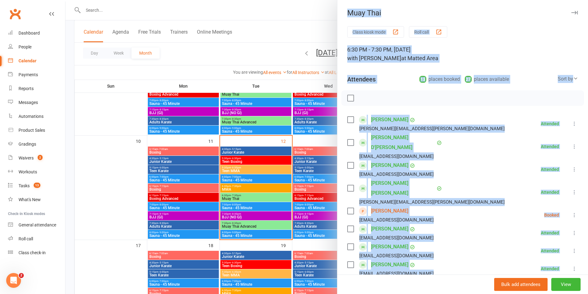
drag, startPoint x: 359, startPoint y: 278, endPoint x: 371, endPoint y: 306, distance: 30.1
click at [371, 294] on html "Prospect Member Non-attending contact Class / event Appointment Grading event T…" at bounding box center [294, 182] width 588 height 773
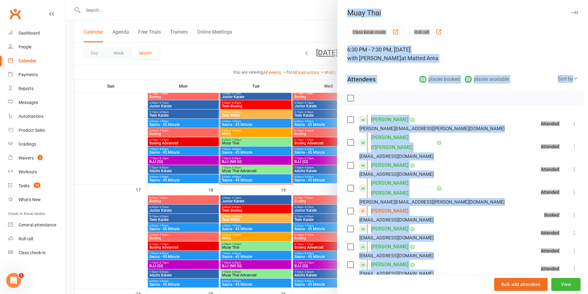
click at [232, 234] on div at bounding box center [326, 147] width 522 height 294
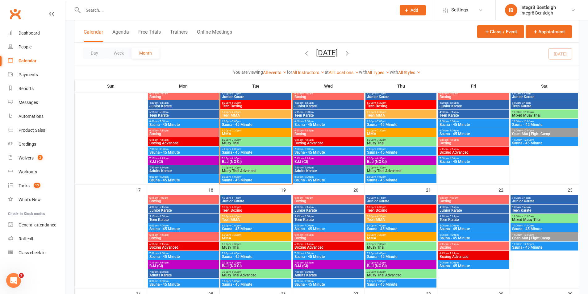
click at [397, 139] on span "6:30pm - 7:30pm" at bounding box center [401, 140] width 68 height 3
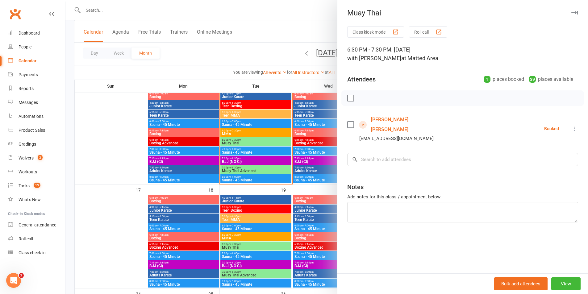
click at [273, 129] on div at bounding box center [326, 147] width 522 height 294
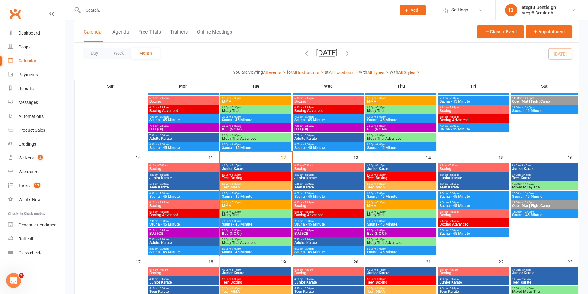
scroll to position [167, 0]
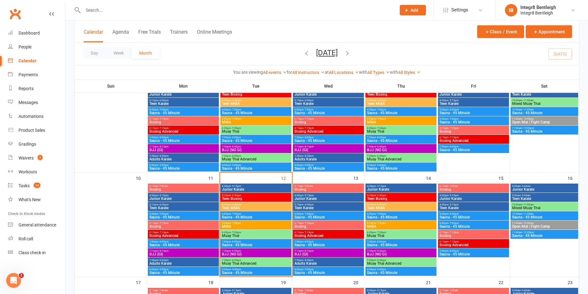
click at [400, 127] on span "6:30pm - 7:30pm" at bounding box center [401, 128] width 68 height 3
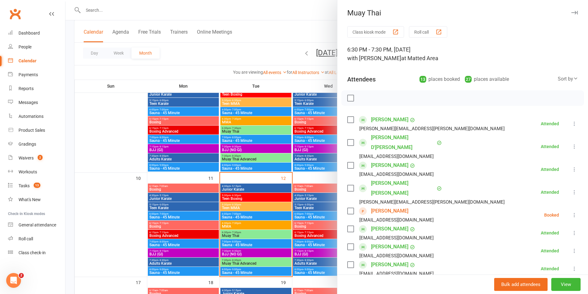
click at [372, 206] on link "Kaia Haykowski" at bounding box center [389, 211] width 37 height 10
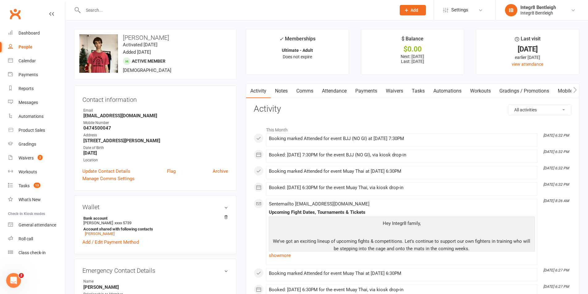
click at [107, 11] on input "text" at bounding box center [236, 10] width 310 height 9
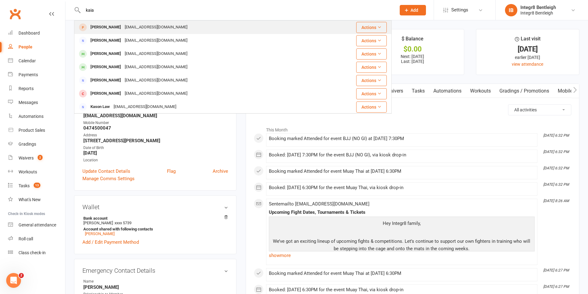
type input "kaia"
click at [98, 23] on div "[PERSON_NAME]" at bounding box center [106, 27] width 34 height 9
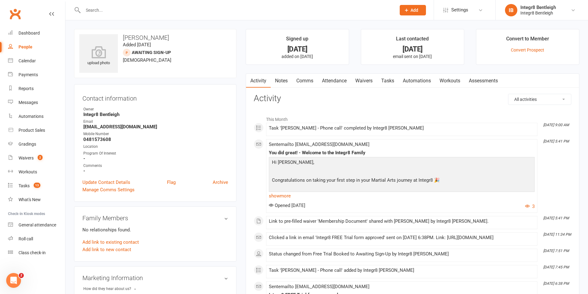
click at [280, 79] on link "Notes" at bounding box center [281, 81] width 21 height 14
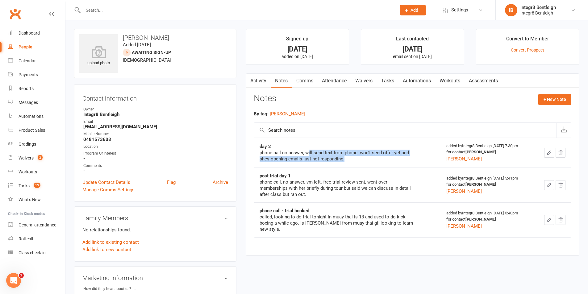
drag, startPoint x: 359, startPoint y: 159, endPoint x: 307, endPoint y: 155, distance: 51.7
click at [307, 155] on div "phone call no answer, will send text from phone. won't send offer yet and shes …" at bounding box center [336, 156] width 154 height 12
click at [351, 164] on td "day 2 phone call no answer, will send text from phone. won't send offer yet and…" at bounding box center [347, 153] width 187 height 30
click at [326, 158] on div "phone call no answer, will send text from phone. won't send offer yet and shes …" at bounding box center [336, 156] width 154 height 12
click at [217, 10] on input "text" at bounding box center [236, 10] width 310 height 9
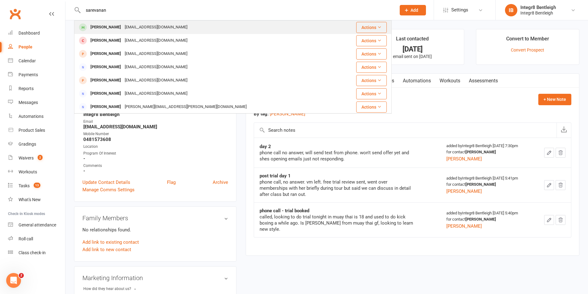
type input "sarevanan"
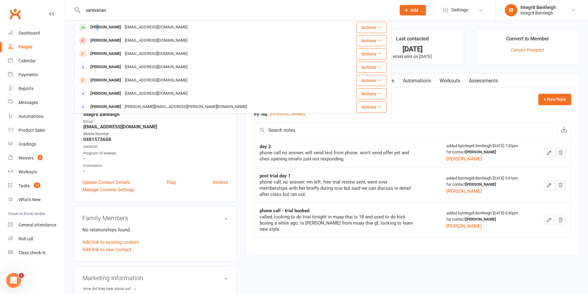
click at [99, 23] on div "[PERSON_NAME]" at bounding box center [106, 27] width 34 height 9
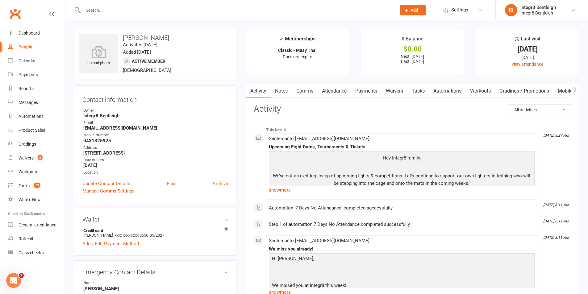
click at [280, 89] on link "Notes" at bounding box center [281, 91] width 21 height 14
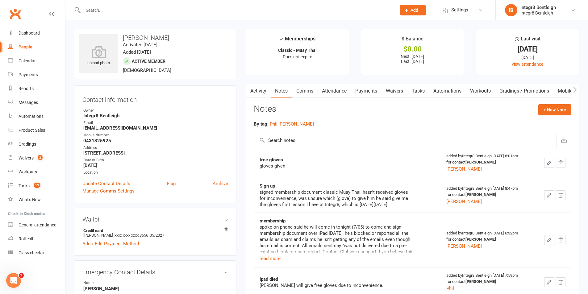
drag, startPoint x: 371, startPoint y: 91, endPoint x: 377, endPoint y: 93, distance: 5.6
click at [371, 91] on link "Payments" at bounding box center [366, 91] width 31 height 14
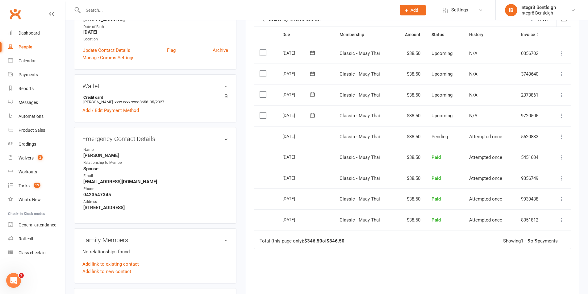
scroll to position [185, 0]
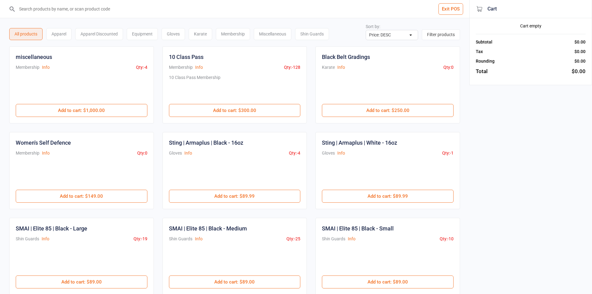
select select "price-desc"
drag, startPoint x: 73, startPoint y: 36, endPoint x: 85, endPoint y: 39, distance: 11.6
click at [73, 36] on div "All products Apparel Apparel Discounted Equipment Gloves Karate Membership Misc…" at bounding box center [169, 32] width 320 height 15
drag, startPoint x: 115, startPoint y: 37, endPoint x: 128, endPoint y: 37, distance: 13.6
click at [116, 37] on div "Apparel Discounted" at bounding box center [99, 34] width 48 height 12
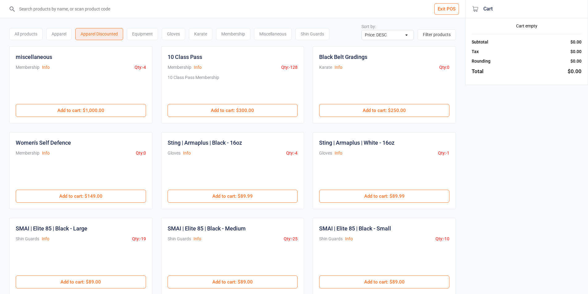
drag, startPoint x: 197, startPoint y: 35, endPoint x: 190, endPoint y: 35, distance: 6.8
click at [196, 35] on div "Karate" at bounding box center [200, 34] width 23 height 12
click at [162, 33] on div "Gloves" at bounding box center [173, 34] width 23 height 12
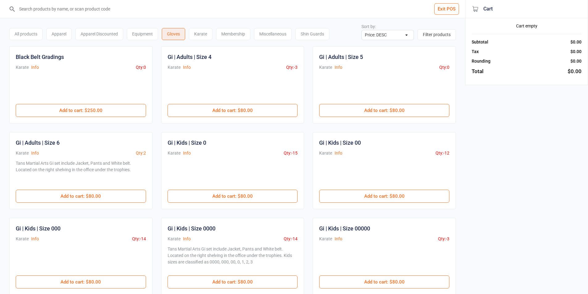
click at [138, 37] on div "Equipment" at bounding box center [142, 34] width 31 height 12
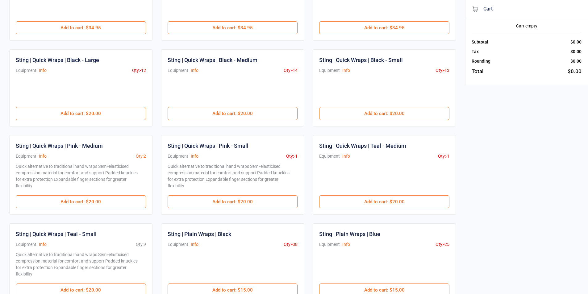
scroll to position [211, 0]
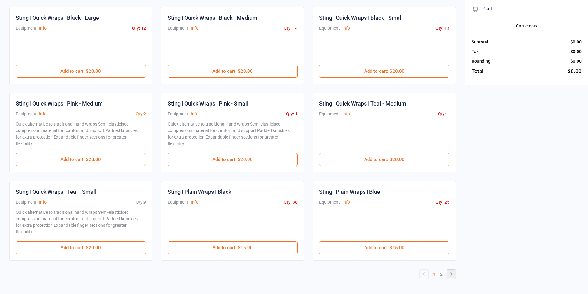
click at [448, 272] on icon at bounding box center [450, 273] width 7 height 7
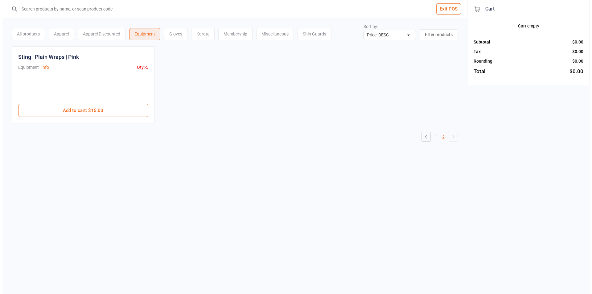
scroll to position [0, 0]
drag, startPoint x: 313, startPoint y: 32, endPoint x: 314, endPoint y: 74, distance: 41.4
click at [314, 33] on div "Shin Guards" at bounding box center [312, 34] width 34 height 12
